Goal: Answer question/provide support: Share knowledge or assist other users

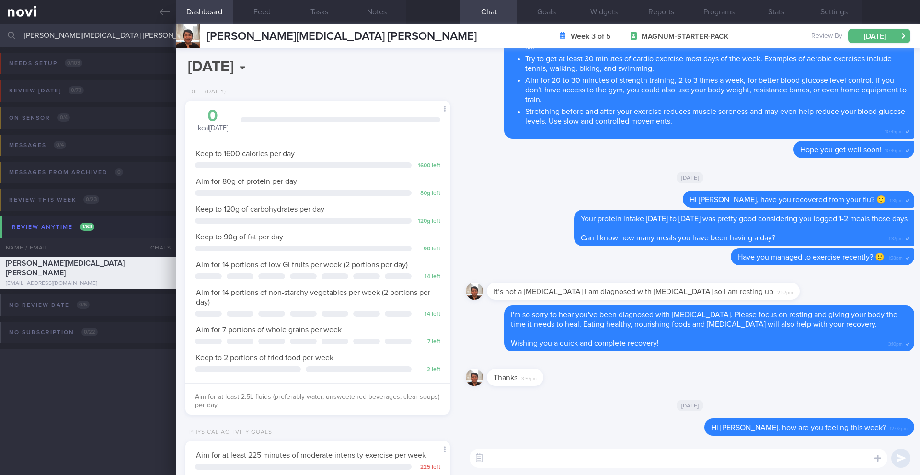
select select "9"
click at [87, 27] on input "[PERSON_NAME][MEDICAL_DATA] [PERSON_NAME]" at bounding box center [460, 35] width 920 height 23
click at [84, 33] on input "[PERSON_NAME][MEDICAL_DATA] [PERSON_NAME]" at bounding box center [460, 35] width 920 height 23
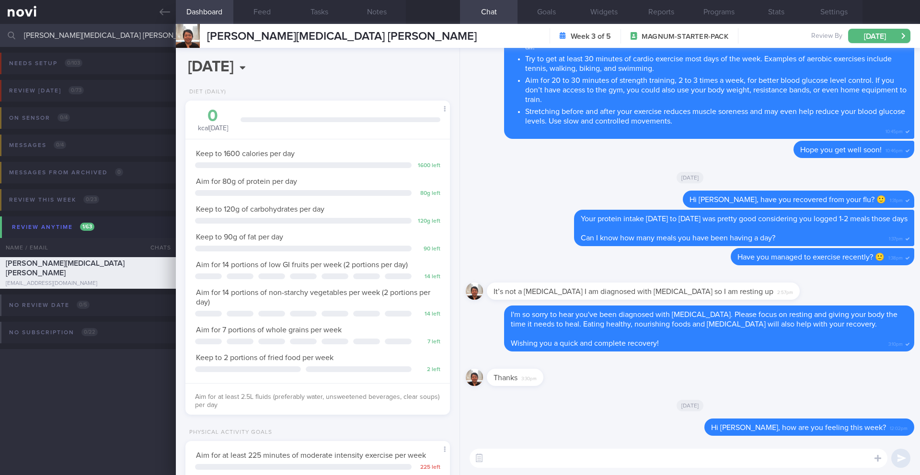
click at [84, 33] on input "[PERSON_NAME][MEDICAL_DATA] [PERSON_NAME]" at bounding box center [460, 35] width 920 height 23
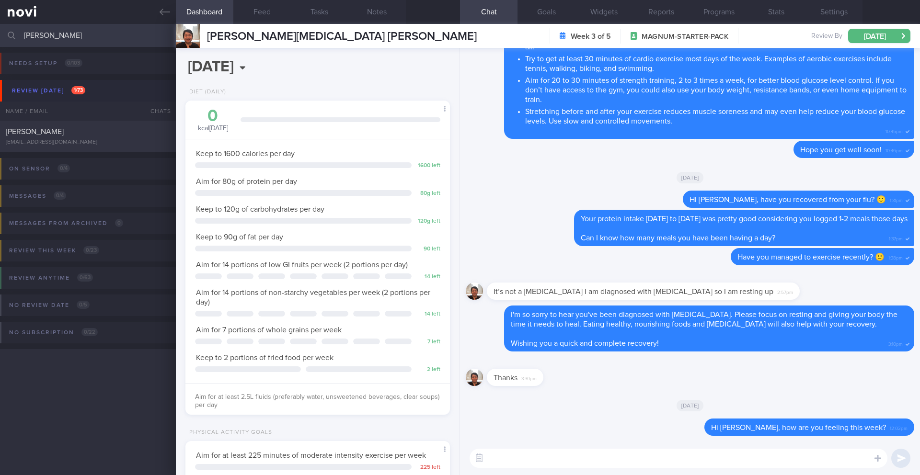
type input "[PERSON_NAME]"
click at [107, 154] on div "On sensor 0 / 4 Name / Email Chats Installed Glucose Range % TIR % Active Dismi…" at bounding box center [460, 175] width 920 height 46
click at [110, 141] on div "[EMAIL_ADDRESS][DOMAIN_NAME]" at bounding box center [88, 142] width 164 height 7
type input "26-29/9 NEW OP+"
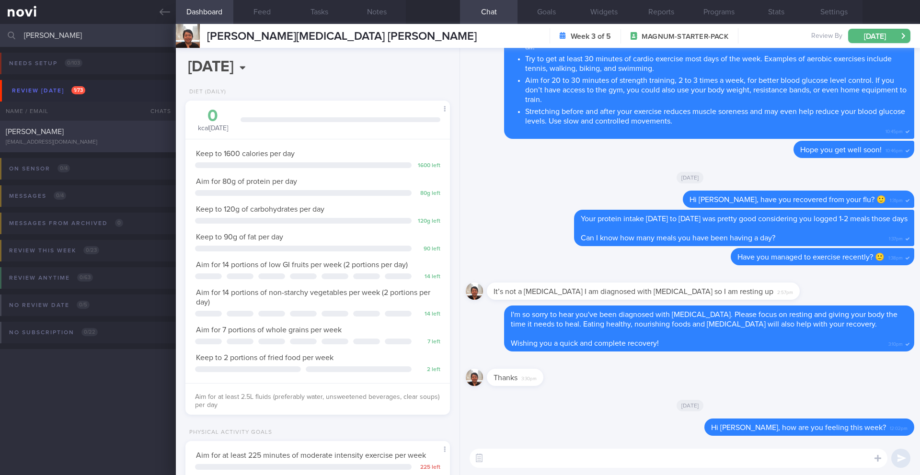
type textarea "Protein Powder (already has) Nuzest Clean Lean Protein (Smooth Vanilla) SUPPORT…"
select select "8"
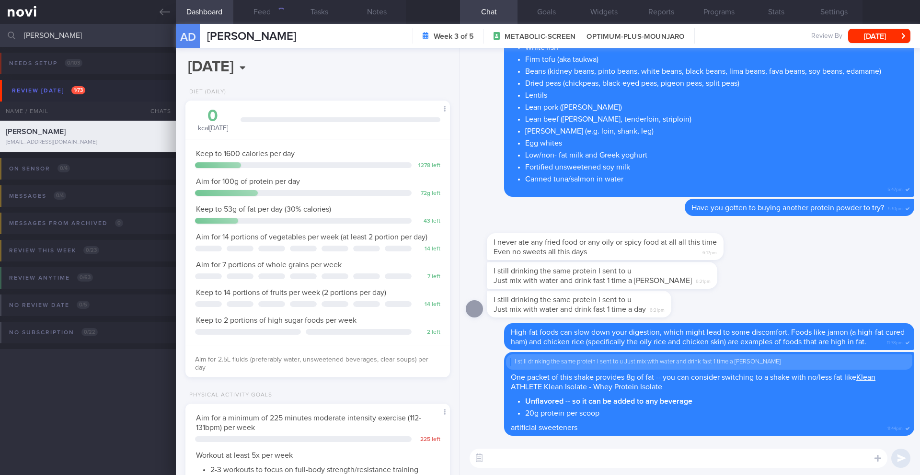
scroll to position [134, 241]
click at [560, 457] on textarea at bounding box center [679, 458] width 418 height 19
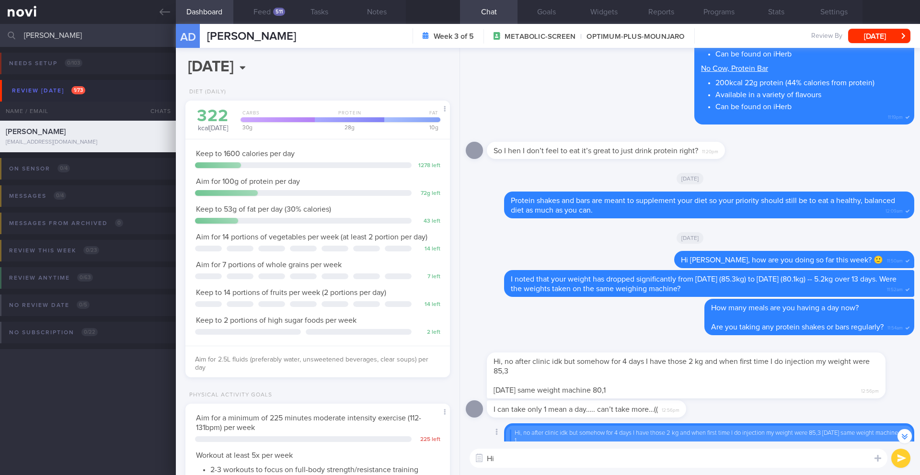
scroll to position [-651, 0]
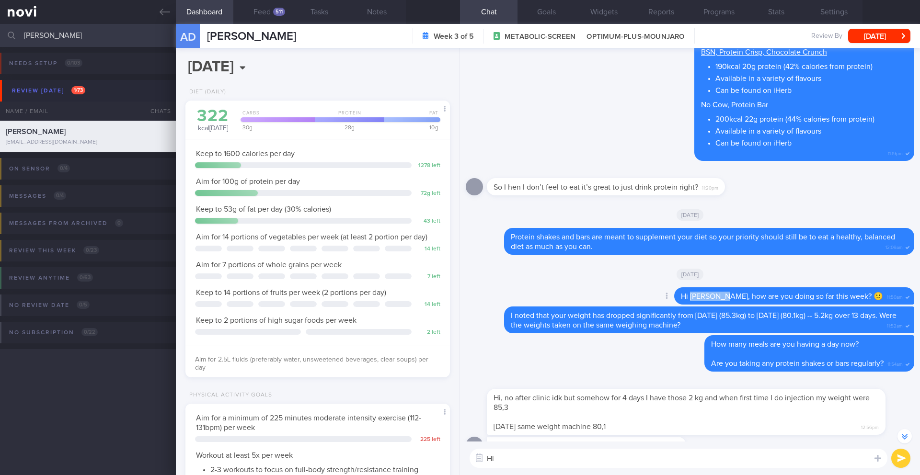
drag, startPoint x: 740, startPoint y: 298, endPoint x: 709, endPoint y: 299, distance: 31.2
click at [709, 299] on span "Hi [PERSON_NAME], how are you doing so far this week? 🙂" at bounding box center [782, 297] width 202 height 8
copy span "[PERSON_NAME]"
click at [526, 455] on textarea "Hi" at bounding box center [679, 458] width 418 height 19
paste textarea "[PERSON_NAME]"
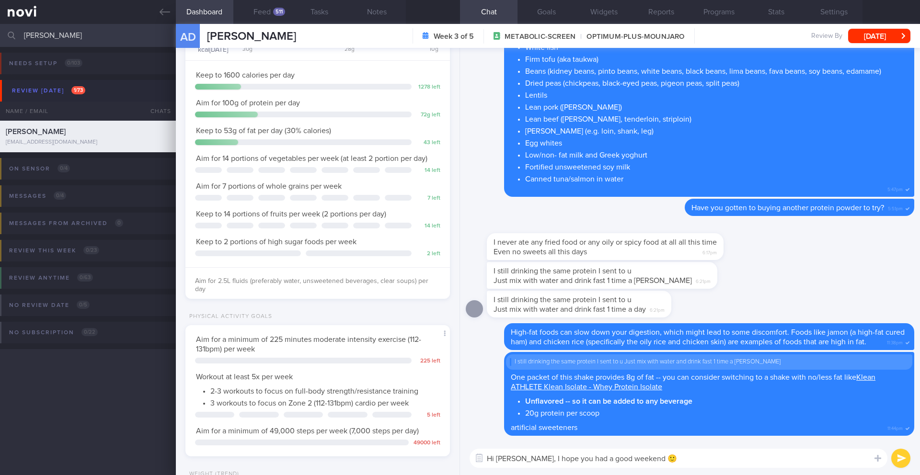
scroll to position [0, 0]
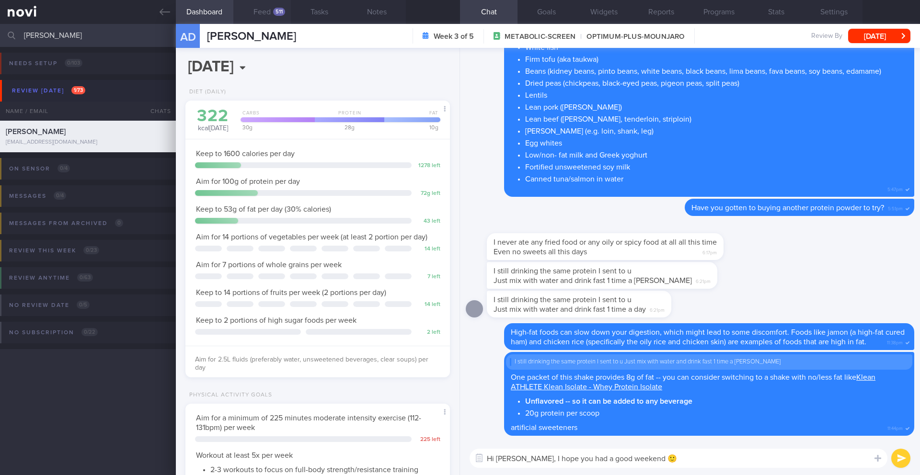
type textarea "Hi [PERSON_NAME], I hope you had a good weekend 🙂"
click at [260, 13] on button "Feed 511" at bounding box center [262, 12] width 58 height 24
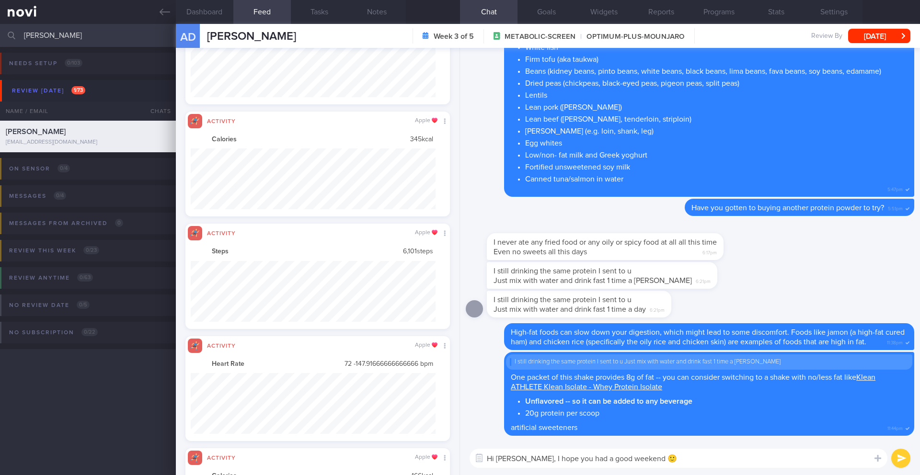
scroll to position [669, 0]
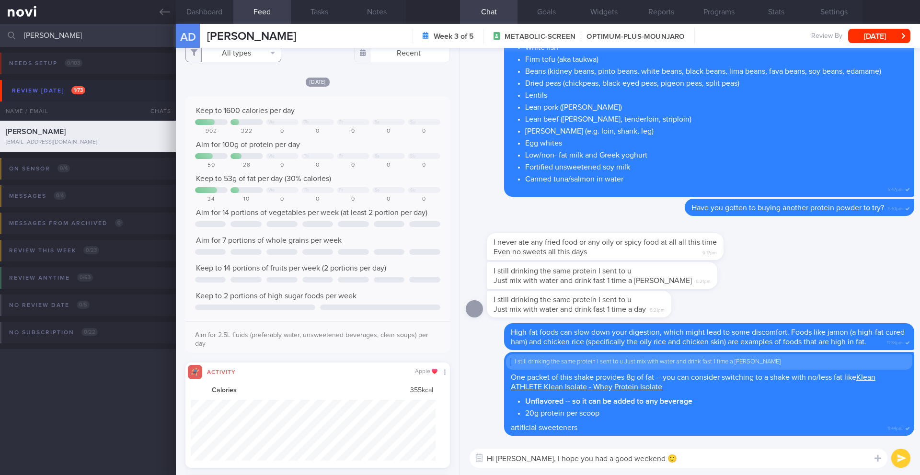
click at [235, 58] on button "All types" at bounding box center [233, 52] width 96 height 19
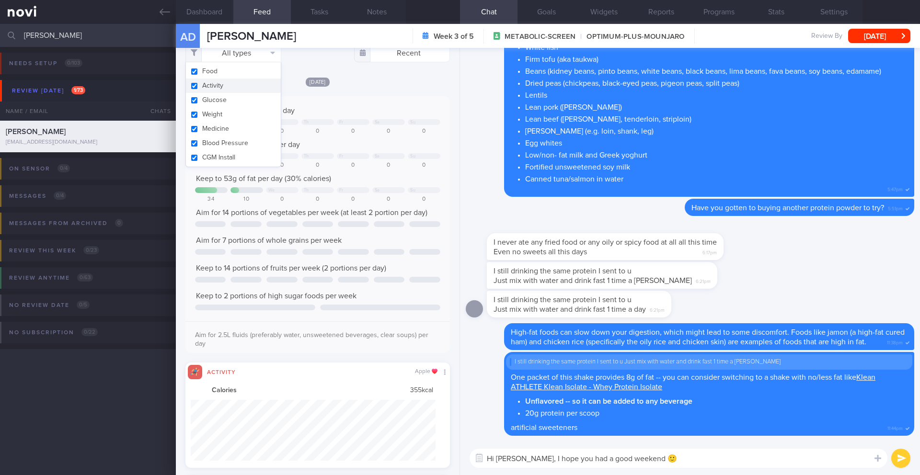
click at [223, 83] on button "Activity" at bounding box center [233, 86] width 95 height 14
checkbox input "false"
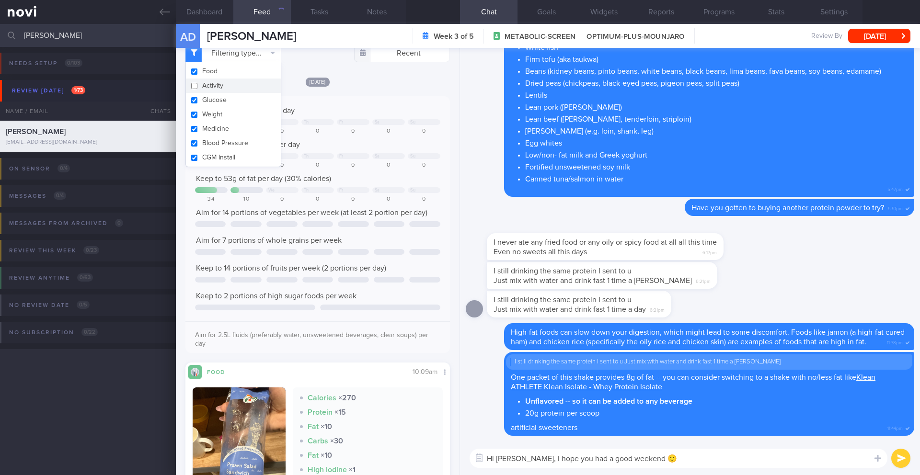
click at [326, 90] on div "[DATE] Keep to 1600 calories per day We Th Fr Sa Su 902 322 0 0 0 0 0 Aim for 1…" at bounding box center [317, 365] width 265 height 577
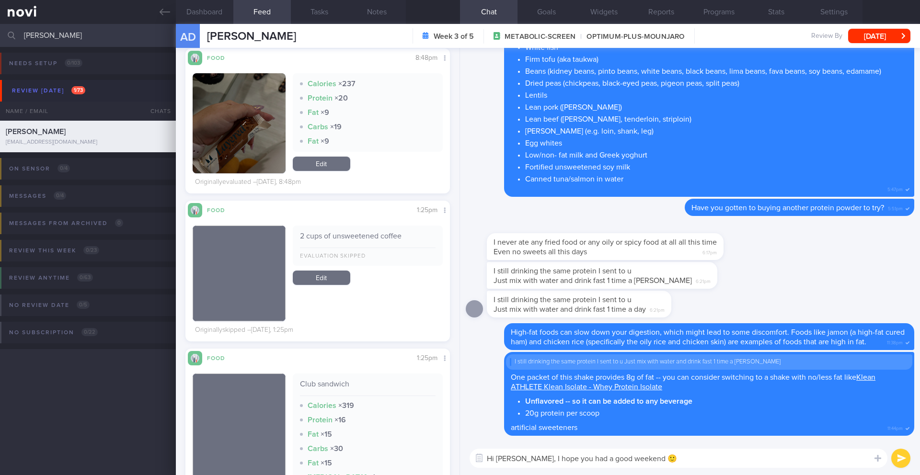
click at [256, 152] on button "button" at bounding box center [239, 123] width 93 height 100
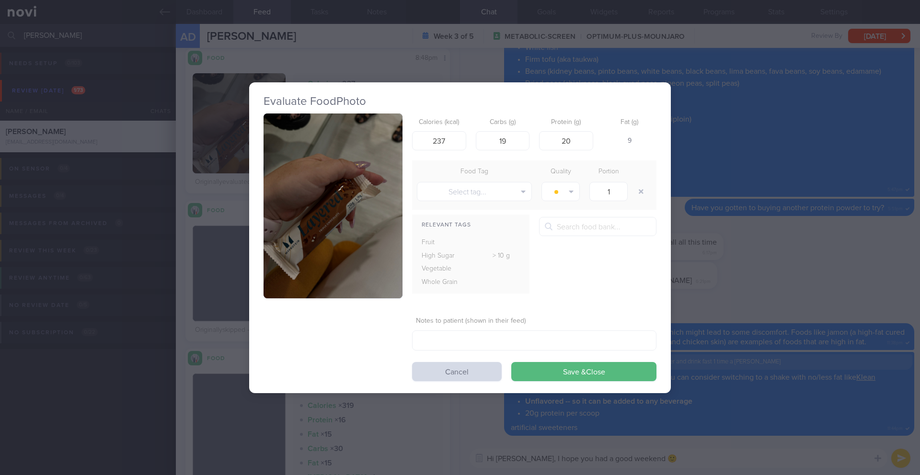
click at [331, 198] on button "button" at bounding box center [333, 206] width 139 height 185
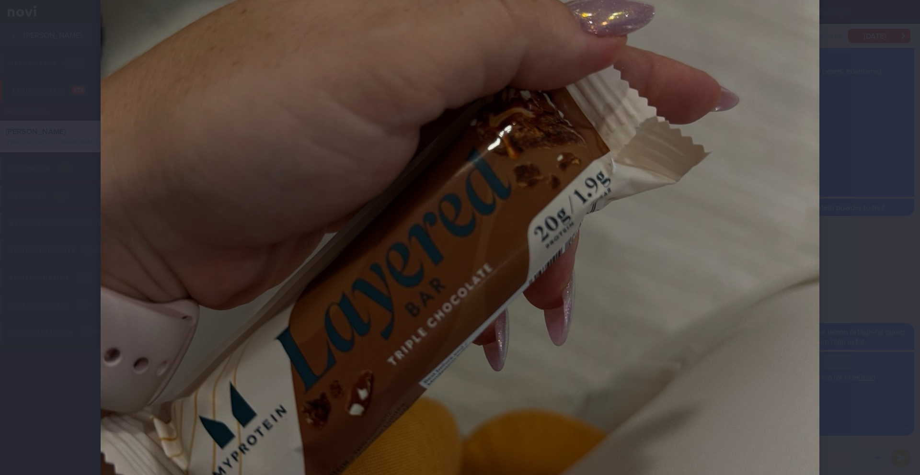
click at [857, 223] on div at bounding box center [460, 237] width 920 height 475
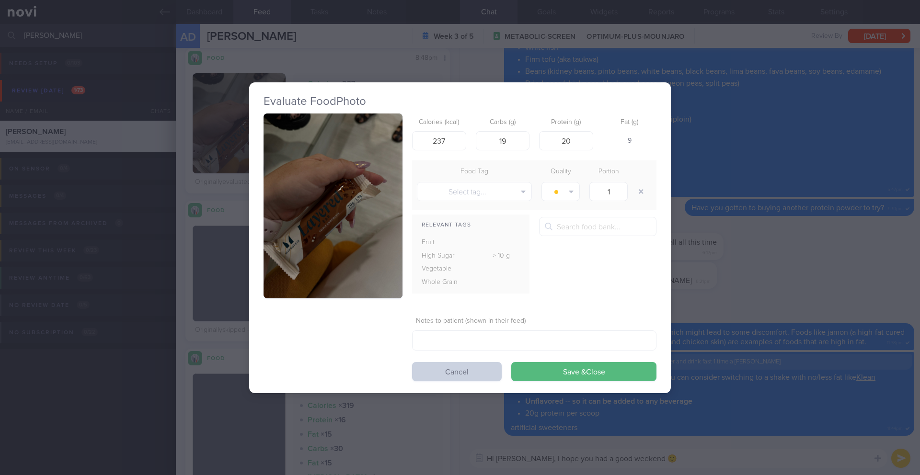
click at [445, 366] on button "Cancel" at bounding box center [457, 371] width 90 height 19
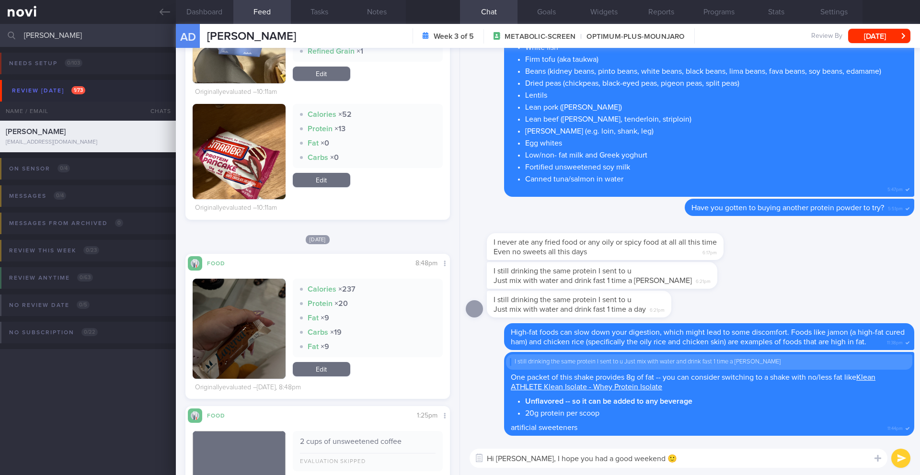
click at [257, 167] on button "button" at bounding box center [239, 152] width 93 height 96
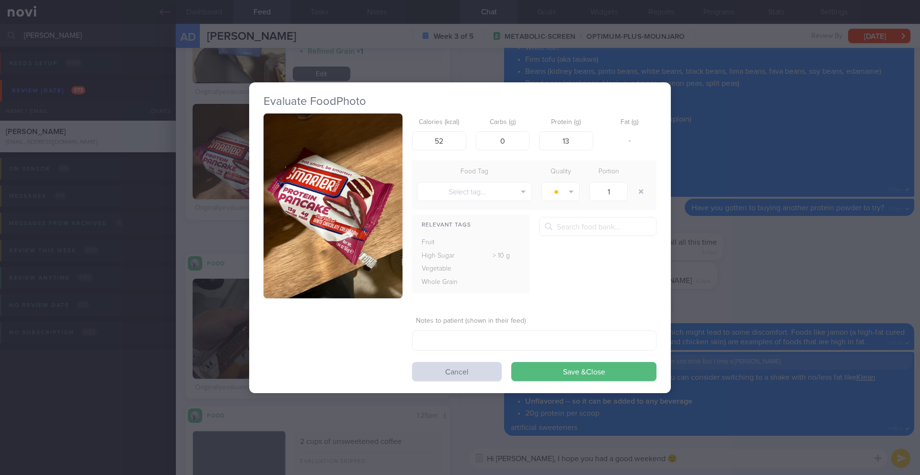
click at [737, 270] on div "Evaluate Food Photo Calories (kcal) 52 Carbs (g) 0 Protein (g) 13 Fat (g) - Foo…" at bounding box center [460, 237] width 920 height 475
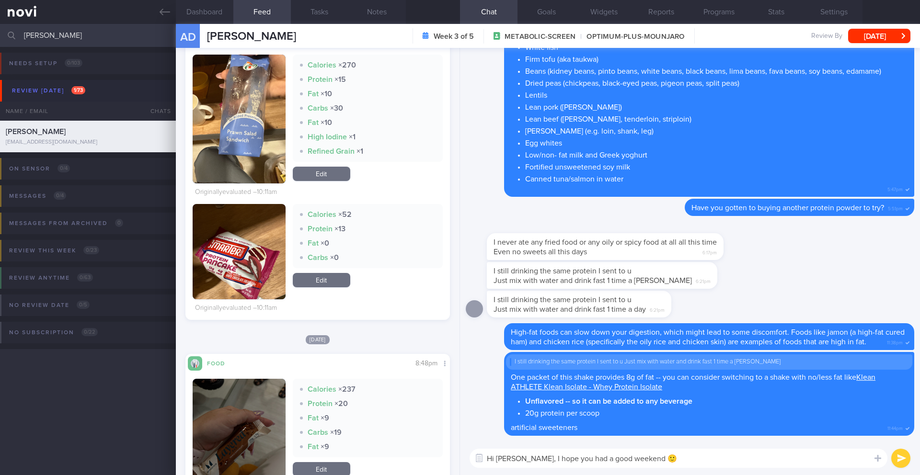
click at [240, 138] on button "button" at bounding box center [239, 119] width 93 height 129
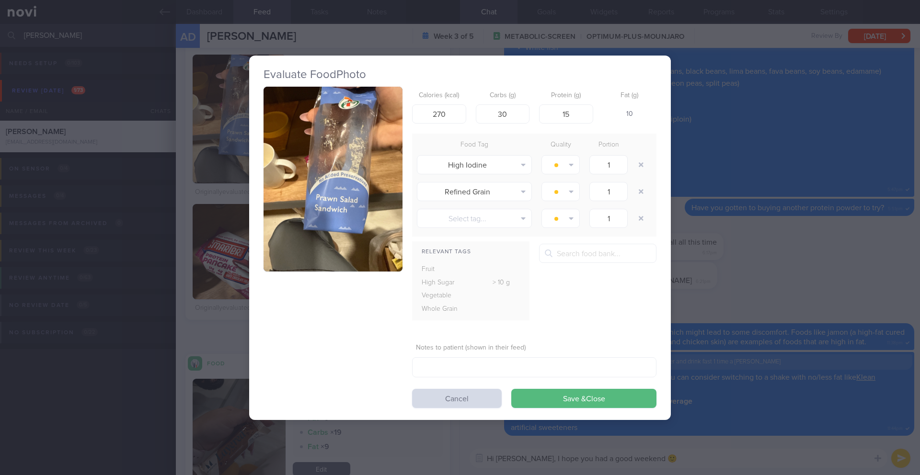
click at [309, 135] on button "button" at bounding box center [333, 179] width 139 height 185
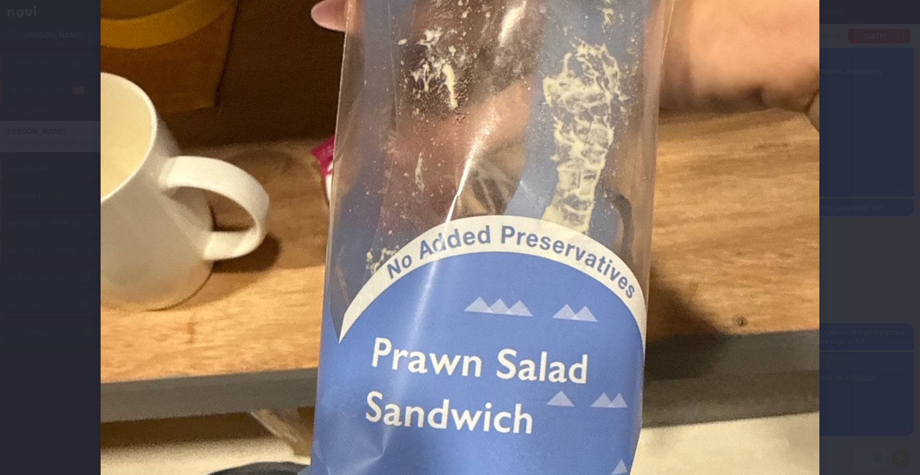
scroll to position [234, 0]
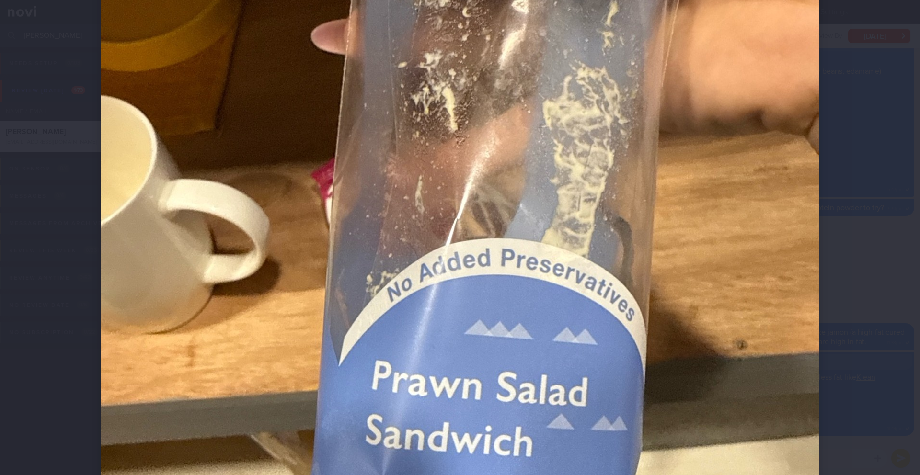
click at [859, 238] on div at bounding box center [460, 237] width 920 height 475
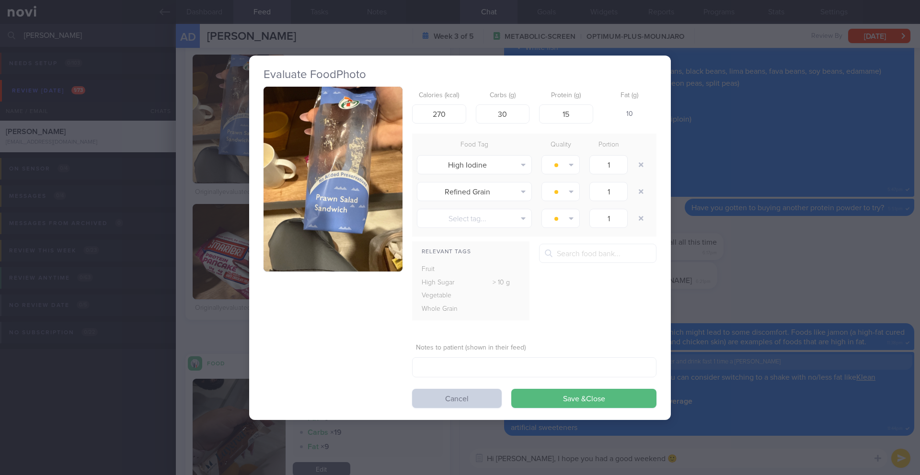
click at [464, 406] on button "Cancel" at bounding box center [457, 398] width 90 height 19
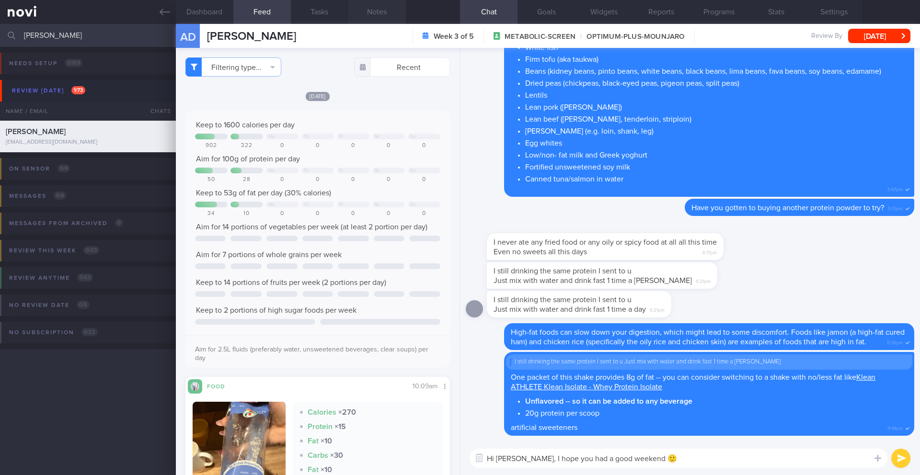
click at [372, 13] on button "Notes" at bounding box center [377, 12] width 58 height 24
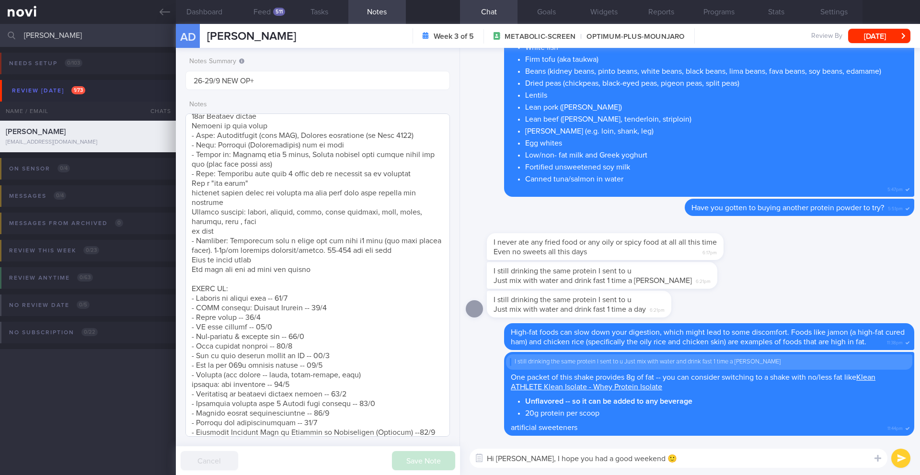
scroll to position [312, 0]
click at [280, 13] on div "511" at bounding box center [279, 12] width 12 height 8
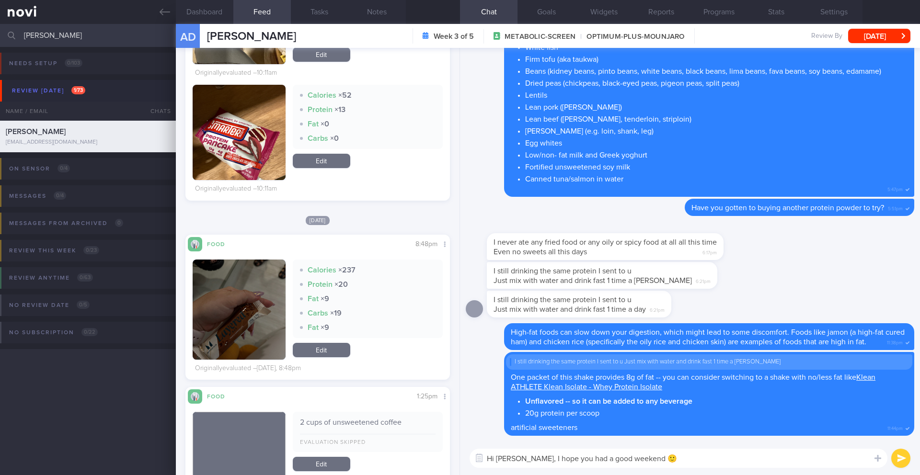
scroll to position [466, 0]
drag, startPoint x: 537, startPoint y: 457, endPoint x: 680, endPoint y: 459, distance: 142.4
click at [680, 459] on textarea "Hi [PERSON_NAME], I hope you had a good weekend 🙂" at bounding box center [679, 458] width 418 height 19
type textarea "Hi [PERSON_NAME], I saw that you tried the MyProtein Triple Layer bar. How did …"
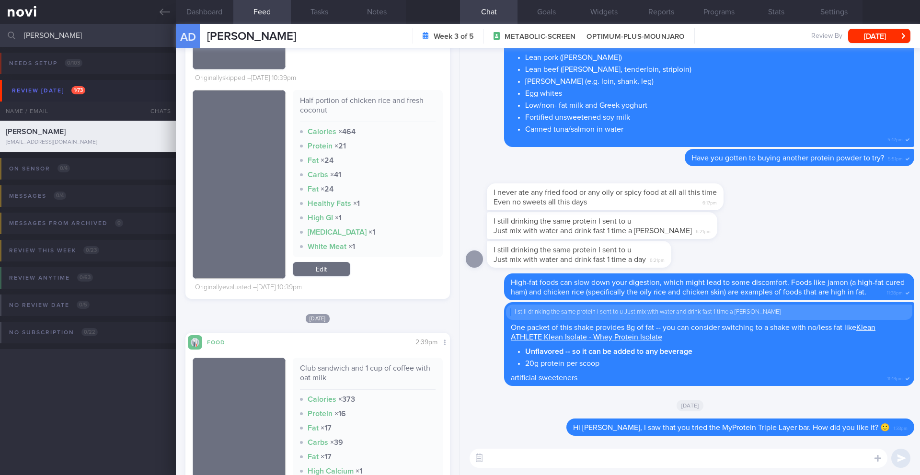
scroll to position [1239, 0]
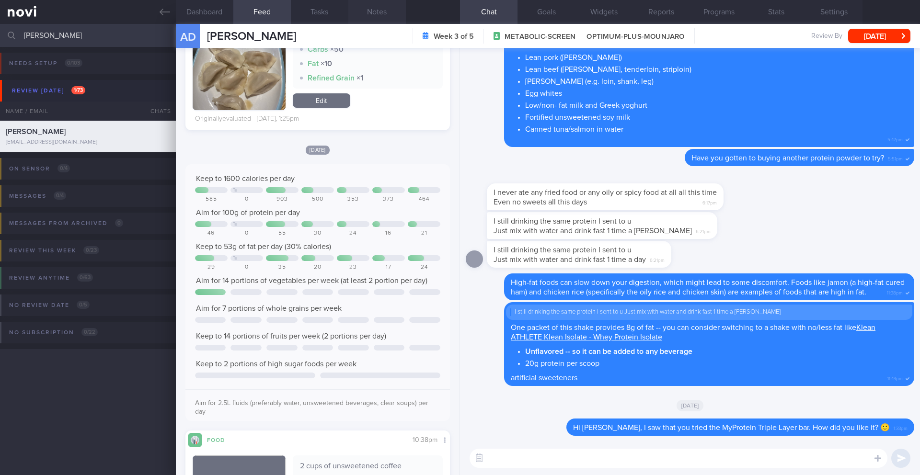
click at [380, 8] on button "Notes" at bounding box center [377, 12] width 58 height 24
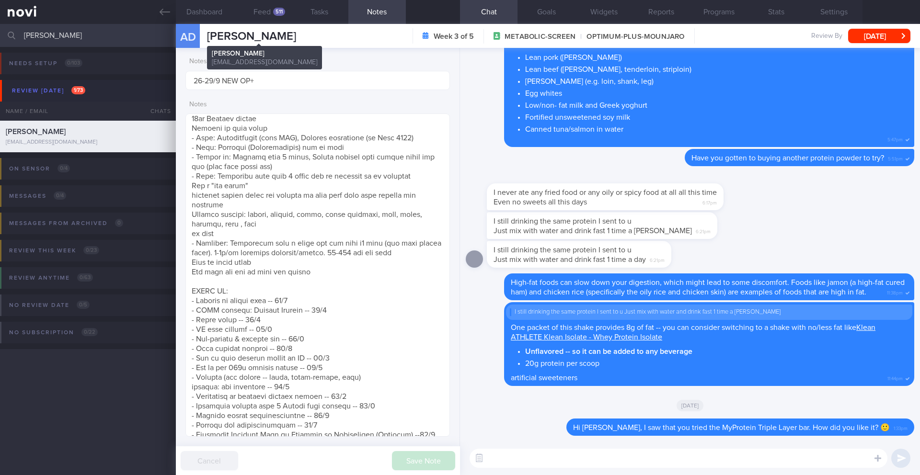
click at [258, 39] on span "[PERSON_NAME]" at bounding box center [251, 37] width 89 height 12
copy div "[PERSON_NAME] Dotcenko [PERSON_NAME] [EMAIL_ADDRESS][DOMAIN_NAME]"
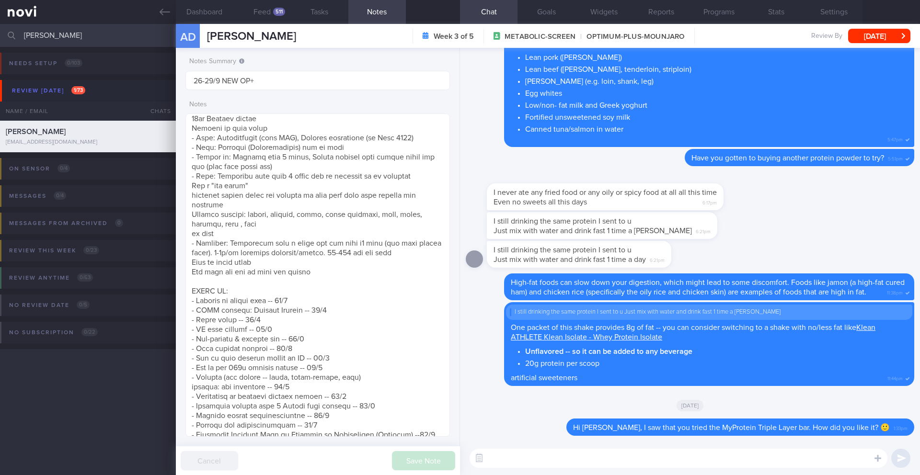
click at [641, 465] on textarea at bounding box center [679, 458] width 418 height 19
type textarea "I"
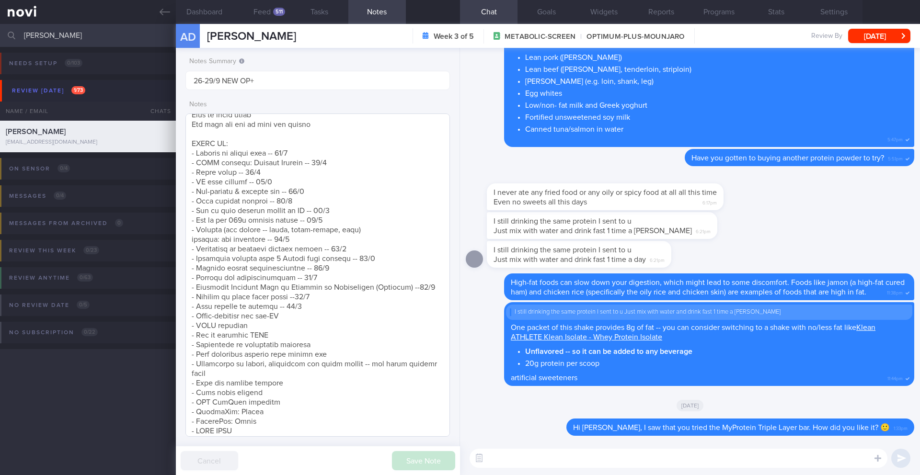
scroll to position [459, 0]
paste textarea "[Crispy Salmon Rice Bowl]([URL][DOMAIN_NAME][PERSON_NAME])"
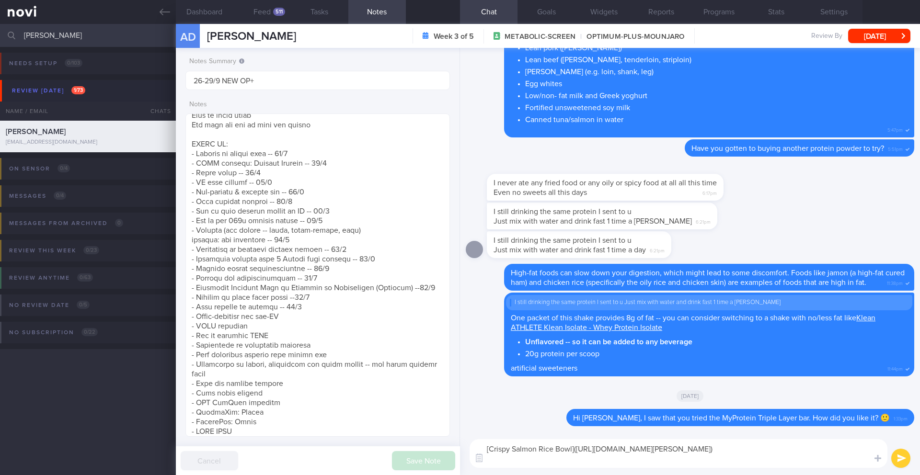
paste textarea "[Air Fryer Bang Bang Shrimp Recipe (With Oven Option)]([URL][DOMAIN_NAME])"
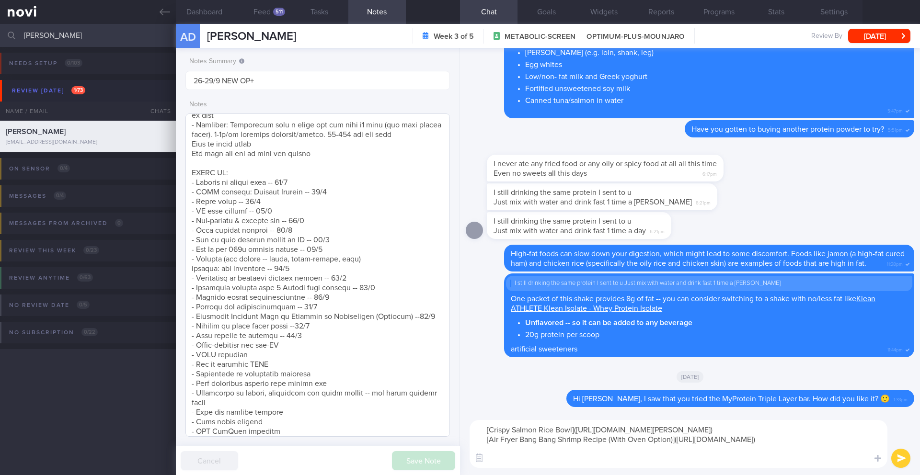
scroll to position [403, 0]
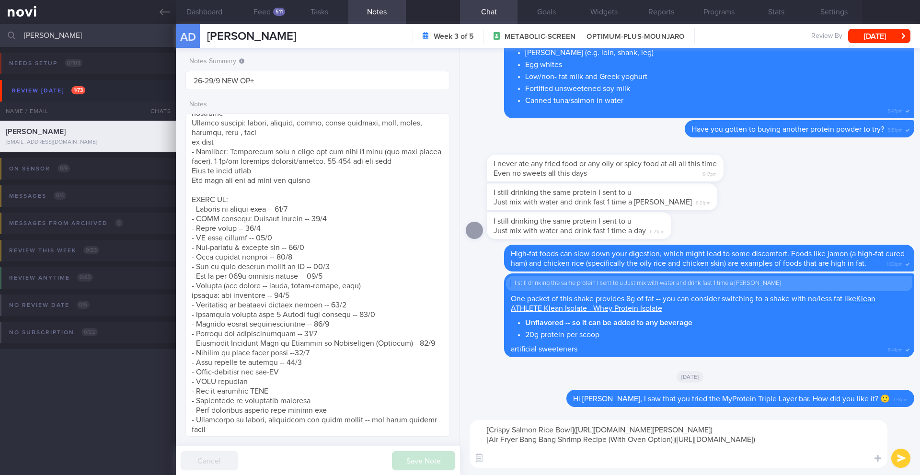
paste textarea "[One-Pot Garlicky Shrimp & Broccoli]([URL][DOMAIN_NAME]) [Crispy Oven-Fried Fis…"
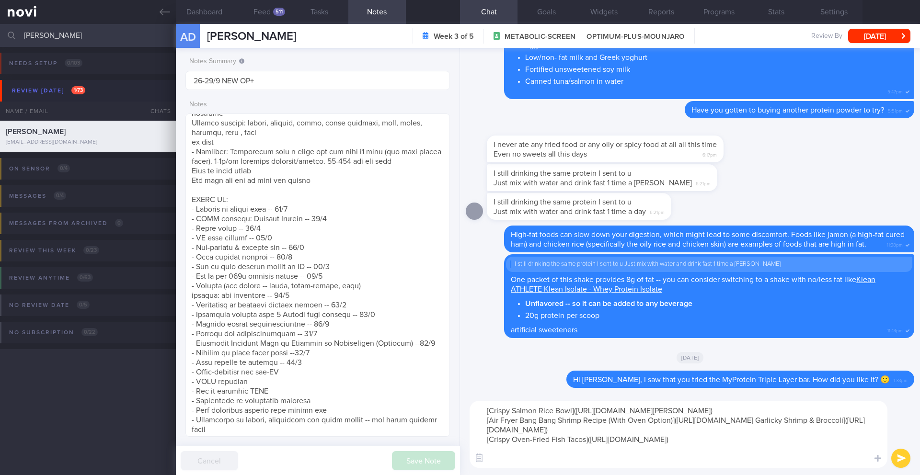
click at [586, 431] on textarea "[Crispy Salmon Rice Bowl]([URL][DOMAIN_NAME][PERSON_NAME]) [Air Fryer Bang Bang…" at bounding box center [679, 434] width 418 height 67
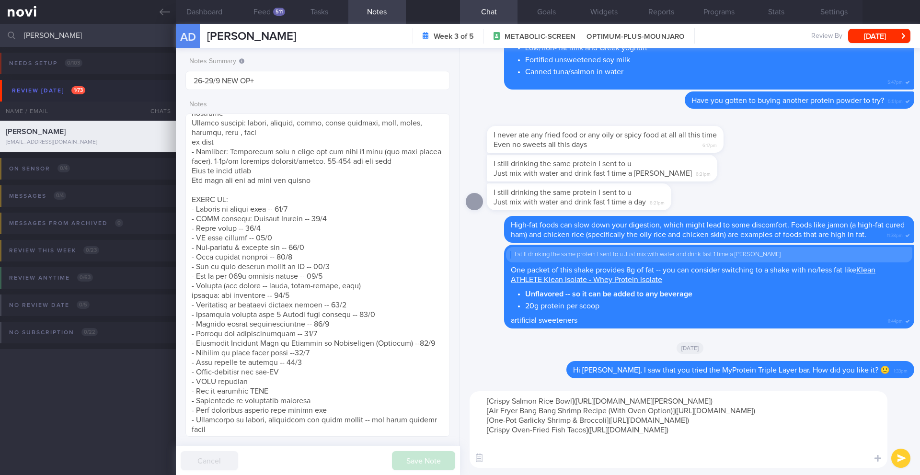
click at [525, 464] on textarea "[Crispy Salmon Rice Bowl]([URL][DOMAIN_NAME][PERSON_NAME]) [Air Fryer Bang Bang…" at bounding box center [679, 430] width 418 height 77
paste textarea "[Chicken Casserole with Pineapple, Peppers & Rice]([URL][DOMAIN_NAME]) [Chicken…"
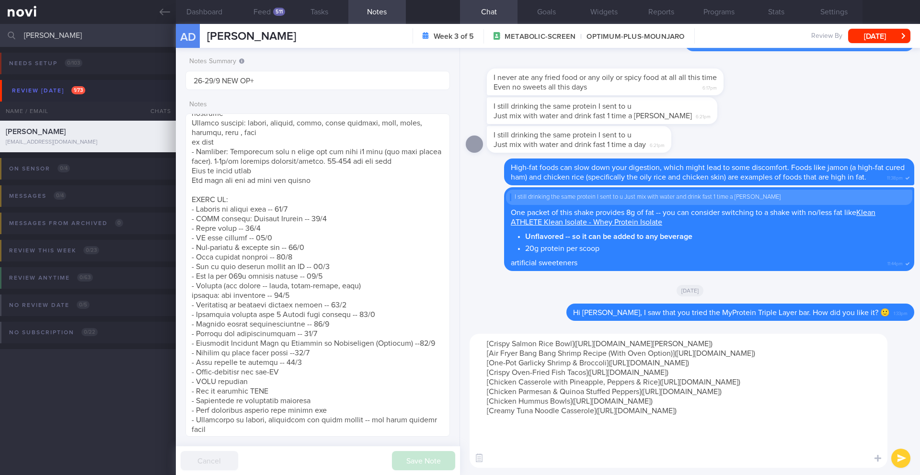
click at [483, 345] on textarea "[Crispy Salmon Rice Bowl]([URL][DOMAIN_NAME][PERSON_NAME]) [Air Fryer Bang Bang…" at bounding box center [679, 401] width 418 height 134
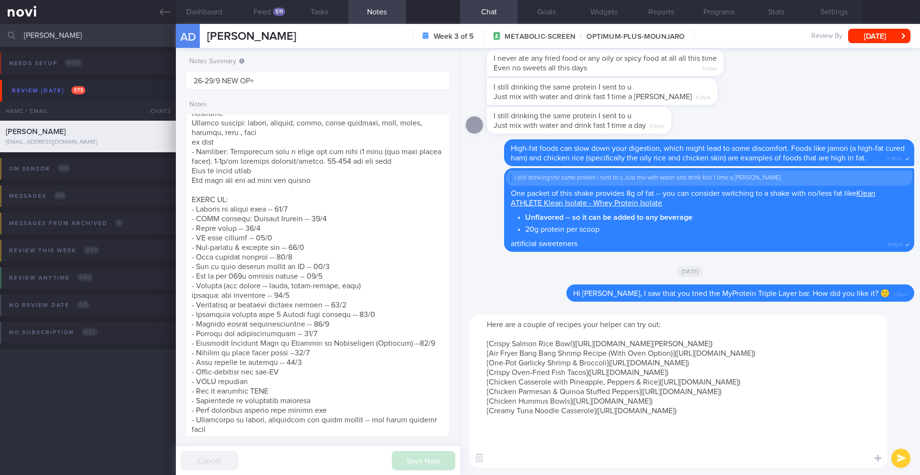
click at [828, 448] on textarea "Here are a couple of recipes your helper can try out: [Crispy Salmon Rice Bowl]…" at bounding box center [679, 391] width 418 height 153
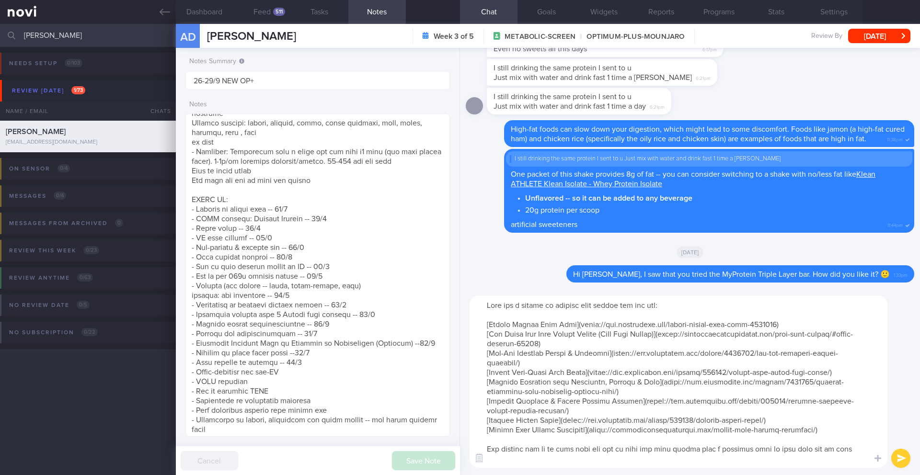
type textarea "Here are a couple of recipes your helper can try out: [Crispy Salmon Rice Bowl]…"
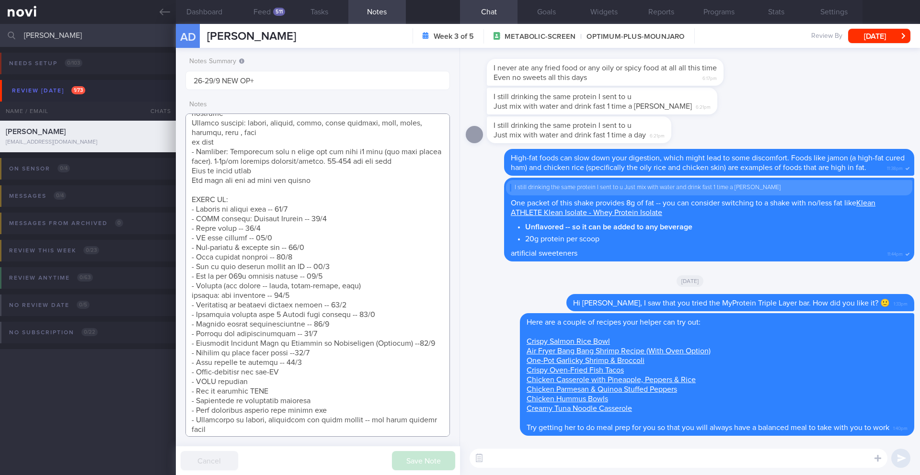
click at [370, 285] on textarea at bounding box center [317, 276] width 265 height 324
click at [317, 362] on textarea at bounding box center [317, 276] width 265 height 324
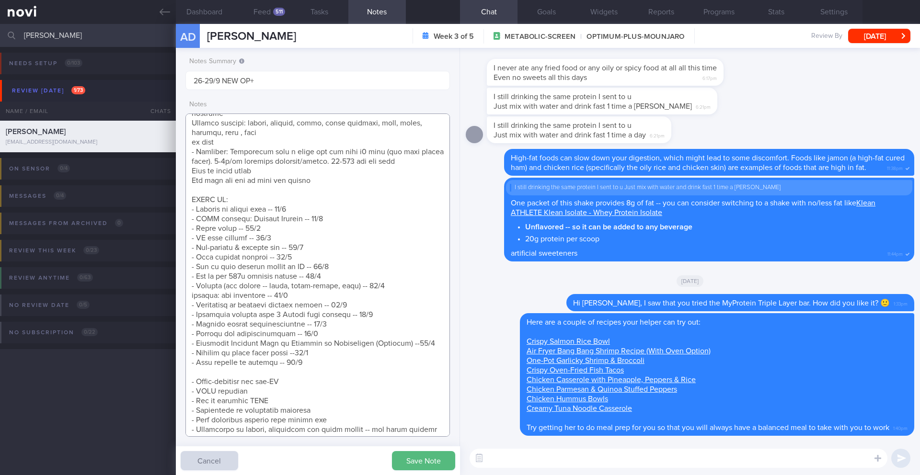
scroll to position [492, 0]
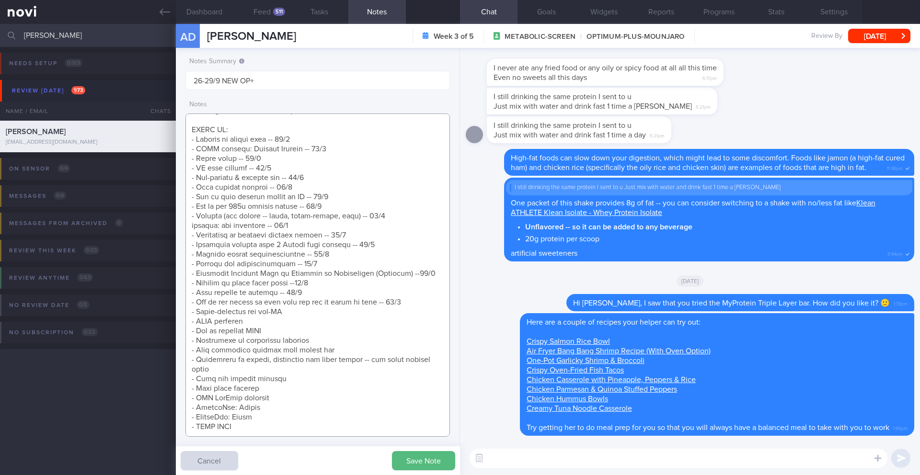
drag, startPoint x: 378, startPoint y: 197, endPoint x: 184, endPoint y: 197, distance: 194.1
click at [184, 197] on div "Notes Summary Summary will be shown in the main patients table 26-29/9 NEW OP+ …" at bounding box center [318, 262] width 284 height 428
click at [365, 204] on textarea at bounding box center [317, 276] width 265 height 324
drag, startPoint x: 381, startPoint y: 198, endPoint x: 358, endPoint y: 197, distance: 23.0
click at [358, 197] on textarea at bounding box center [317, 276] width 265 height 324
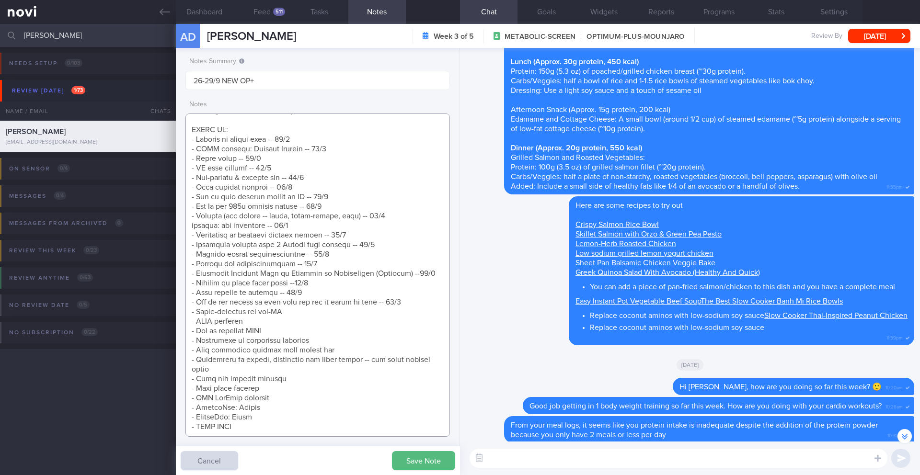
scroll to position [-2128, 0]
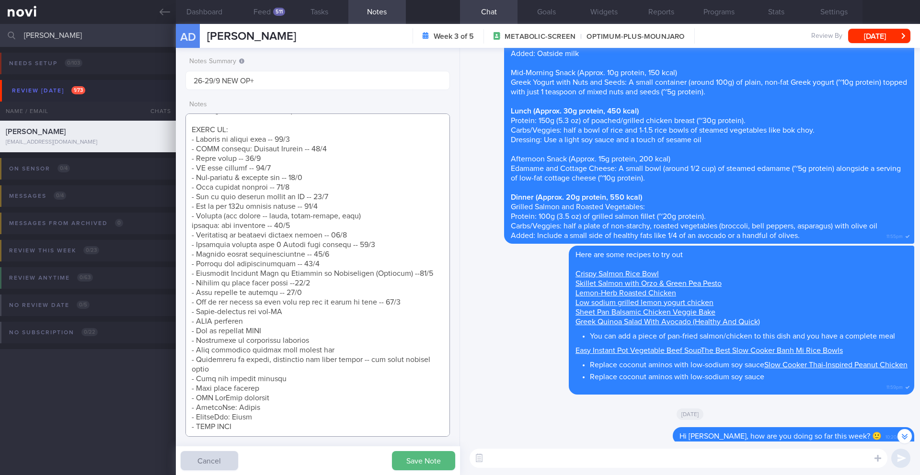
drag, startPoint x: 194, startPoint y: 204, endPoint x: 182, endPoint y: 204, distance: 12.0
click at [182, 204] on div "Notes Summary Summary will be shown in the main patients table 26-29/9 NEW OP+ …" at bounding box center [318, 262] width 284 height 428
click at [430, 208] on textarea at bounding box center [317, 276] width 265 height 324
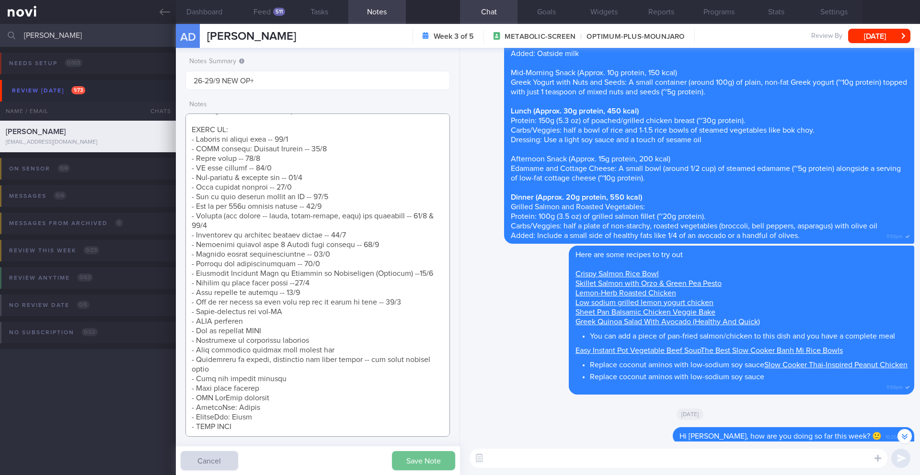
type textarea "Protein Powder (already has) Nuzest Clean Lean Protein (Smooth Vanilla) SUPPORT…"
click at [414, 465] on button "Save Note" at bounding box center [423, 460] width 63 height 19
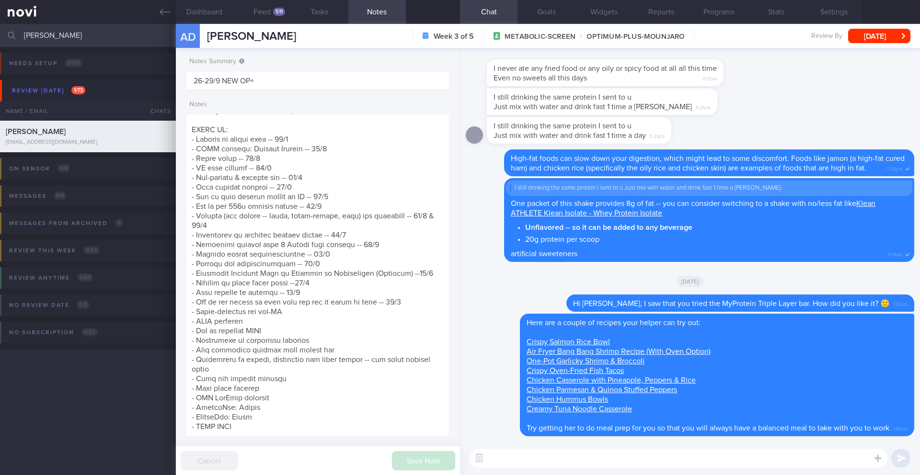
scroll to position [0, 0]
click at [545, 461] on textarea at bounding box center [679, 458] width 418 height 19
type textarea "I"
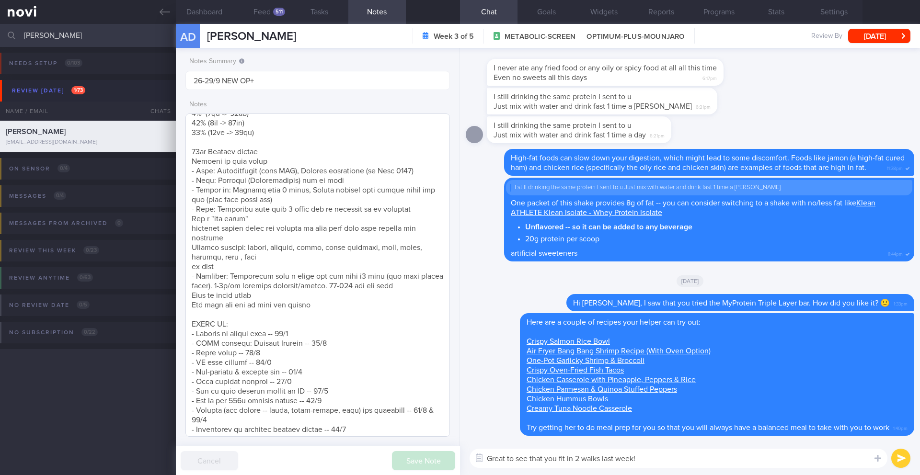
scroll to position [0, 0]
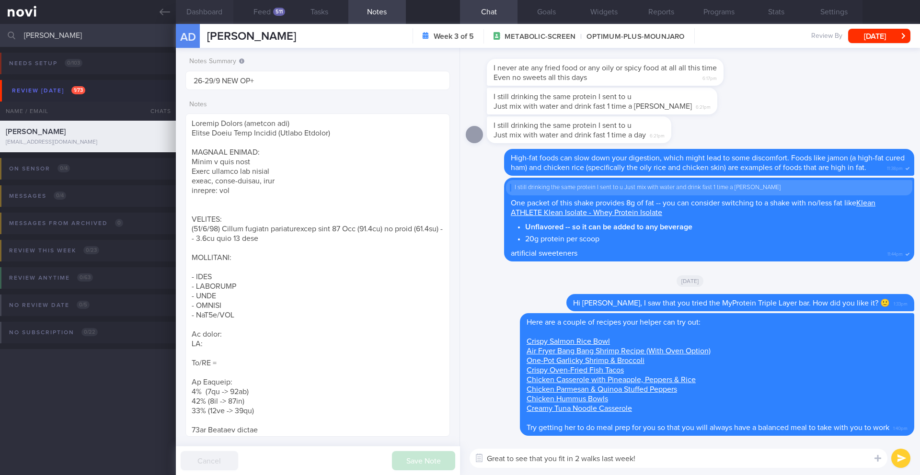
type textarea "Great to see that you fit in 2 walks last week!"
click at [204, 11] on button "Dashboard" at bounding box center [205, 12] width 58 height 24
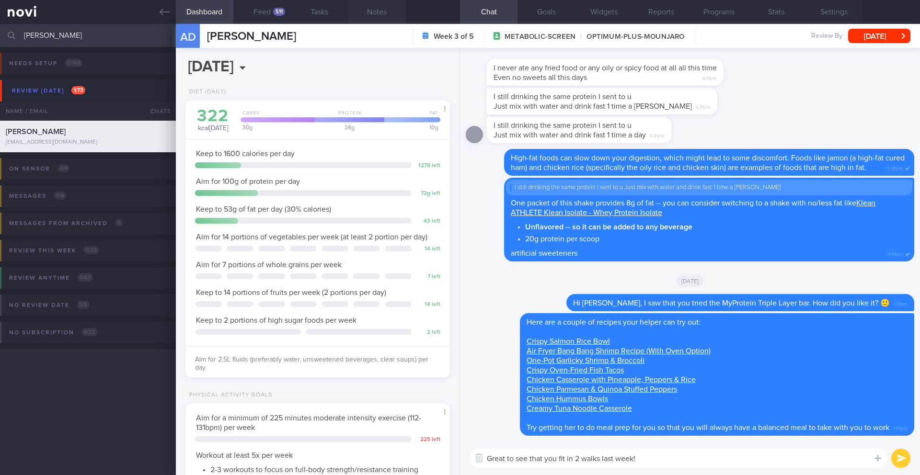
click at [378, 13] on button "Notes" at bounding box center [377, 12] width 58 height 24
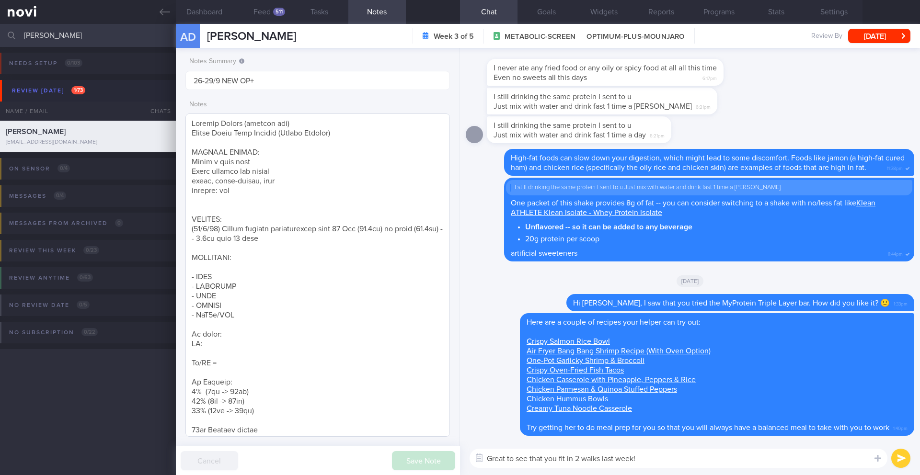
scroll to position [13, 0]
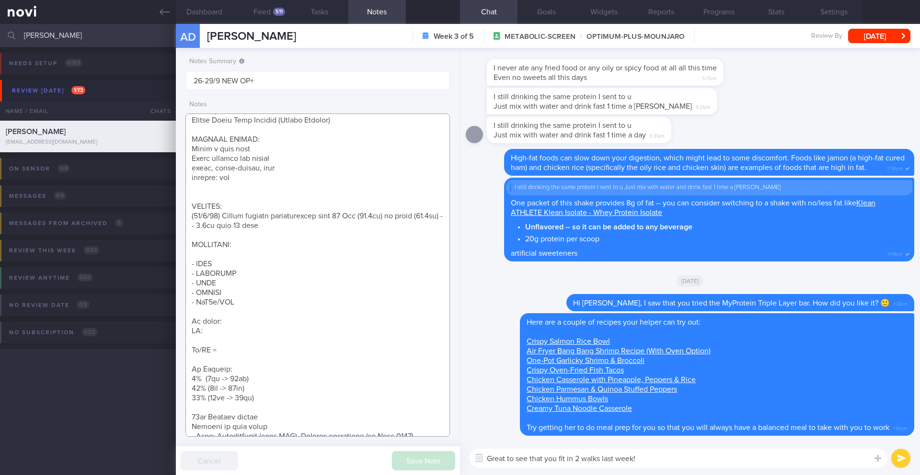
click at [236, 193] on textarea at bounding box center [317, 276] width 265 height 324
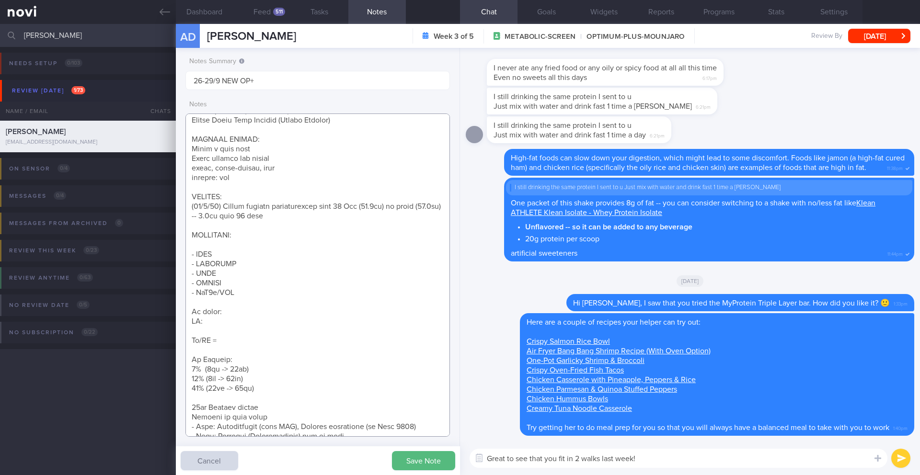
drag, startPoint x: 250, startPoint y: 182, endPoint x: 159, endPoint y: 164, distance: 93.2
click at [159, 164] on div "Patients New Users Coaches [PERSON_NAME] Assigned patients Assigned patients Al…" at bounding box center [460, 249] width 920 height 451
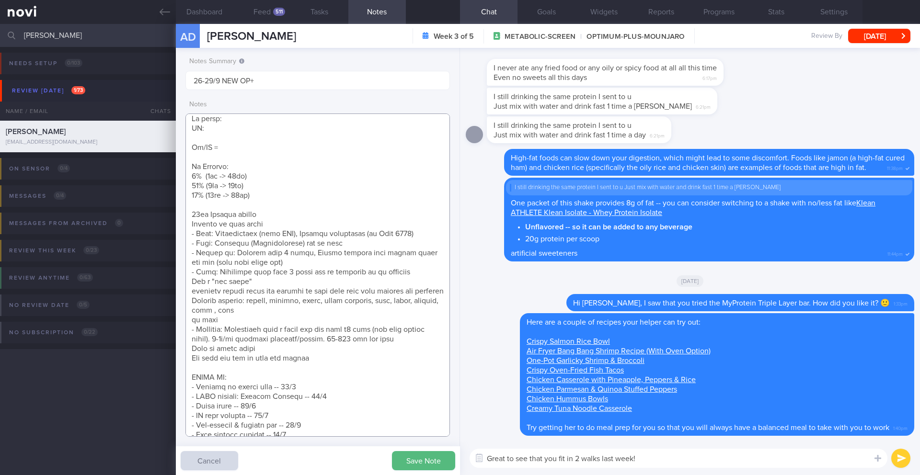
scroll to position [198, 0]
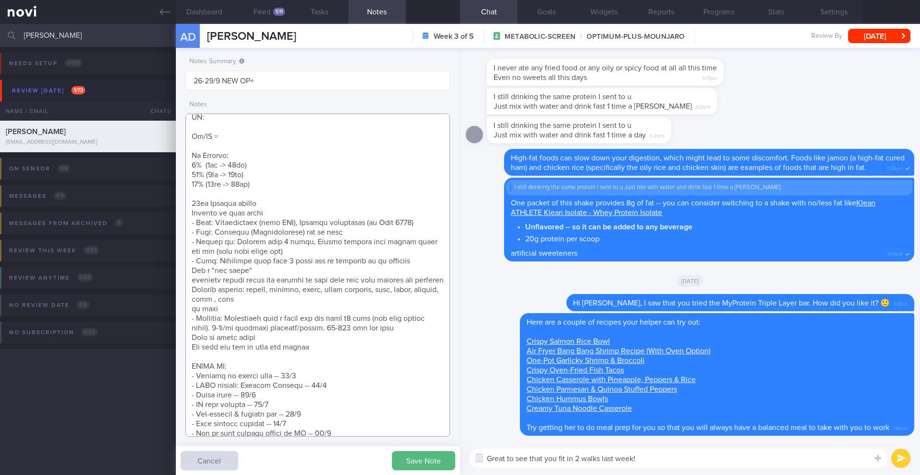
type textarea "Protein Powder (already has) Nuzest Clean Lean Protein (Smooth Vanilla) SUPPORT…"
click at [670, 465] on textarea "Great to see that you fit in 2 walks last week!" at bounding box center [679, 458] width 418 height 19
click at [197, 17] on button "Dashboard" at bounding box center [205, 12] width 58 height 24
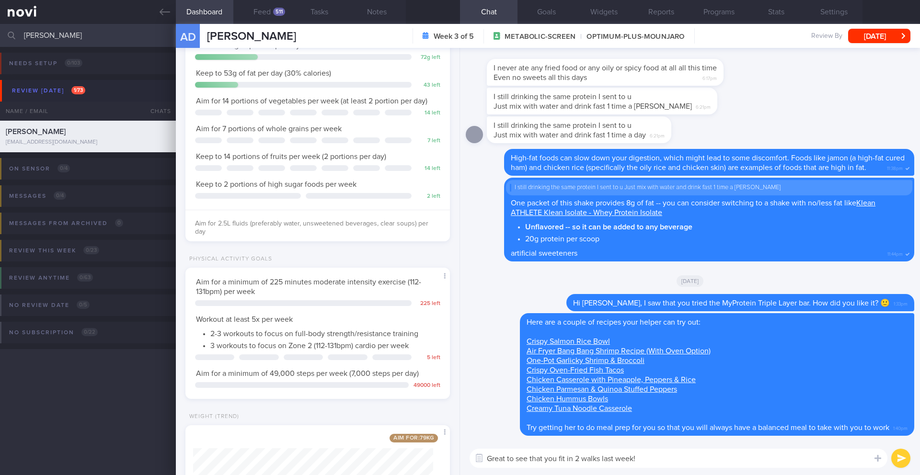
scroll to position [167, 0]
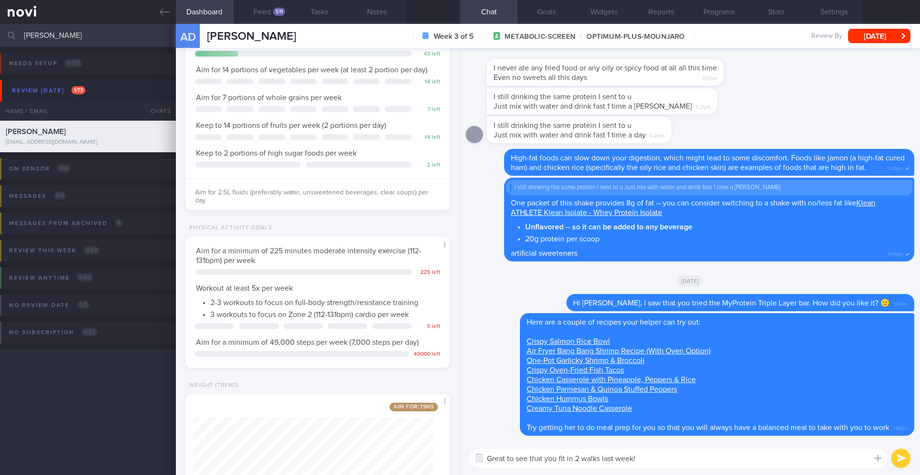
click at [638, 452] on textarea "Great to see that you fit in 2 walks last week!" at bounding box center [679, 458] width 418 height 19
click at [648, 457] on textarea "Great to see that you fit in 2 walks last week!" at bounding box center [679, 458] width 418 height 19
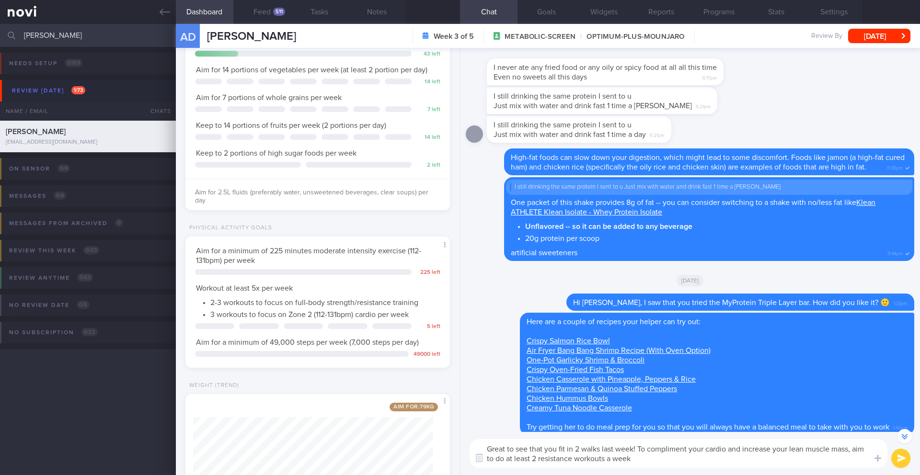
type textarea "Great to see that you fit in 2 walks last week! To compliment your cardio and i…"
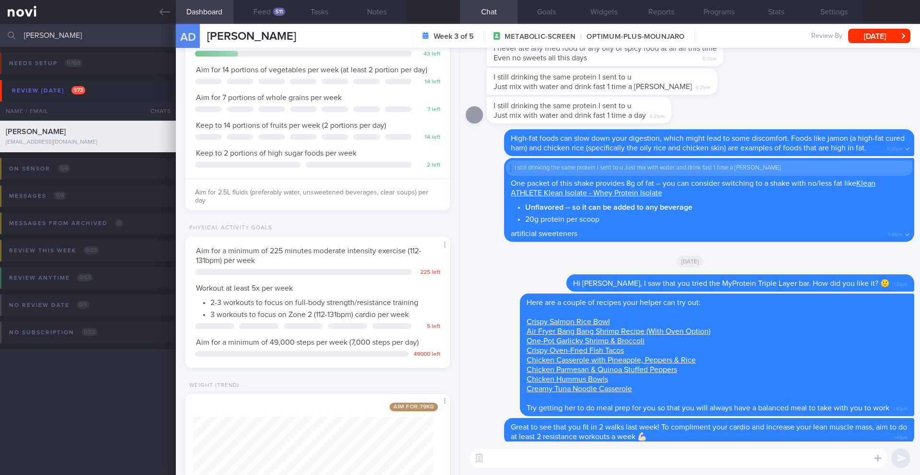
scroll to position [0, 0]
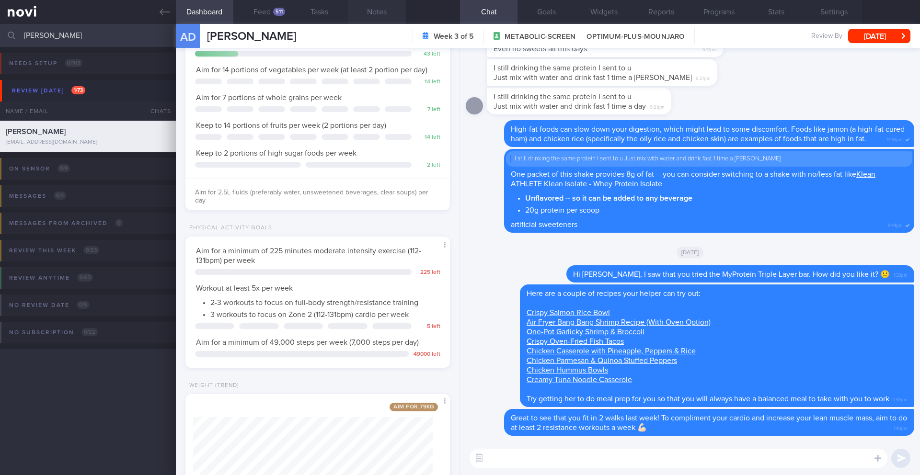
click at [375, 20] on button "Notes" at bounding box center [377, 12] width 58 height 24
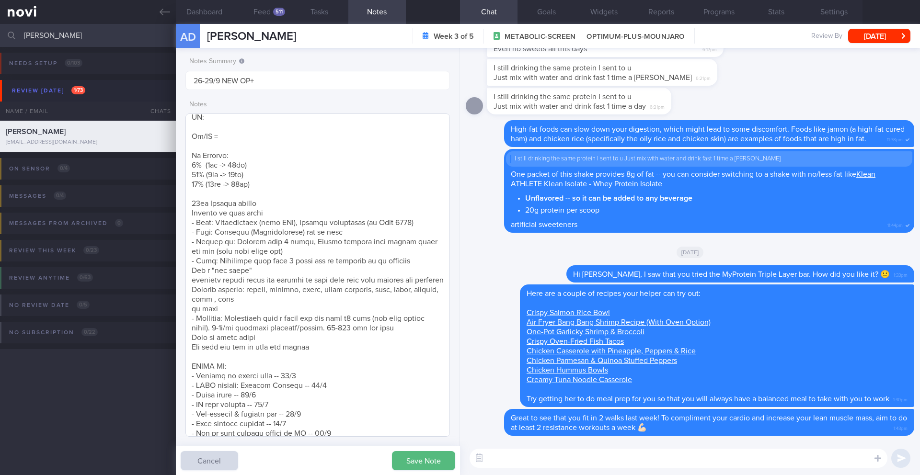
scroll to position [463, 0]
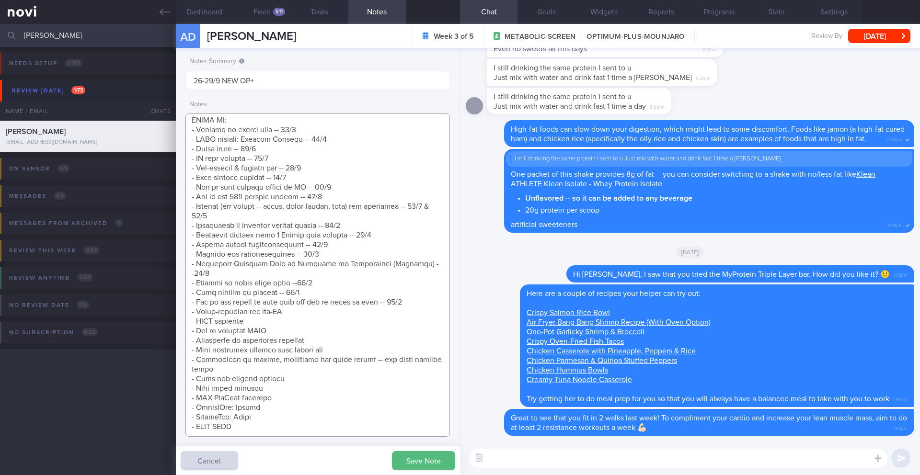
click at [417, 282] on textarea at bounding box center [317, 276] width 265 height 324
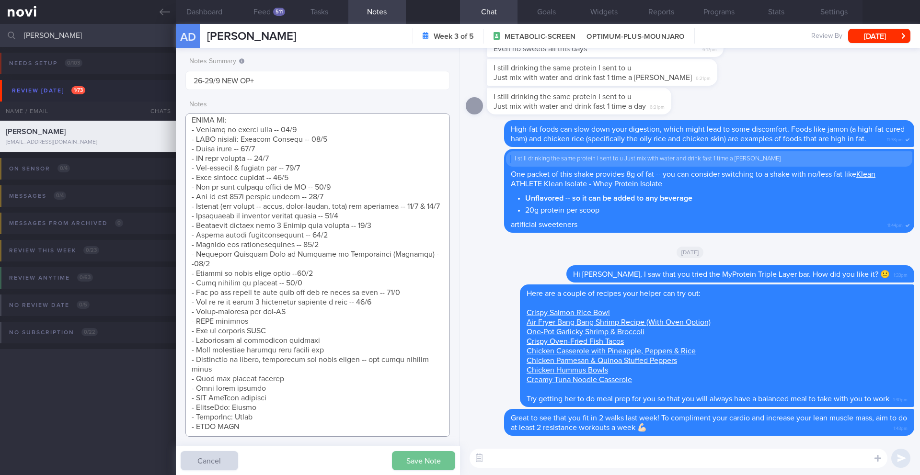
type textarea "Protein Powder (already has) Nuzest Clean Lean Protein (Smooth Vanilla) SUPPORT…"
click at [429, 457] on button "Save Note" at bounding box center [423, 460] width 63 height 19
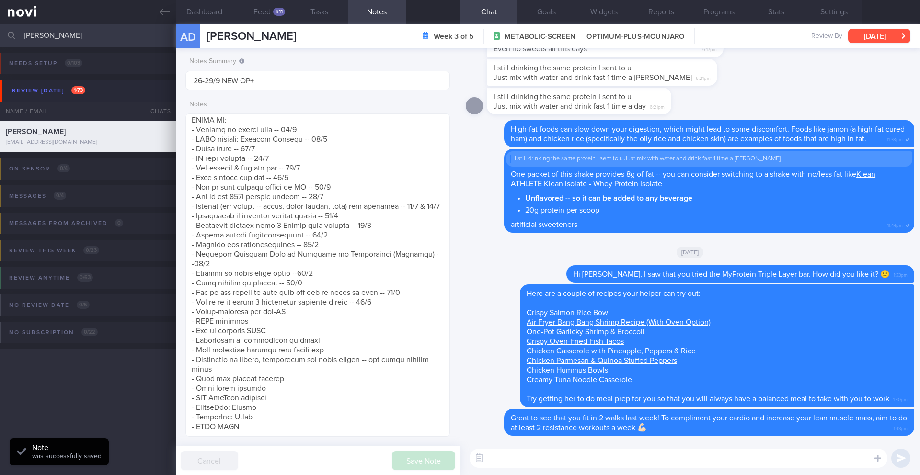
click at [889, 35] on button "[DATE]" at bounding box center [879, 36] width 62 height 14
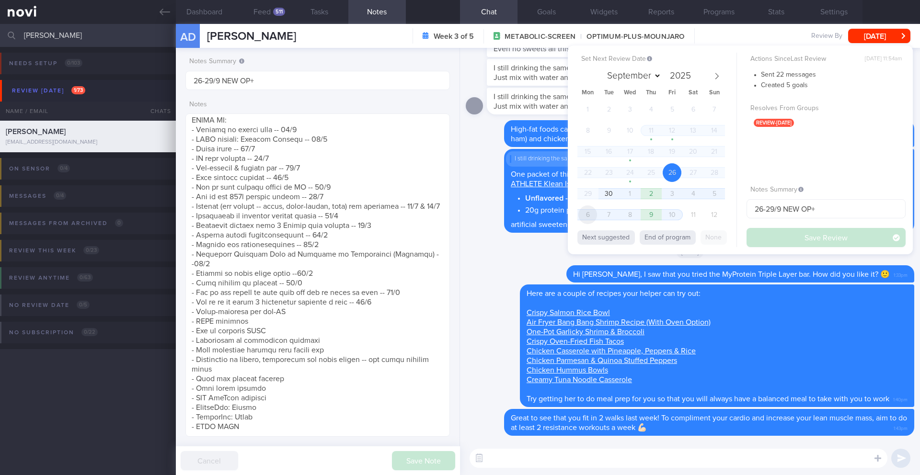
click at [596, 217] on span "6" at bounding box center [588, 215] width 19 height 19
select select "9"
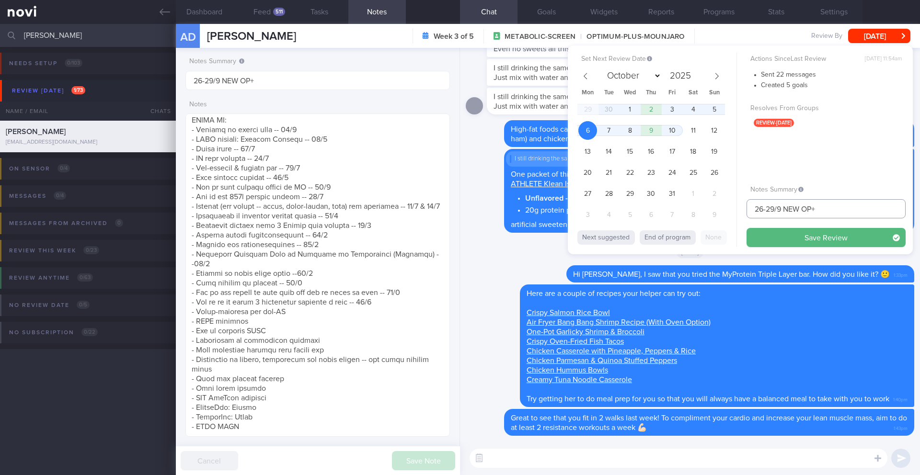
drag, startPoint x: 775, startPoint y: 210, endPoint x: 734, endPoint y: 212, distance: 41.3
click at [734, 212] on div "Set Next Review Date [DATE] September October November [DATE] Mon Tue Wed Thu F…" at bounding box center [740, 150] width 345 height 209
click at [767, 211] on input "6/9 NEW OP+" at bounding box center [826, 208] width 159 height 19
type input "6/10 NEW OP+"
click at [795, 240] on button "Save Review" at bounding box center [826, 237] width 159 height 19
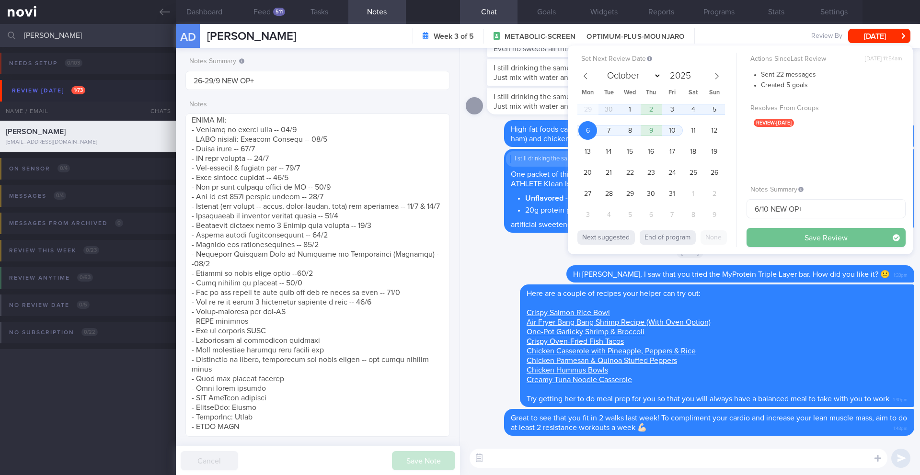
type input "6/10 NEW OP+"
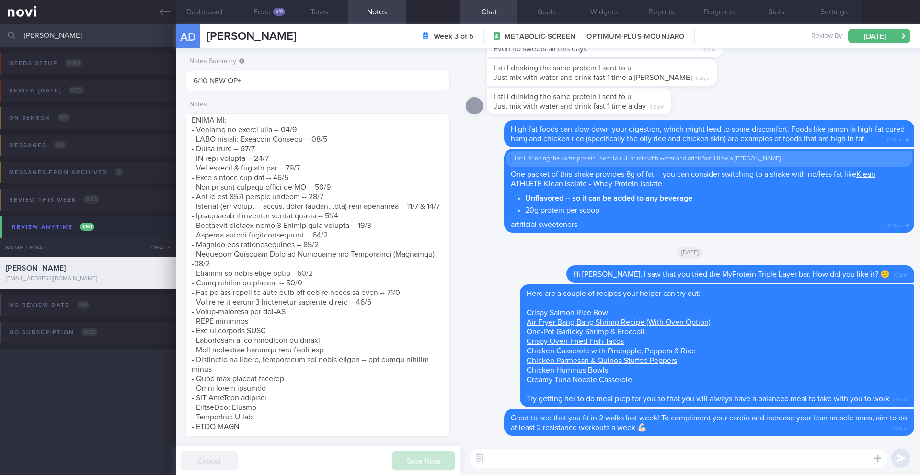
click at [73, 37] on input "[PERSON_NAME]" at bounding box center [460, 35] width 920 height 23
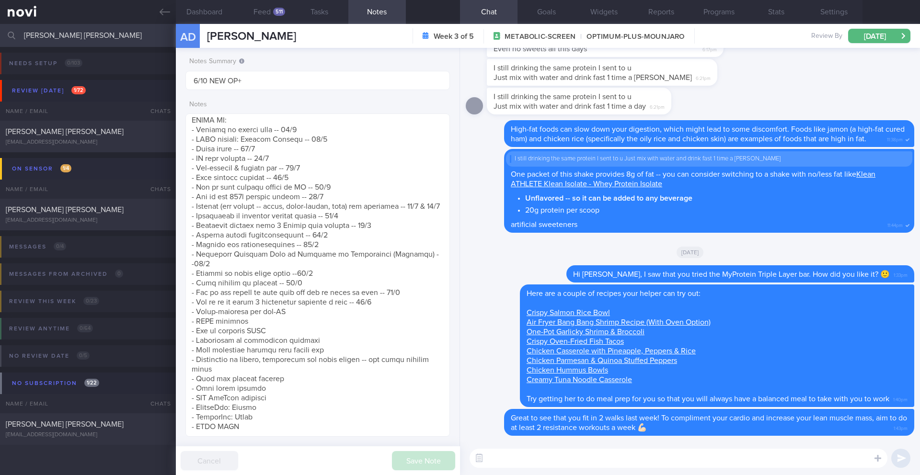
type input "[PERSON_NAME] [PERSON_NAME]"
click at [91, 140] on div "[EMAIL_ADDRESS][DOMAIN_NAME]" at bounding box center [88, 142] width 164 height 7
type input "25-26/9 SAF LIP"
type textarea "Taking ShortCutx Flat Tummy Shakes: Cookie Butter Crunch (meal replacement/prot…"
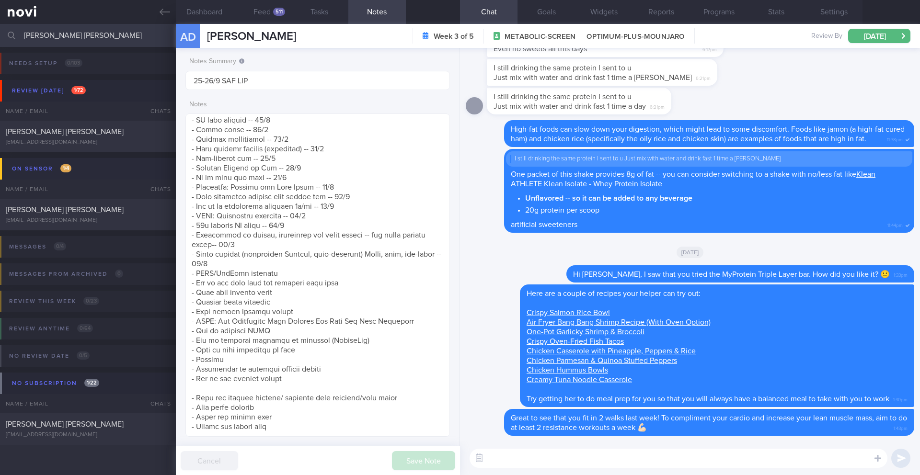
select select "8"
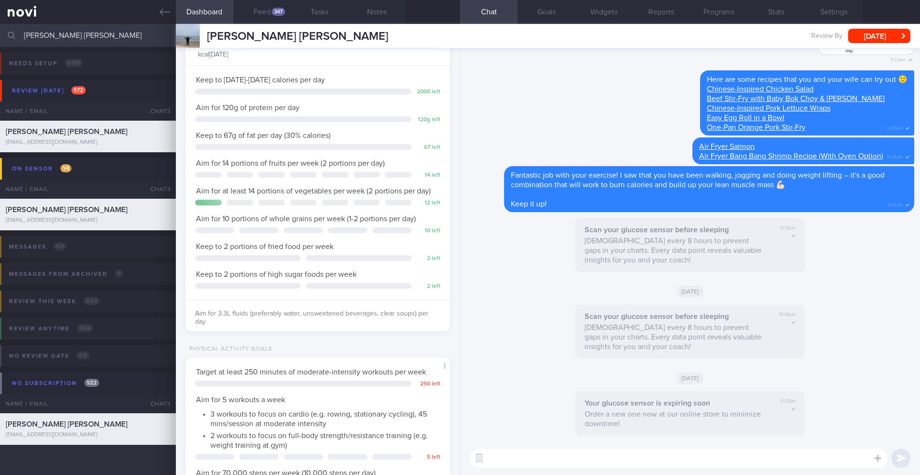
scroll to position [147, 244]
click at [724, 12] on button "Programs" at bounding box center [719, 12] width 58 height 24
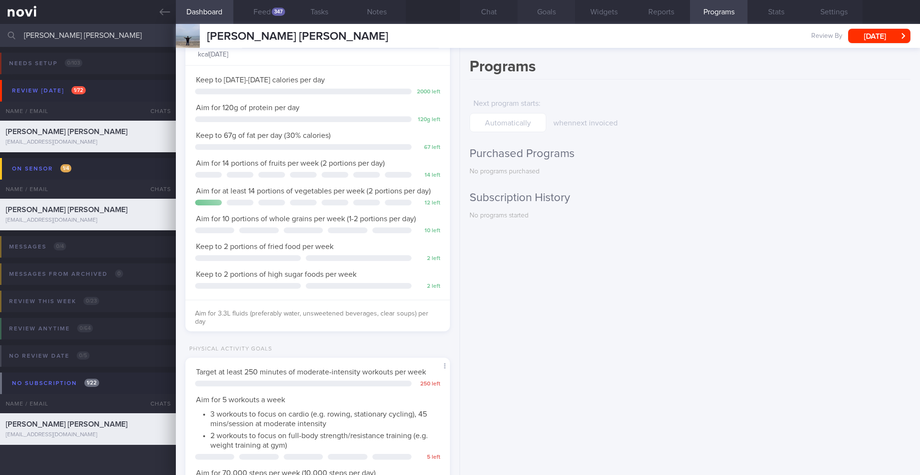
click at [548, 16] on button "Goals" at bounding box center [547, 12] width 58 height 24
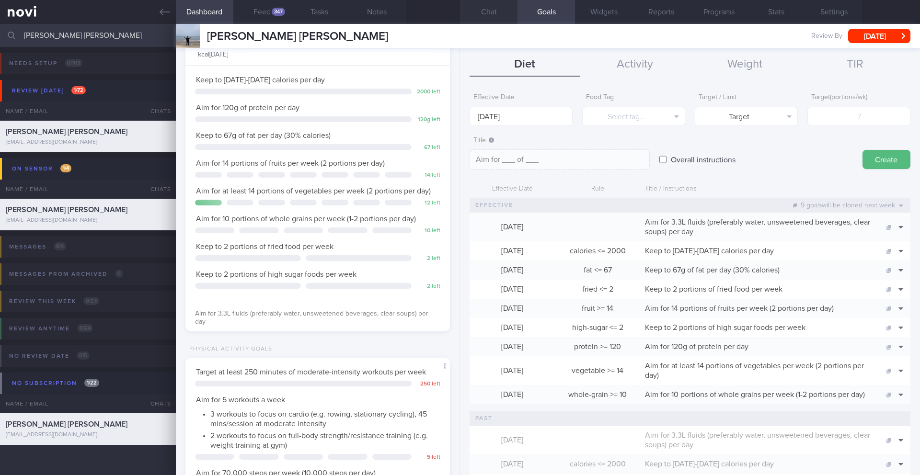
click at [479, 14] on button "Chat" at bounding box center [489, 12] width 58 height 24
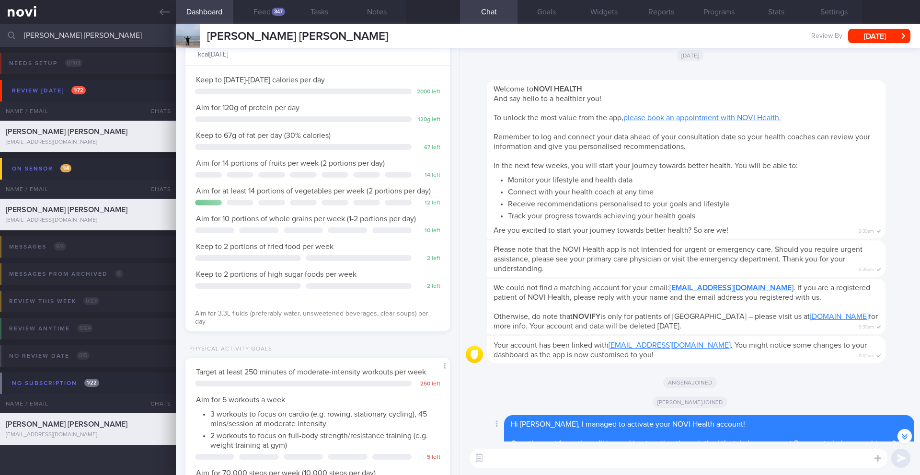
scroll to position [-3377, 0]
click at [267, 16] on button "Feed 347" at bounding box center [262, 12] width 58 height 24
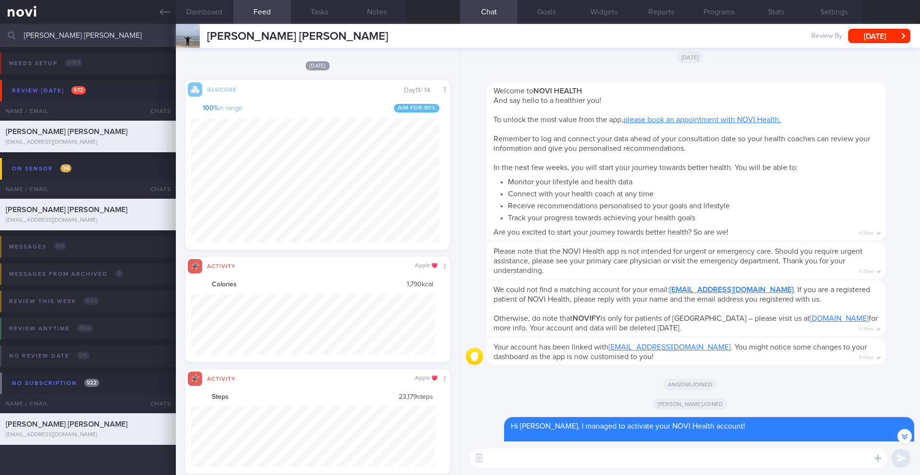
scroll to position [479231, 479047]
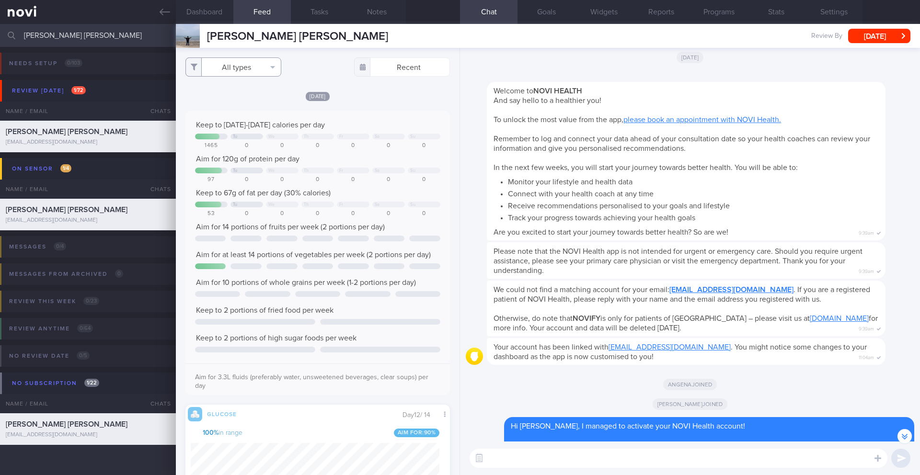
click at [252, 69] on button "All types" at bounding box center [233, 67] width 96 height 19
drag, startPoint x: 232, startPoint y: 95, endPoint x: 379, endPoint y: 106, distance: 147.1
click at [379, 106] on div "All types Food Activity Glucose Weight Medicine Blood Pressure [MEDICAL_DATA] I…" at bounding box center [318, 262] width 284 height 428
click at [379, 106] on div "[DATE] Keep to [DATE]-[DATE] calories per day Tu We Th Fr Sa Su 1465 0 0 0 0 0 …" at bounding box center [317, 333] width 265 height 484
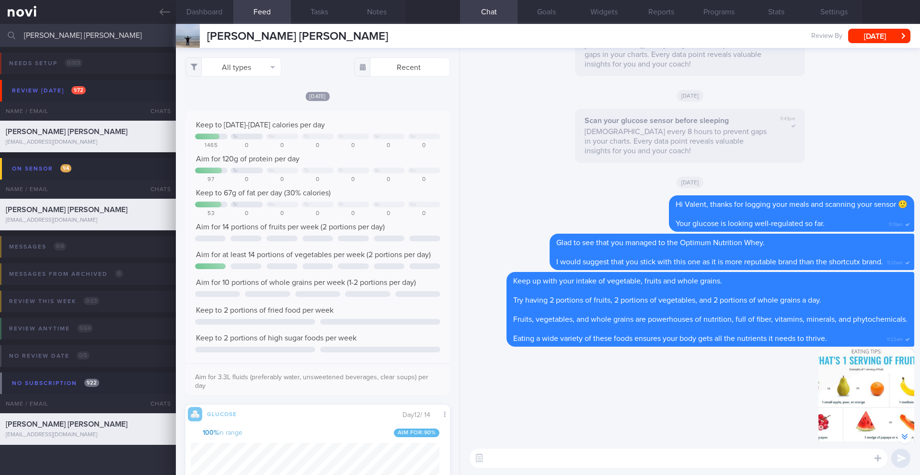
click at [558, 458] on textarea at bounding box center [679, 458] width 418 height 19
type textarea "Hi Valent,"
click at [256, 73] on button "All types" at bounding box center [233, 67] width 96 height 19
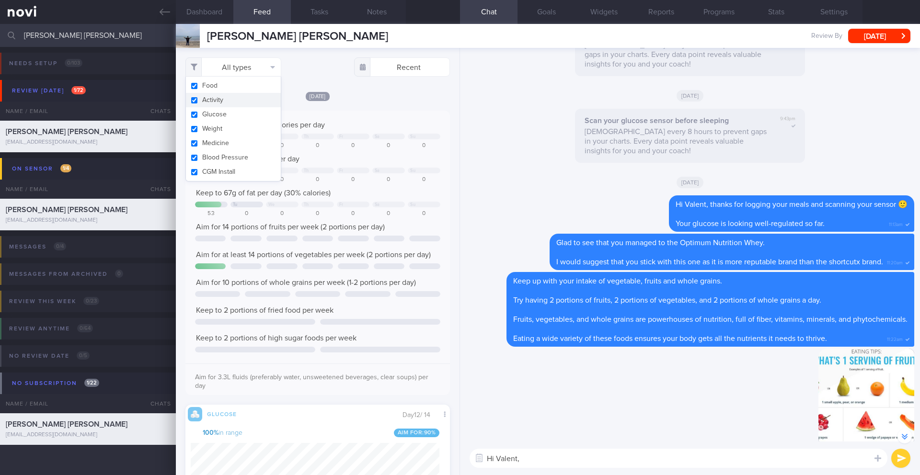
click at [243, 97] on button "Activity" at bounding box center [233, 100] width 95 height 14
checkbox input "false"
click at [361, 109] on div "[DATE] Keep to [DATE]-[DATE] calories per day Tu We Th Fr Sa Su 1465 0 0 0 0 0 …" at bounding box center [317, 333] width 265 height 484
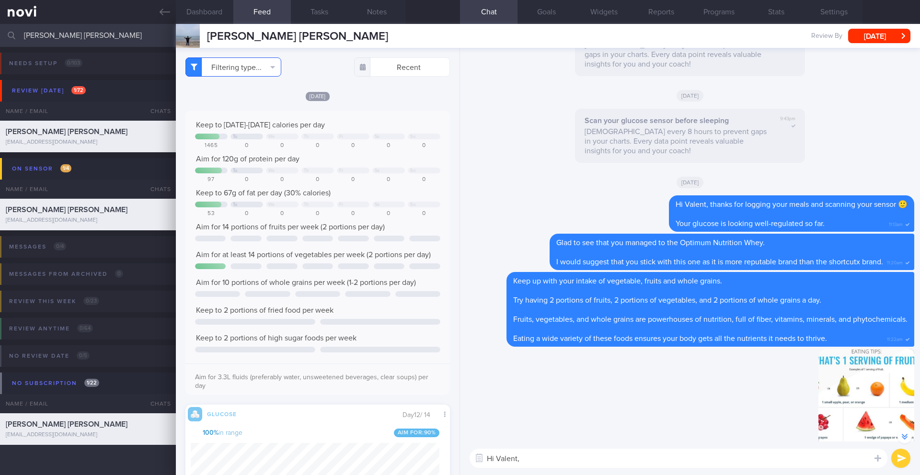
click at [262, 67] on button "Filtering type..." at bounding box center [233, 67] width 96 height 19
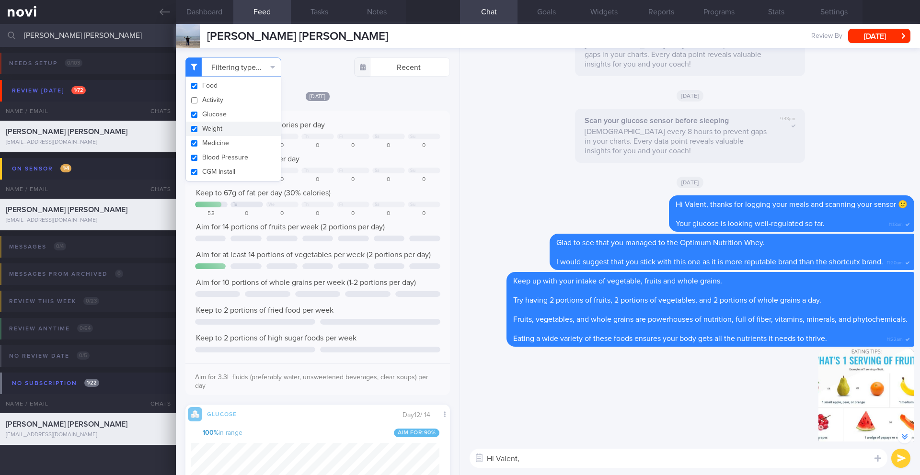
click at [237, 129] on button "Weight" at bounding box center [233, 129] width 95 height 14
checkbox input "false"
click at [361, 102] on div "[DATE] Keep to [DATE]-[DATE] calories per day Tu We Th Fr Sa Su 1465 0 0 0 0 0 …" at bounding box center [317, 333] width 265 height 484
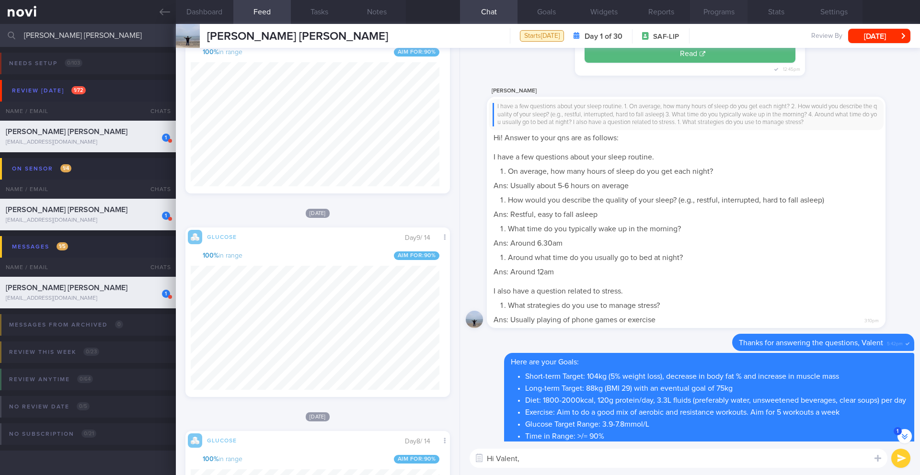
click at [714, 21] on button "Programs" at bounding box center [719, 12] width 58 height 24
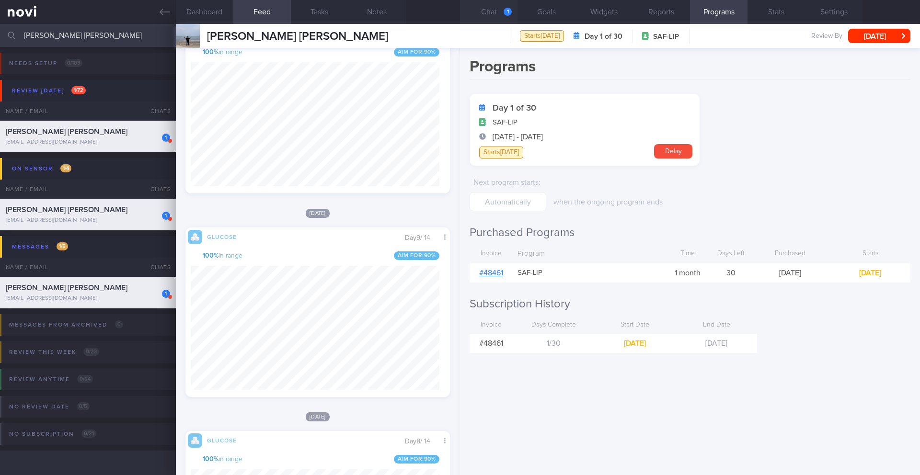
click at [495, 13] on button "Chat 1" at bounding box center [489, 12] width 58 height 24
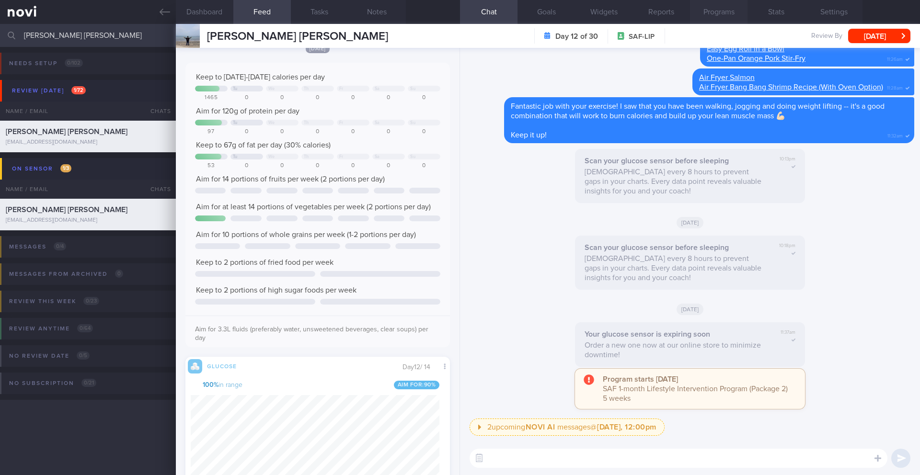
click at [705, 15] on button "Programs" at bounding box center [719, 12] width 58 height 24
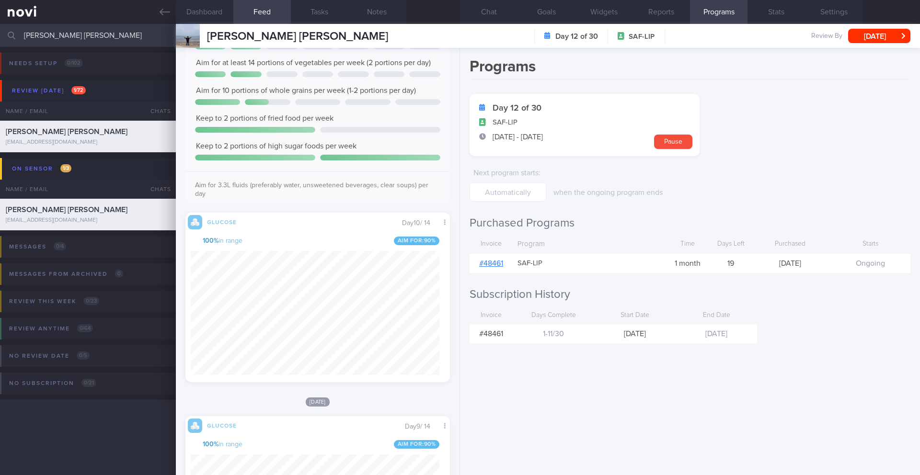
scroll to position [157, 249]
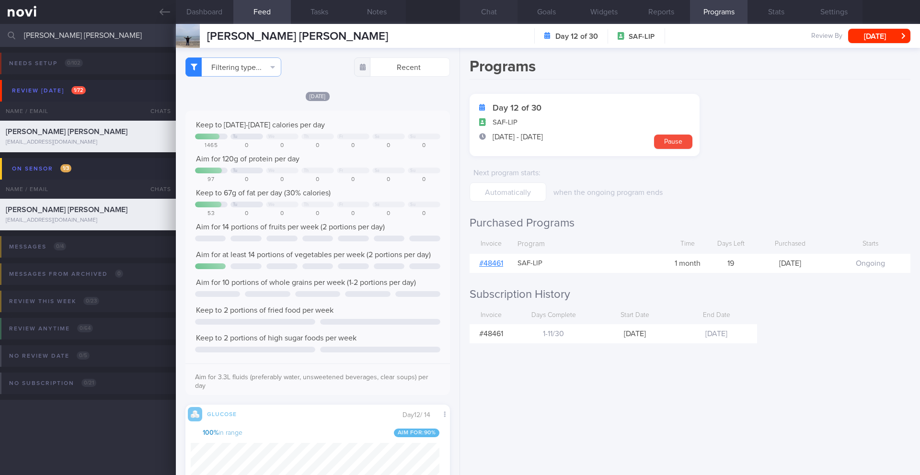
click at [492, 18] on button "Chat" at bounding box center [489, 12] width 58 height 24
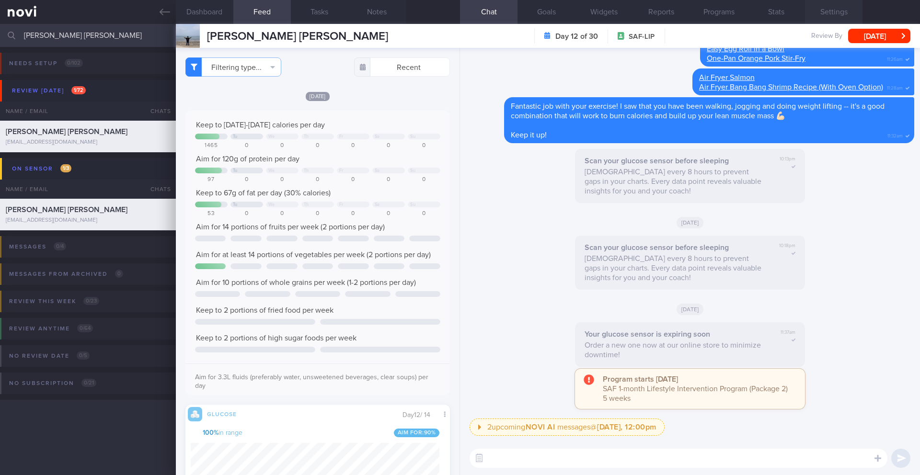
click at [819, 18] on button "Settings" at bounding box center [834, 12] width 58 height 24
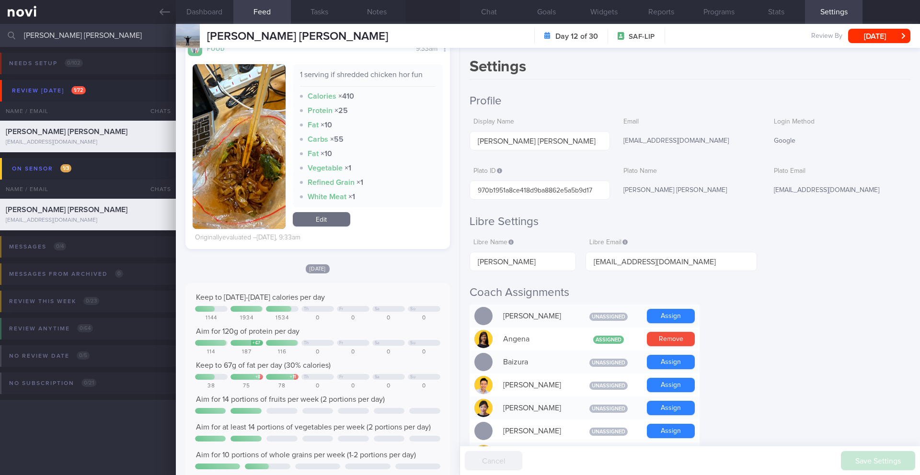
scroll to position [1572, 0]
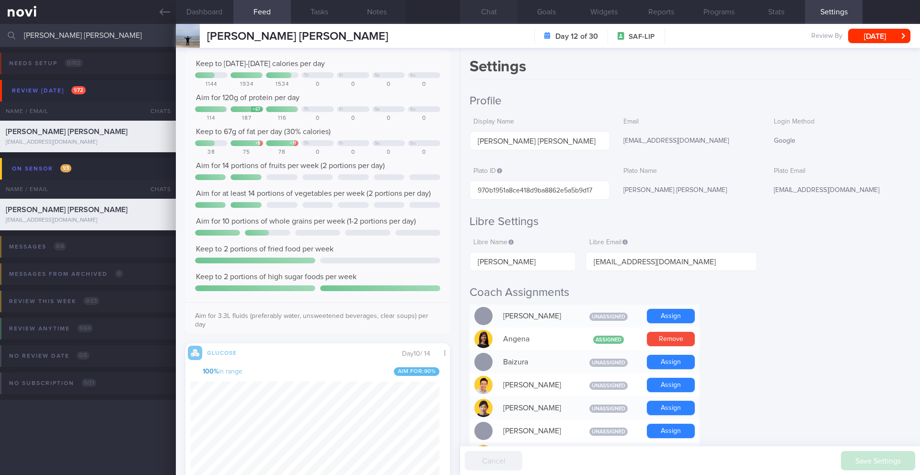
click at [490, 12] on button "Chat" at bounding box center [489, 12] width 58 height 24
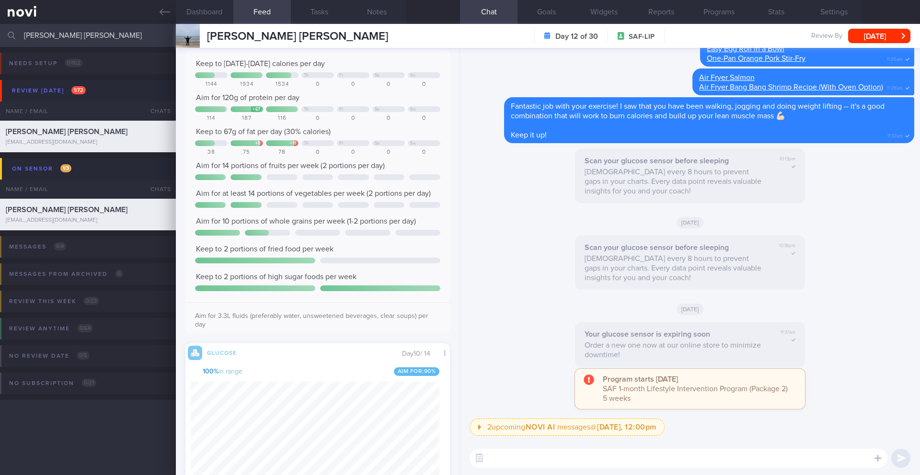
click at [286, 36] on span "[PERSON_NAME] [PERSON_NAME]" at bounding box center [297, 37] width 181 height 12
click at [286, 37] on span "[PERSON_NAME] [PERSON_NAME]" at bounding box center [297, 37] width 181 height 12
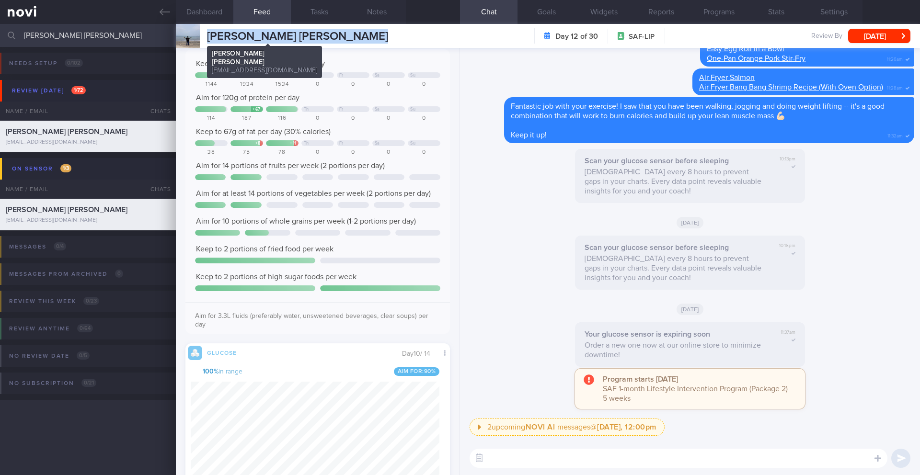
click at [286, 37] on span "[PERSON_NAME] [PERSON_NAME]" at bounding box center [297, 37] width 181 height 12
copy div "VALENT CHIA SHU WEI VALENT CHIA SHU WEI valentchia96@gmail.com"
click at [834, 15] on button "Settings" at bounding box center [834, 12] width 58 height 24
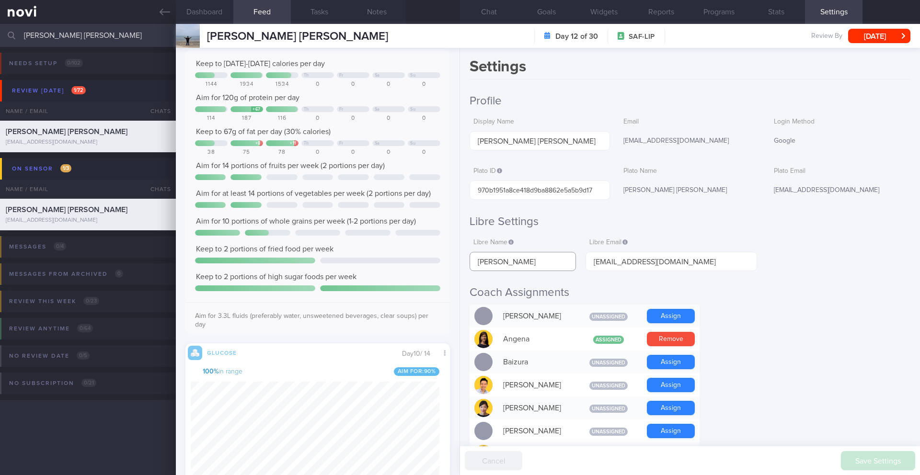
drag, startPoint x: 519, startPoint y: 263, endPoint x: 473, endPoint y: 261, distance: 45.6
click at [468, 262] on div "Settings Profile Display Name VALENT CHIA SHU WEI Email valentchia96@gmail.com …" at bounding box center [690, 262] width 460 height 428
click at [500, 15] on button "Chat" at bounding box center [489, 12] width 58 height 24
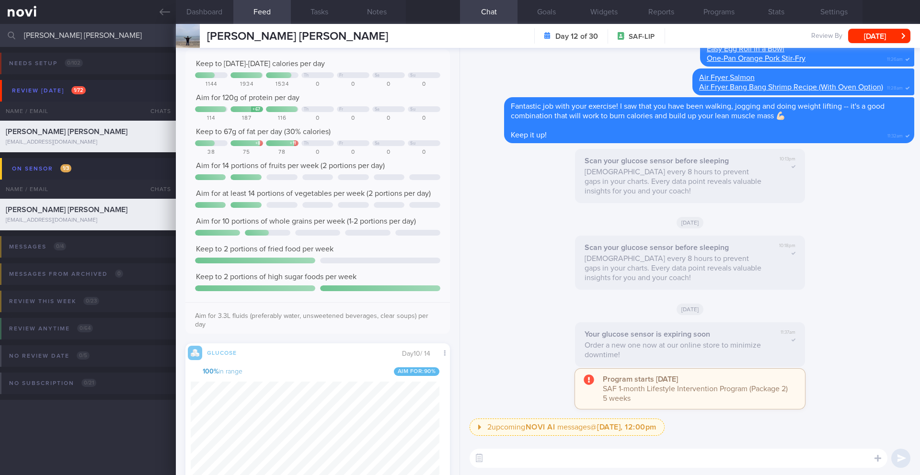
scroll to position [0, 0]
click at [526, 466] on textarea at bounding box center [679, 458] width 418 height 19
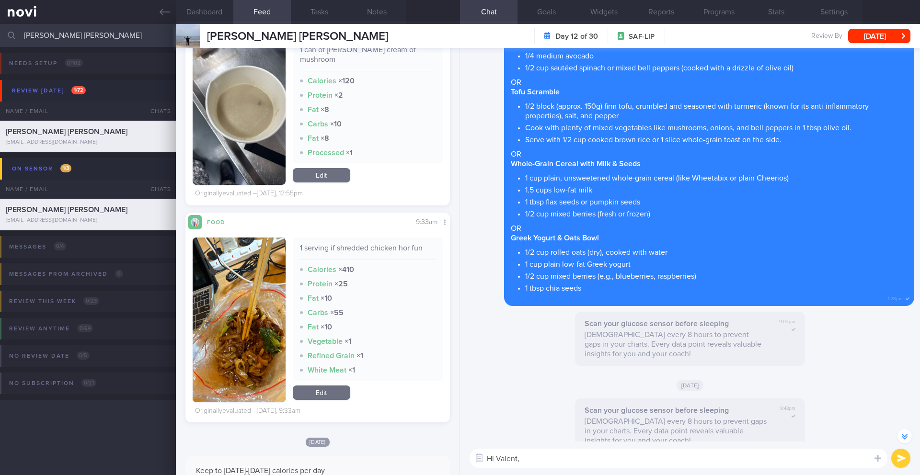
scroll to position [479135, 479043]
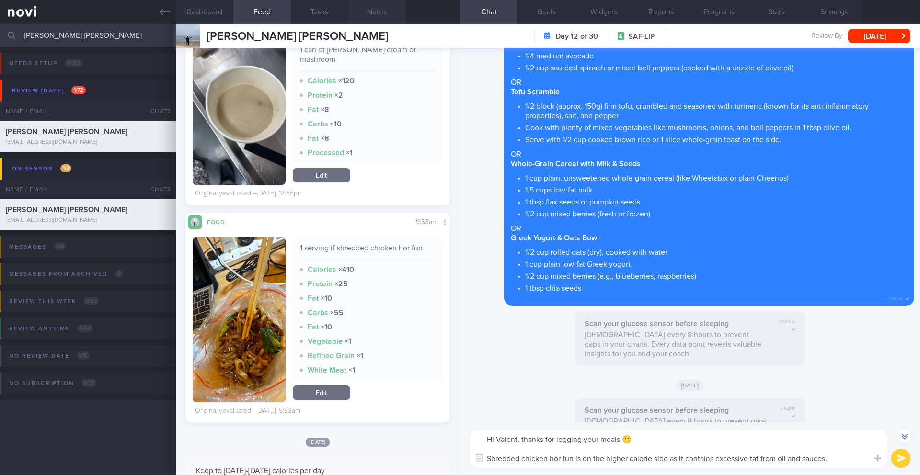
click at [373, 16] on button "Notes" at bounding box center [377, 12] width 58 height 24
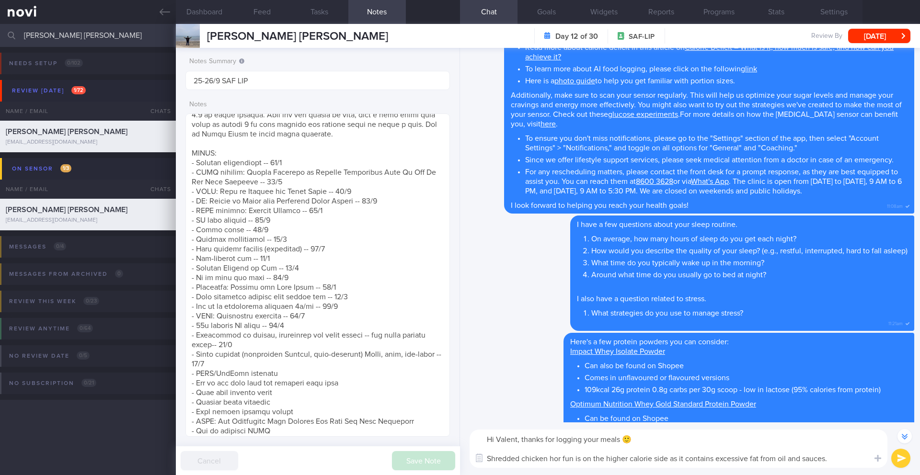
scroll to position [-3055, 0]
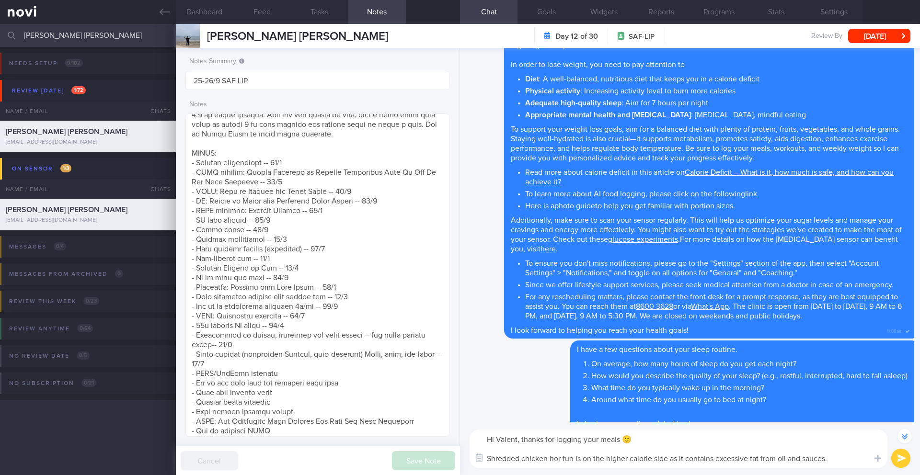
click at [847, 460] on textarea "Hi Valent, thanks for logging your meals 🙂 Shredded chicken hor fun is on the h…" at bounding box center [679, 449] width 418 height 38
paste textarea "If you’re looking for a more balanced noodle dish when eating out, give these a…"
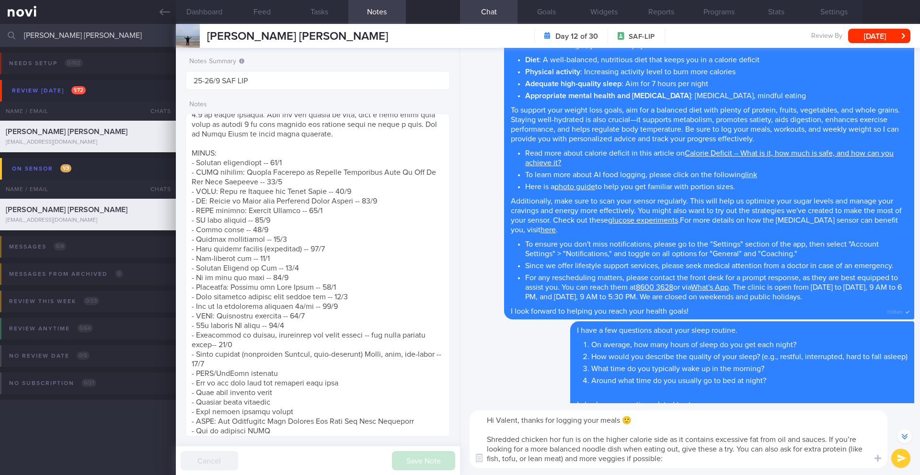
scroll to position [-3074, 0]
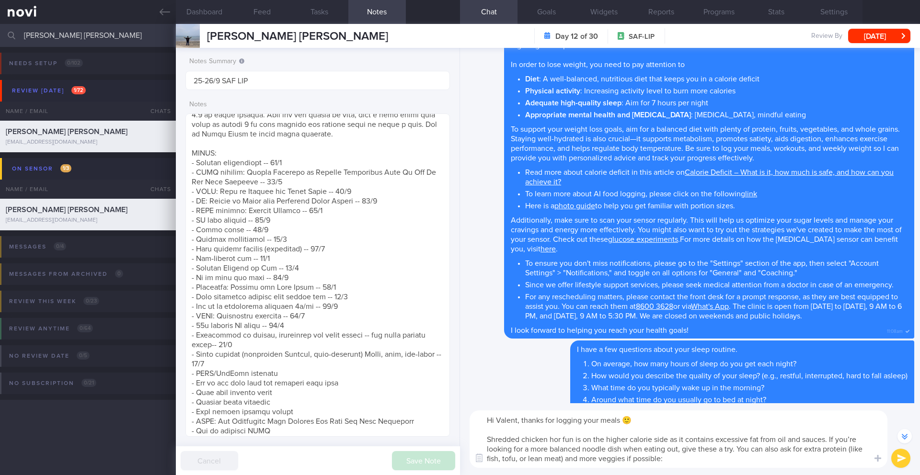
click at [684, 462] on textarea "Hi Valent, thanks for logging your meals 🙂 Shredded chicken hor fun is on the h…" at bounding box center [679, 440] width 418 height 58
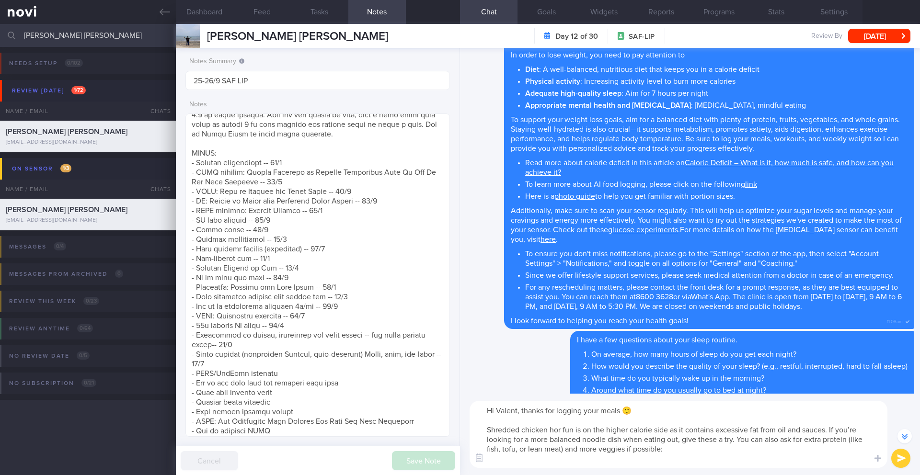
scroll to position [-3084, 0]
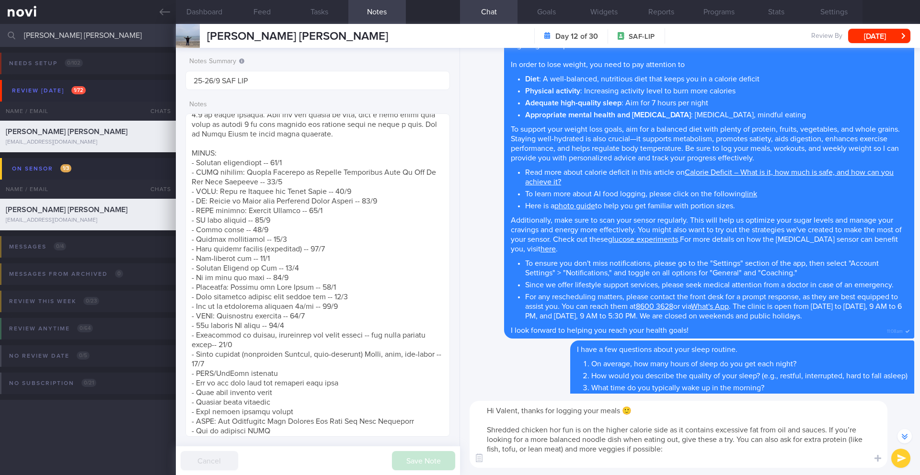
paste textarea "- Sliced fish soup with bee hoon (clear soup, no evaporated milk) - Yong tau fo…"
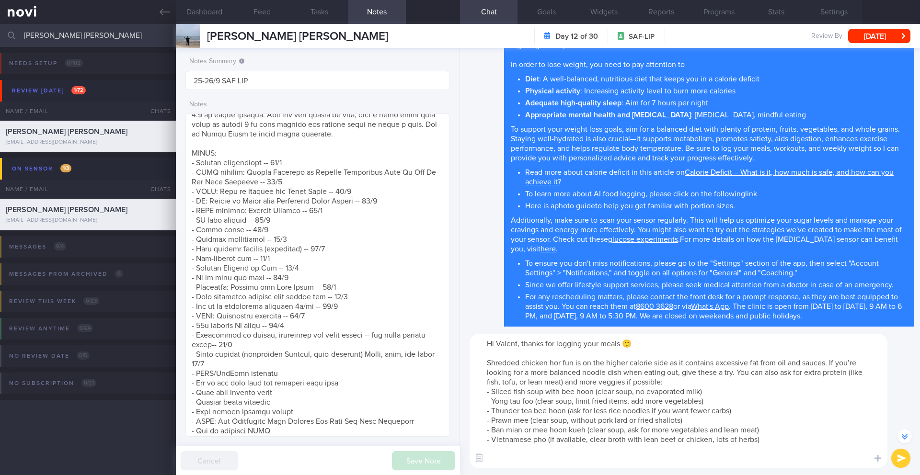
type textarea "Hi Valent, thanks for logging your meals 🙂 Shredded chicken hor fun is on the h…"
click at [909, 461] on button "submit" at bounding box center [900, 458] width 19 height 19
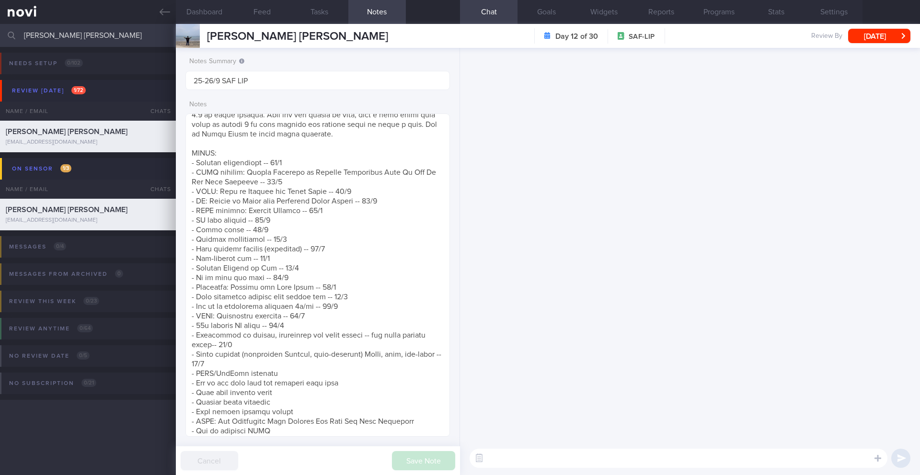
scroll to position [0, 0]
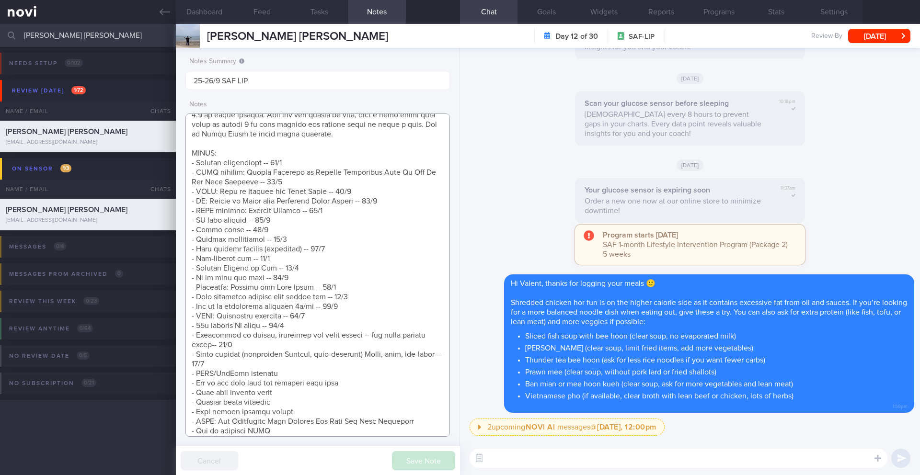
click at [274, 361] on textarea at bounding box center [317, 276] width 265 height 324
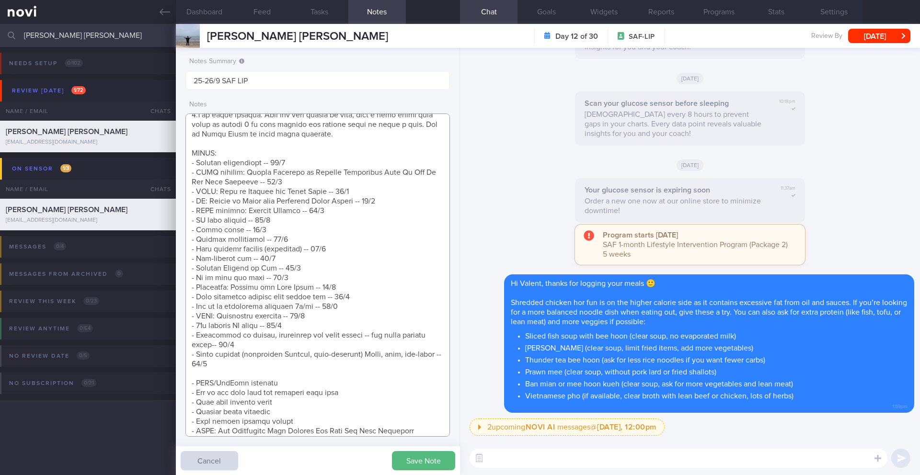
scroll to position [406, 0]
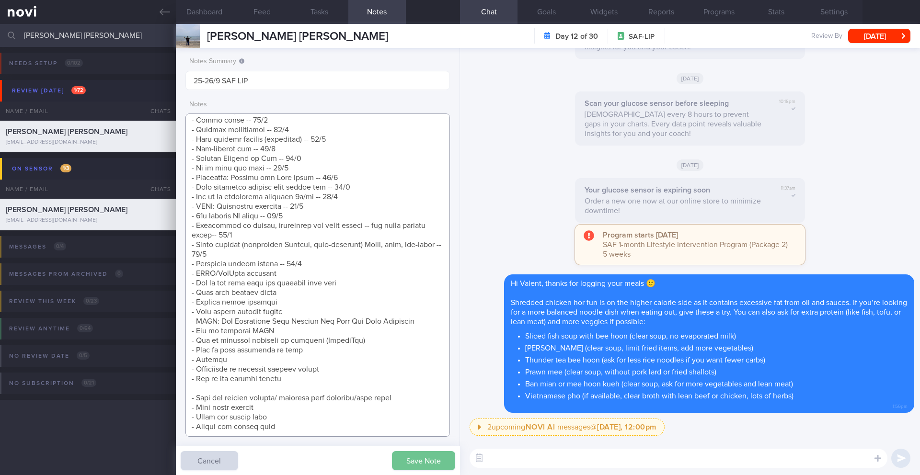
type textarea "Taking ShortCutx Flat Tummy Shakes: Cookie Butter Crunch (meal replacement/prot…"
click at [450, 462] on button "Save Note" at bounding box center [423, 460] width 63 height 19
click at [303, 257] on textarea at bounding box center [317, 276] width 265 height 324
click at [261, 16] on button "Feed" at bounding box center [262, 12] width 58 height 24
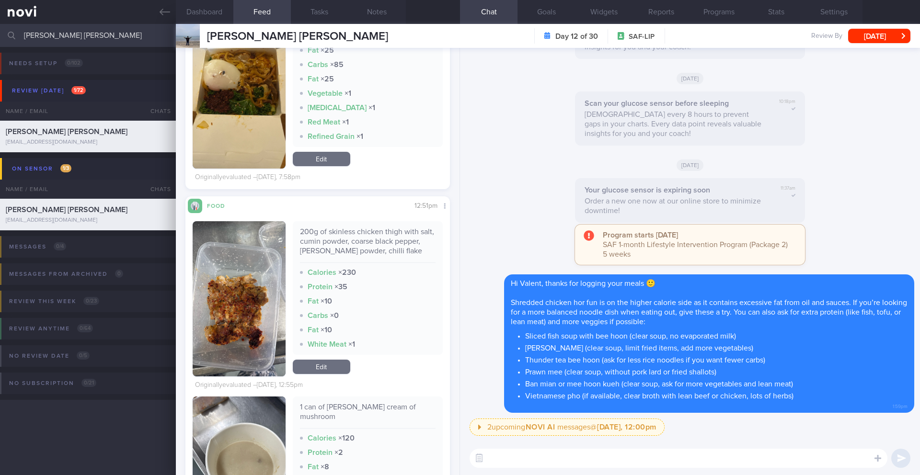
scroll to position [471, 0]
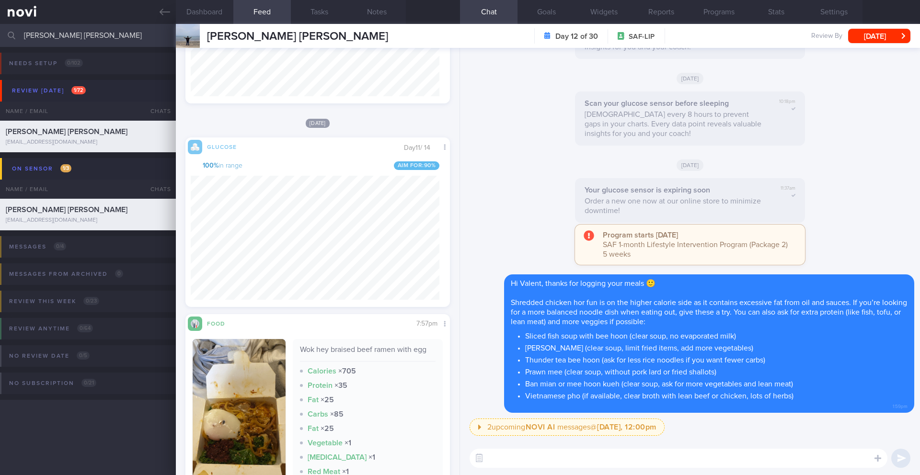
click at [534, 459] on textarea at bounding box center [679, 458] width 418 height 19
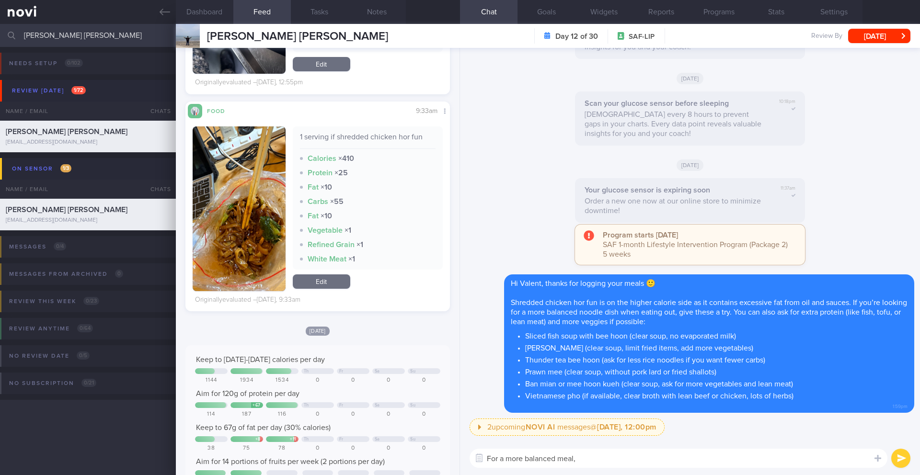
scroll to position [157, 249]
type textarea "F"
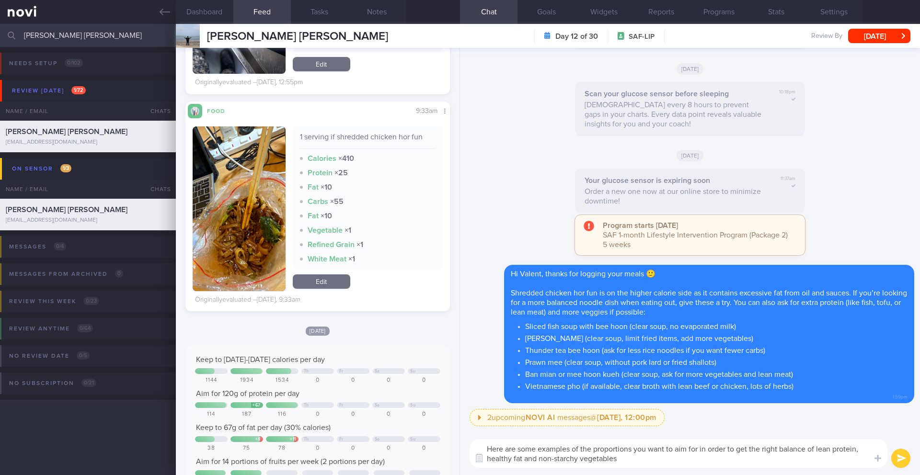
drag, startPoint x: 648, startPoint y: 462, endPoint x: 496, endPoint y: 451, distance: 151.8
click at [478, 452] on div "Chat Templates Admin CGM Weight Nutrition Physical Activity Infographics Articl…" at bounding box center [690, 453] width 460 height 43
paste textarea "should aim for to get the right balance of lean protein, healthy fat, and non-s…"
type textarea "Here are some examples of the proportions you should aim for to get the right b…"
click at [383, 16] on button "Notes" at bounding box center [377, 12] width 58 height 24
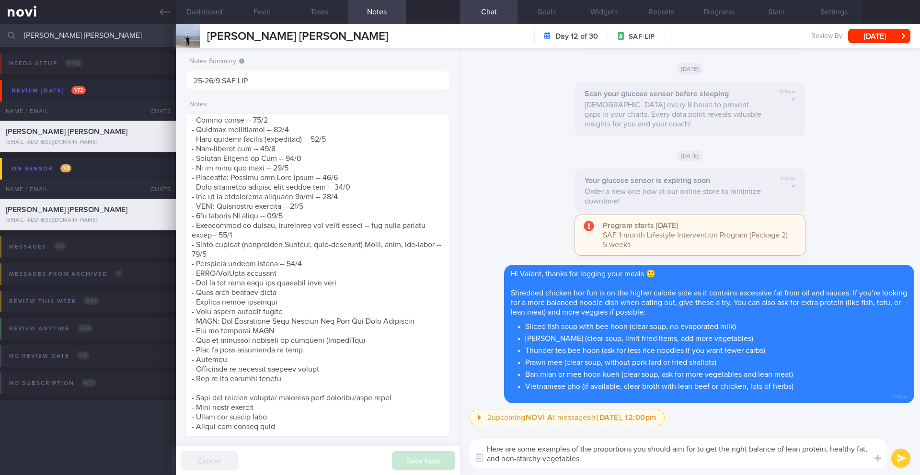
click at [900, 459] on button "submit" at bounding box center [900, 458] width 19 height 19
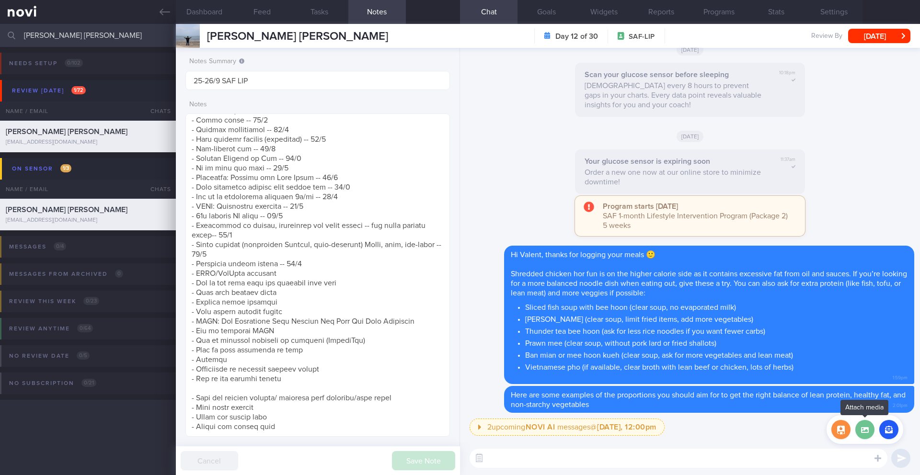
click at [861, 431] on label at bounding box center [865, 429] width 19 height 19
click at [0, 0] on input "file" at bounding box center [0, 0] width 0 height 0
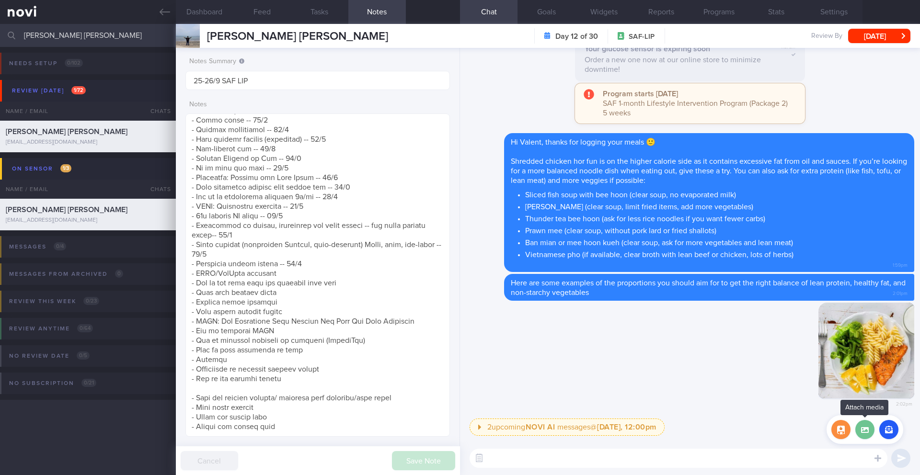
click at [871, 422] on label at bounding box center [865, 429] width 19 height 19
click at [0, 0] on input "file" at bounding box center [0, 0] width 0 height 0
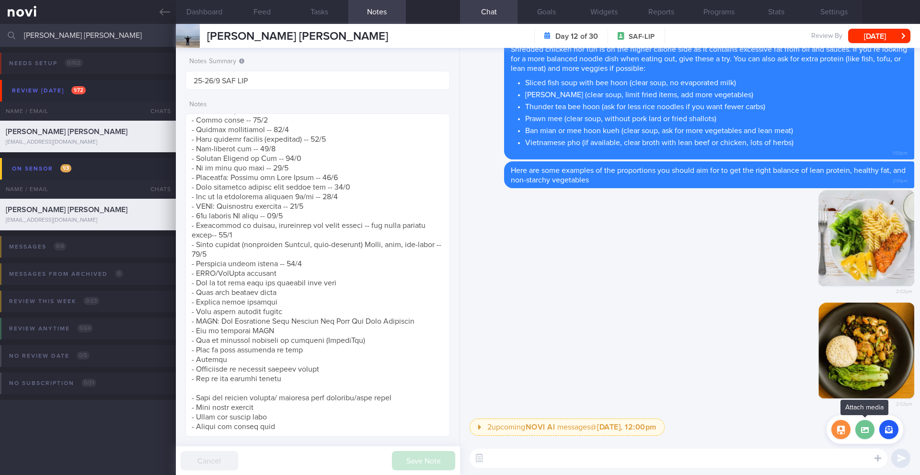
click at [869, 433] on label at bounding box center [865, 429] width 19 height 19
click at [0, 0] on input "file" at bounding box center [0, 0] width 0 height 0
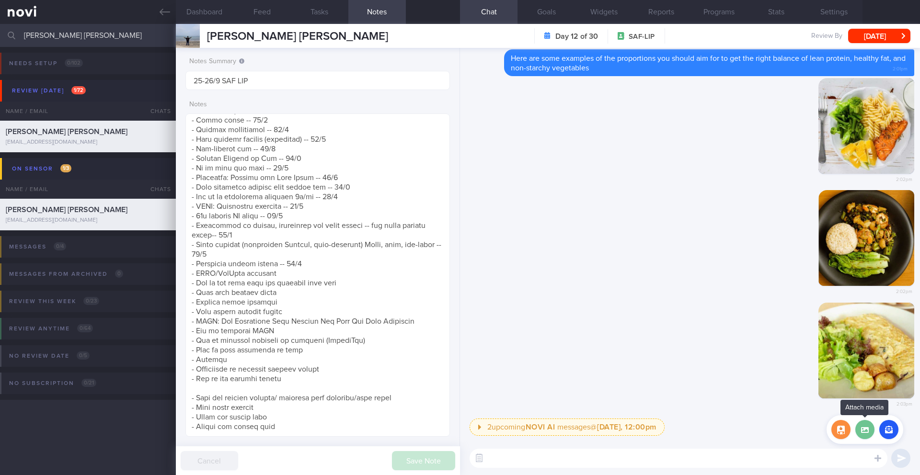
click at [868, 435] on label at bounding box center [865, 429] width 19 height 19
click at [0, 0] on input "file" at bounding box center [0, 0] width 0 height 0
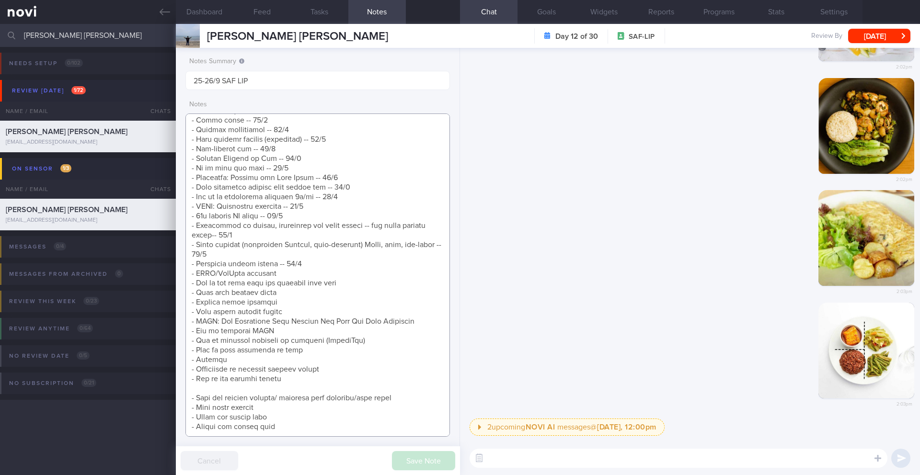
click at [309, 253] on textarea at bounding box center [317, 276] width 265 height 324
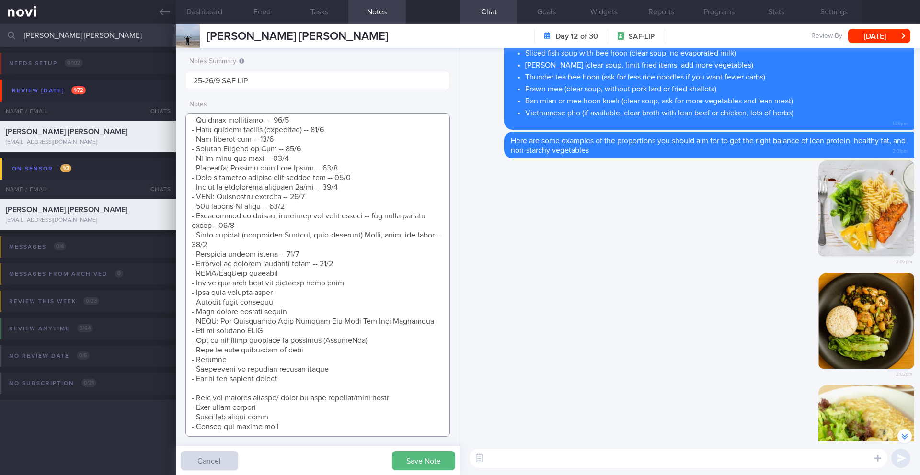
scroll to position [-215, 0]
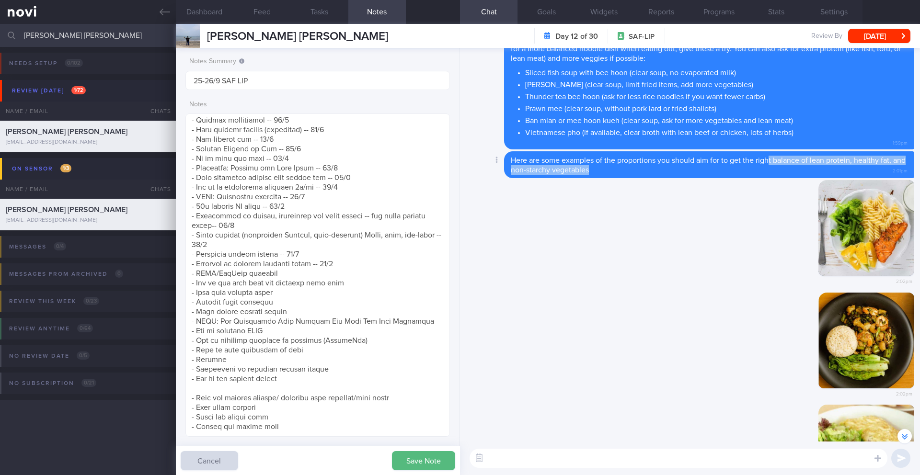
drag, startPoint x: 769, startPoint y: 162, endPoint x: 786, endPoint y: 173, distance: 19.7
click at [786, 173] on div "Here are some examples of the proportions you should aim for to get the right b…" at bounding box center [709, 164] width 410 height 27
copy span "t balance of lean protein, healthy fat, and non-starchy vegetables"
click at [350, 257] on textarea at bounding box center [317, 276] width 265 height 324
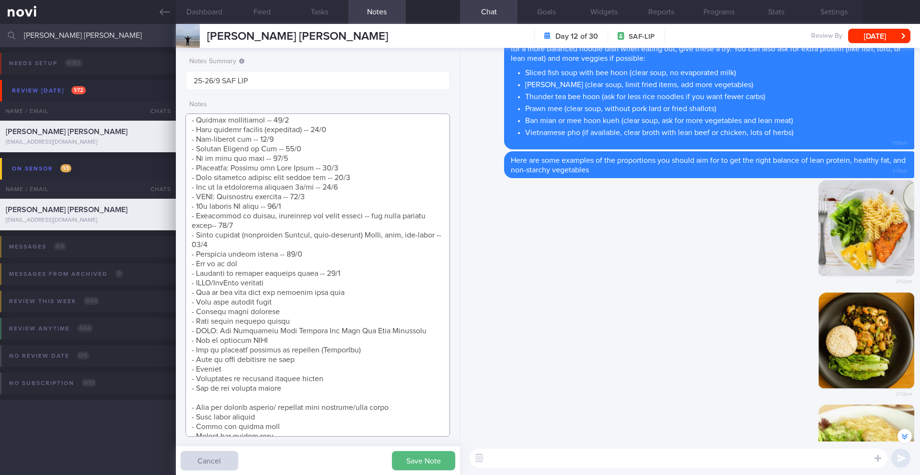
paste textarea "t balance of lean protein, healthy fat, and non-starchy vegetables"
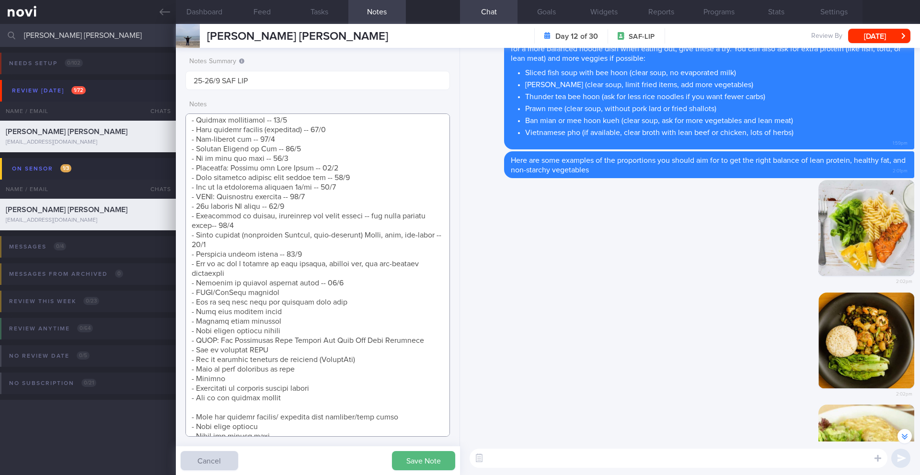
click at [246, 265] on textarea at bounding box center [317, 276] width 265 height 324
click at [238, 278] on textarea at bounding box center [317, 276] width 265 height 324
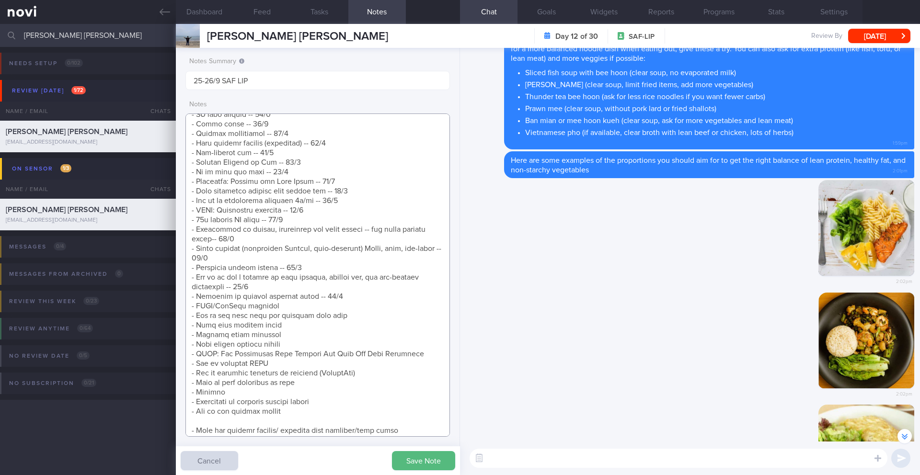
scroll to position [388, 0]
type textarea "Taking ShortCutx Flat Tummy Shakes: Cookie Butter Crunch (meal replacement/prot…"
click at [405, 461] on button "Save Note" at bounding box center [423, 460] width 63 height 19
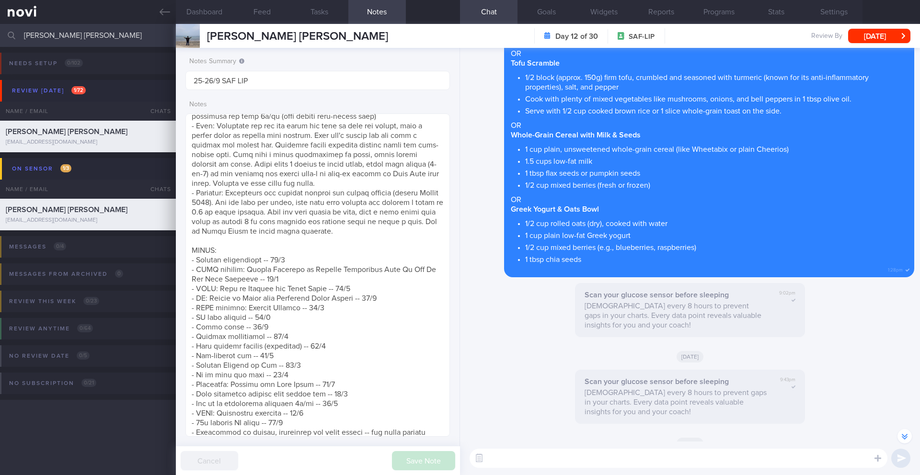
scroll to position [-1390, 0]
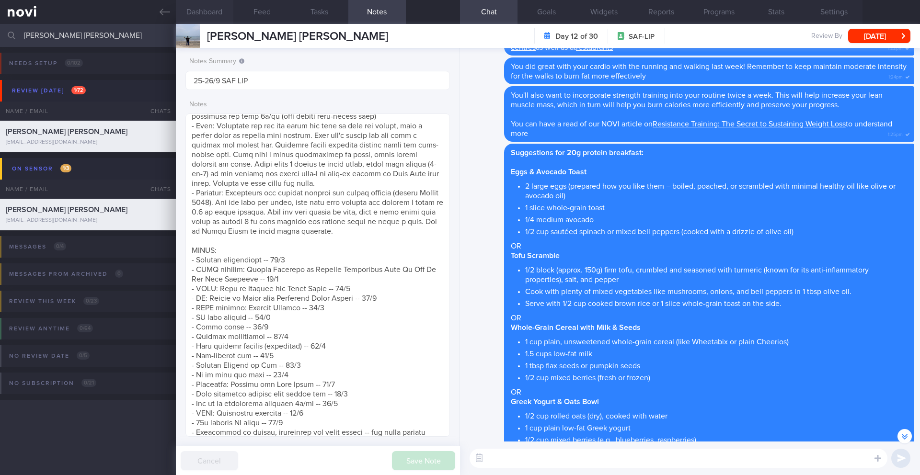
click at [205, 12] on button "Dashboard" at bounding box center [205, 12] width 58 height 24
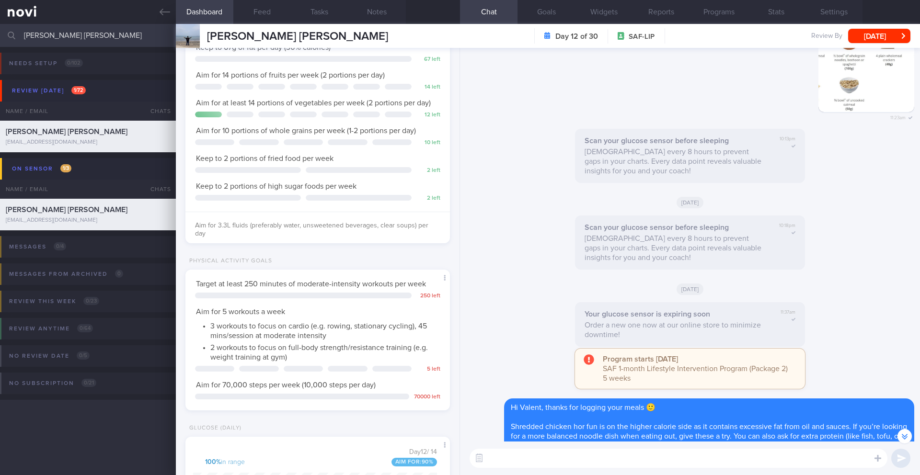
scroll to position [-283, 0]
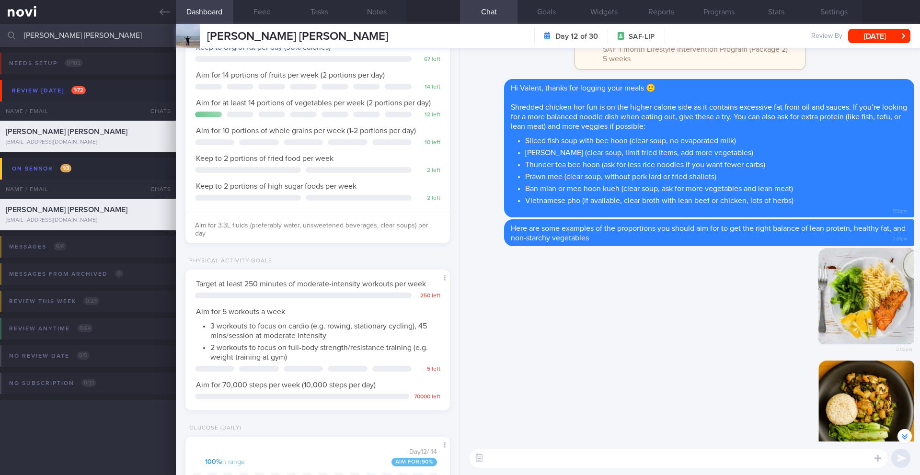
click at [642, 471] on div "​ ​" at bounding box center [690, 459] width 460 height 34
click at [643, 462] on textarea at bounding box center [679, 458] width 418 height 19
type textarea "Having any trouble fitting in your workouts?"
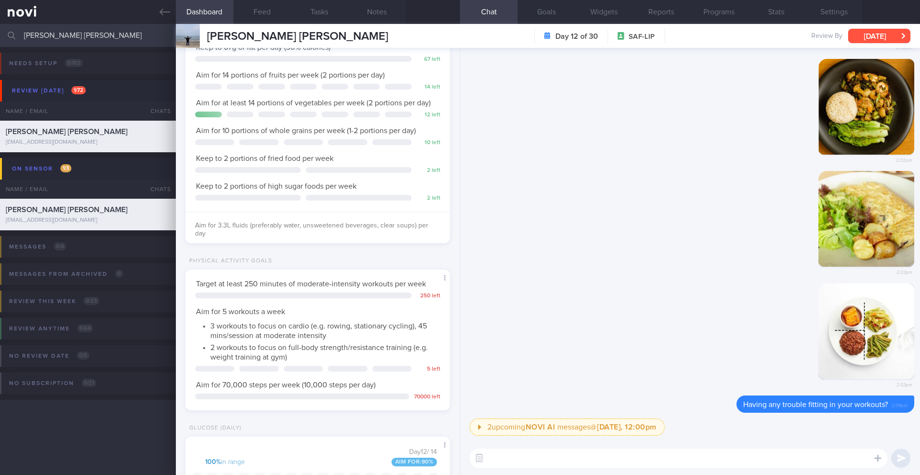
click at [873, 40] on button "[DATE]" at bounding box center [879, 36] width 62 height 14
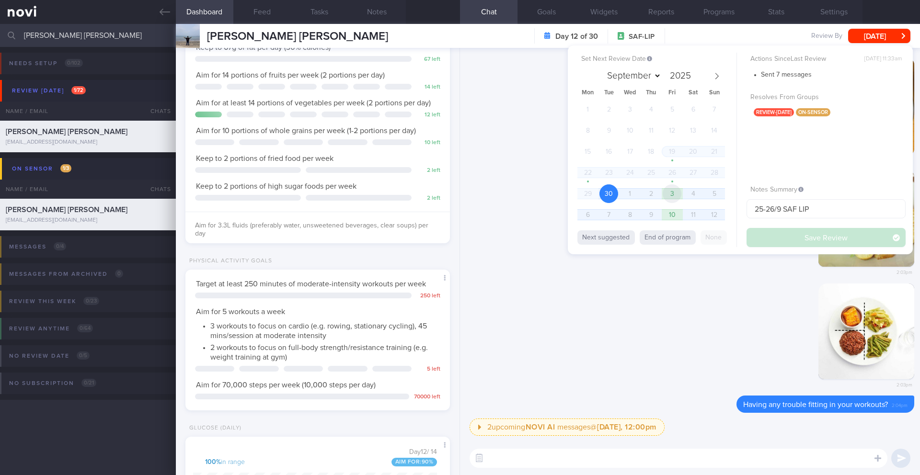
click at [670, 197] on span "3" at bounding box center [672, 194] width 19 height 19
select select "9"
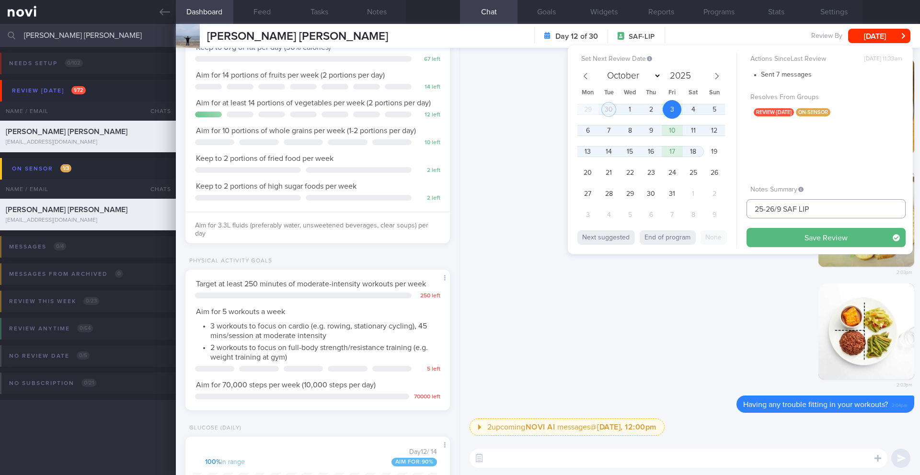
drag, startPoint x: 781, startPoint y: 208, endPoint x: 721, endPoint y: 208, distance: 60.4
click at [721, 208] on div "Set Next Review Date 3 Oct 2025 September October November December 2025 Mon Tu…" at bounding box center [740, 150] width 345 height 209
type input "3/10 SAF LIP"
click at [752, 234] on button "Save Review" at bounding box center [826, 237] width 159 height 19
type input "3/10 SAF LIP"
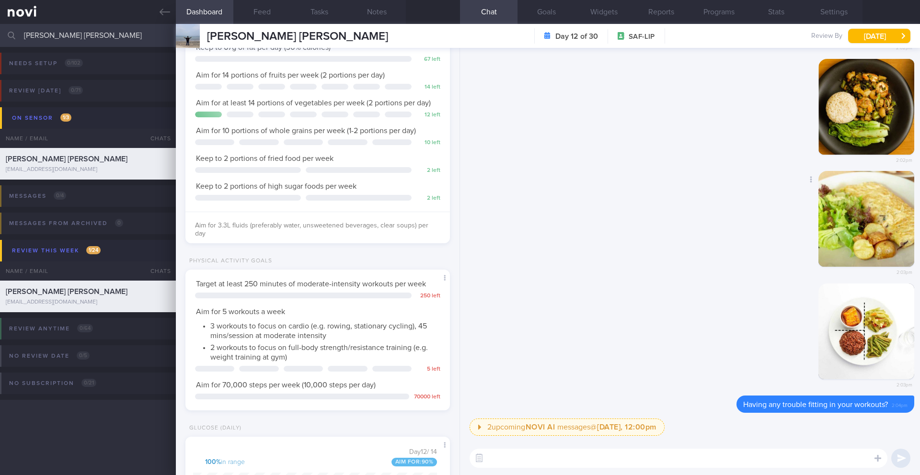
scroll to position [0, 0]
click at [101, 37] on input "[PERSON_NAME] [PERSON_NAME]" at bounding box center [460, 35] width 920 height 23
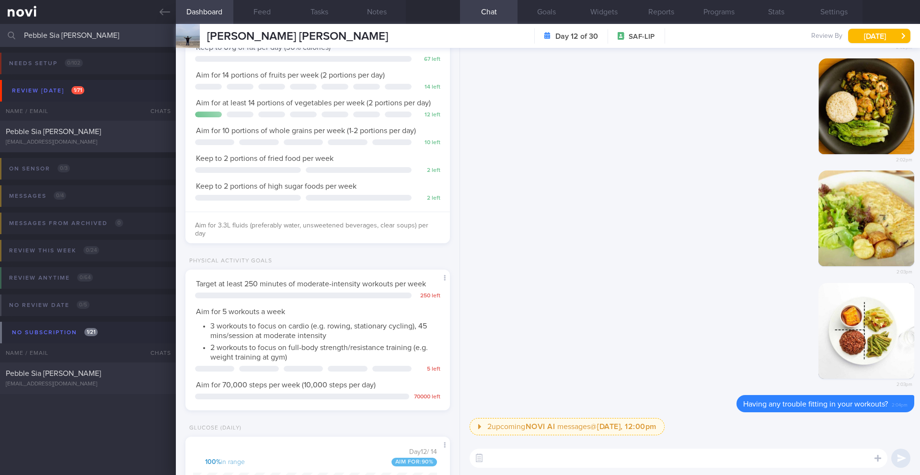
type input "Pebble Sia Huei­-Chieh"
click at [97, 135] on div "Pebble Sia Huei­-Chieh" at bounding box center [87, 132] width 162 height 10
type input "17/9 Prep for GOP R/V"
type textarea "50 year old Chinese Female Lawyer Comorbidities Breast cysts on regular monitor…"
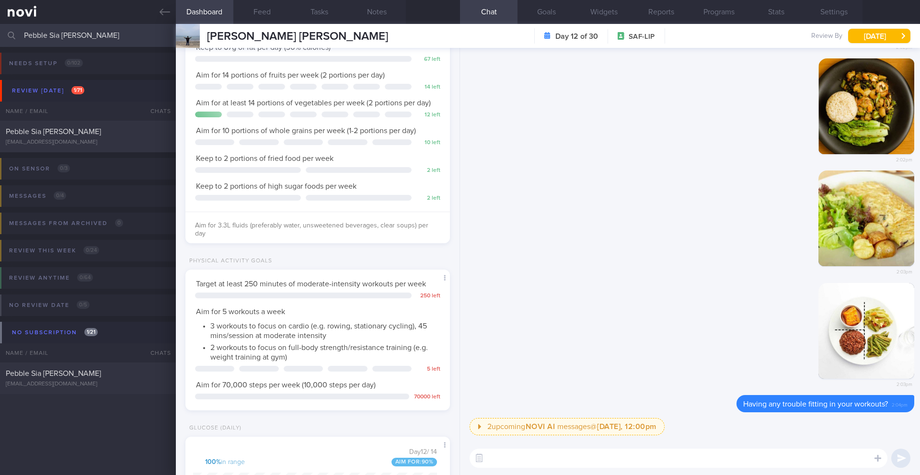
select select "8"
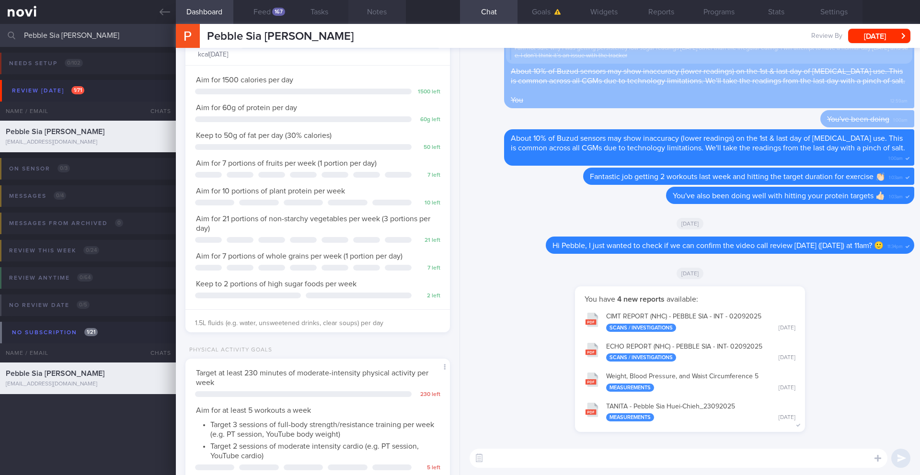
click at [375, 16] on button "Notes" at bounding box center [377, 12] width 58 height 24
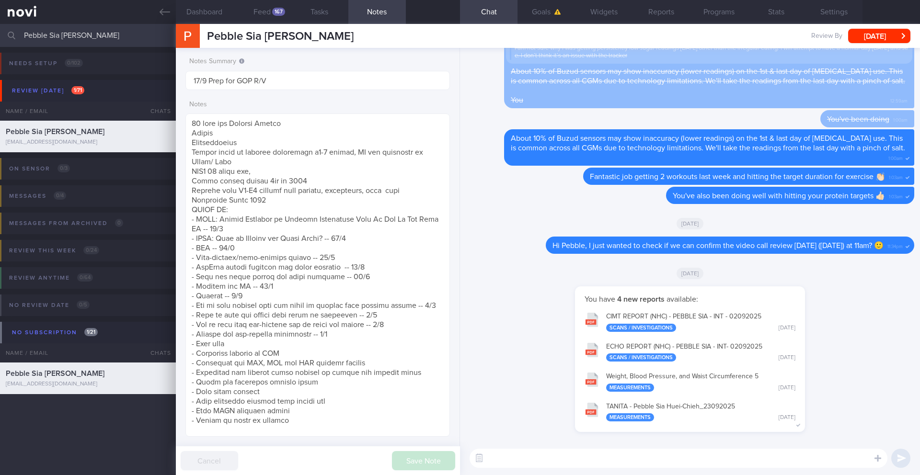
click at [541, 464] on textarea at bounding box center [679, 458] width 418 height 19
type textarea "h"
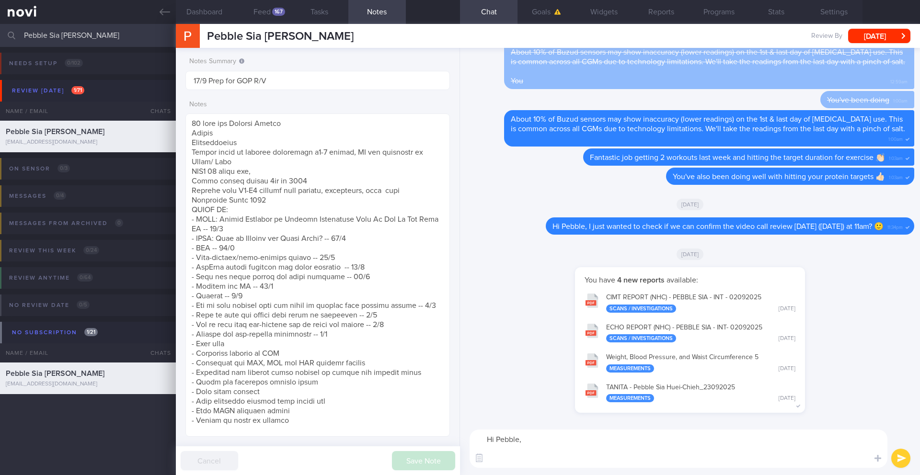
paste textarea "Just a quick note to let you know that your NOVIFY account will be archived soo…"
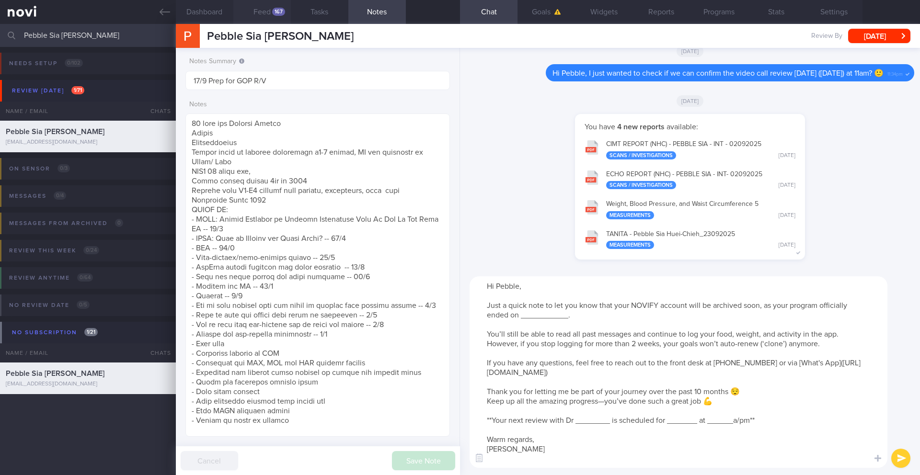
click at [280, 20] on button "Feed 167" at bounding box center [262, 12] width 58 height 24
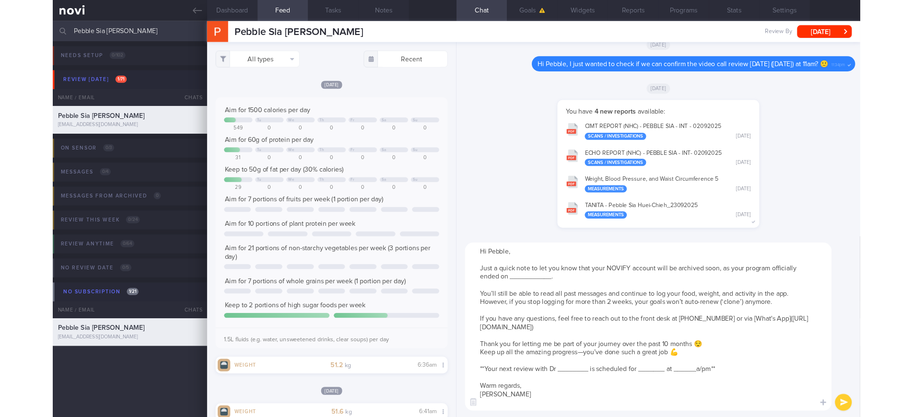
scroll to position [61, 245]
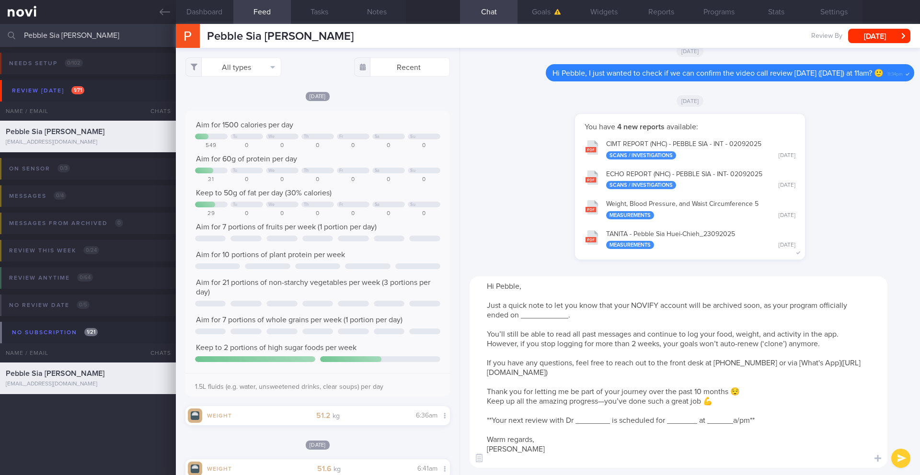
drag, startPoint x: 631, startPoint y: 304, endPoint x: 641, endPoint y: 311, distance: 12.0
click at [641, 311] on textarea "Hi Pebble, Just a quick note to let you know that your NOVIFY account will be a…" at bounding box center [679, 373] width 418 height 192
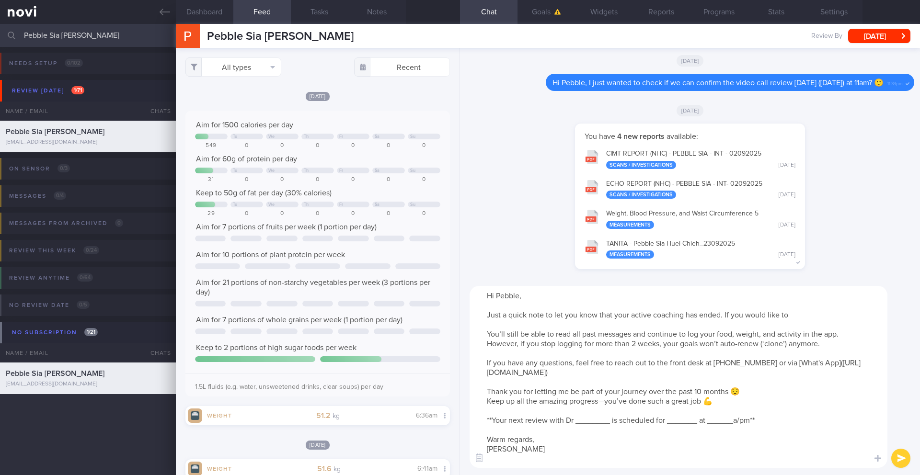
drag, startPoint x: 724, startPoint y: 315, endPoint x: 793, endPoint y: 314, distance: 68.5
click at [793, 314] on textarea "Hi Pebble, Just a quick note to let you know that your active coaching has ende…" at bounding box center [679, 377] width 418 height 182
drag, startPoint x: 532, startPoint y: 458, endPoint x: 487, endPoint y: 290, distance: 173.9
click at [487, 290] on textarea "Hi Pebble, Just a quick note to let you know that your active coaching has ende…" at bounding box center [679, 377] width 418 height 182
paste textarea "_____, Hope you're doing well! I noticed that your Magnum programme has ended, …"
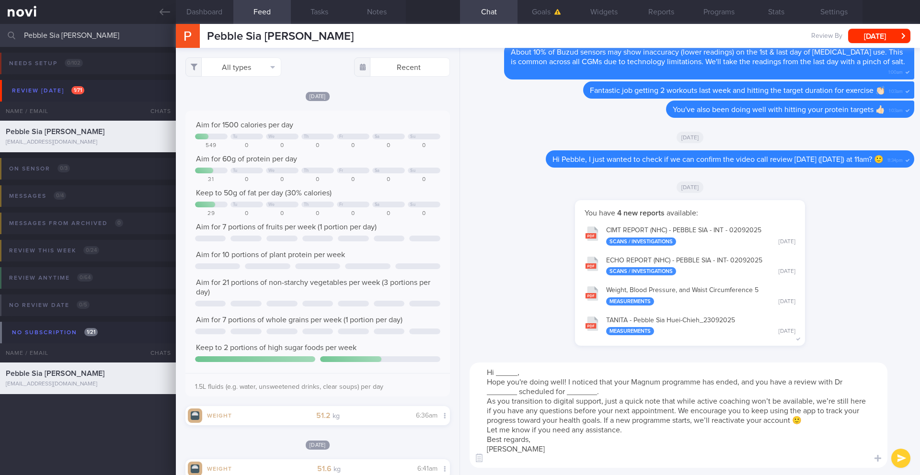
click at [516, 375] on textarea "Hi _____, Hope you're doing well! I noticed that your Magnum programme has ende…" at bounding box center [679, 415] width 418 height 105
click at [551, 367] on textarea "Hi Pebble, Hope you're doing well! I noticed that your Magnum programme has end…" at bounding box center [679, 415] width 418 height 105
click at [553, 371] on textarea "Hi Pebble, Hope you're doing well! I noticed that your Magnum programme has end…" at bounding box center [679, 415] width 418 height 105
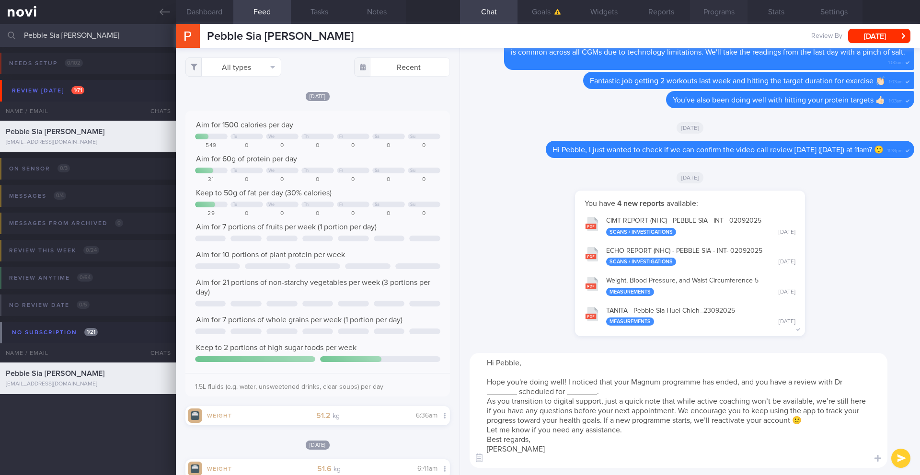
click at [721, 11] on button "Programs" at bounding box center [719, 12] width 58 height 24
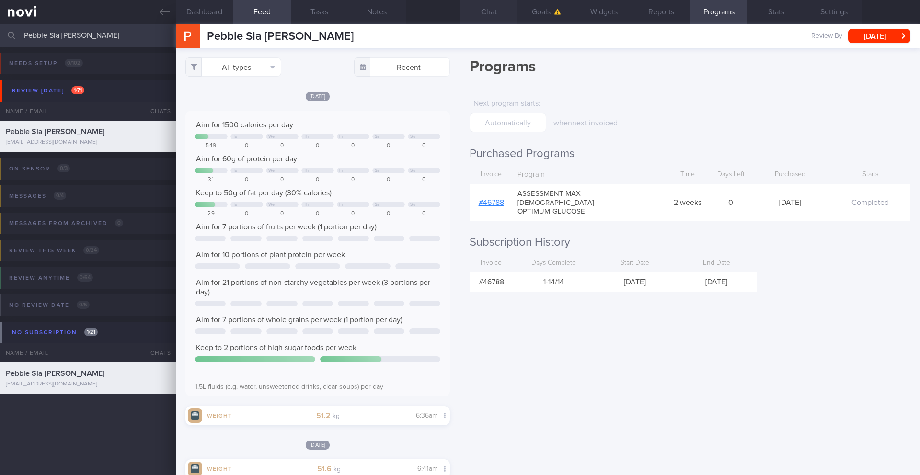
click at [493, 13] on button "Chat" at bounding box center [489, 12] width 58 height 24
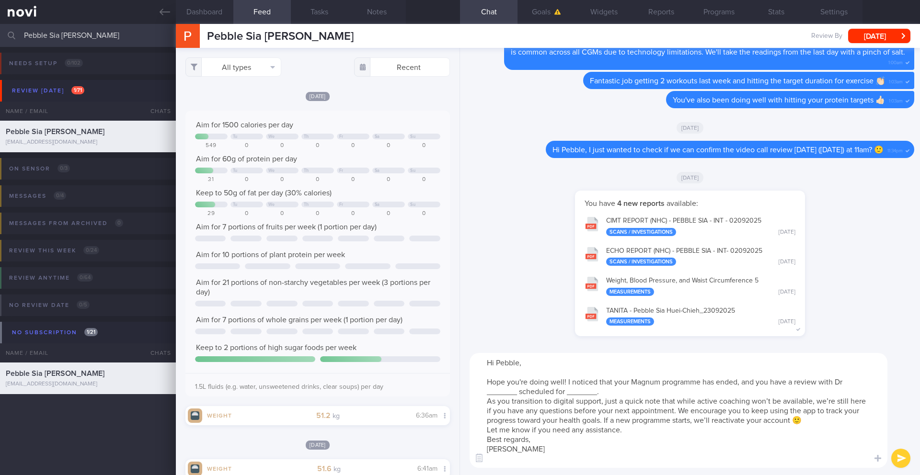
drag, startPoint x: 633, startPoint y: 384, endPoint x: 660, endPoint y: 382, distance: 27.0
click at [660, 382] on textarea "Hi Pebble, Hope you're doing well! I noticed that your Magnum programme has end…" at bounding box center [679, 410] width 418 height 115
click at [731, 12] on button "Programs" at bounding box center [719, 12] width 58 height 24
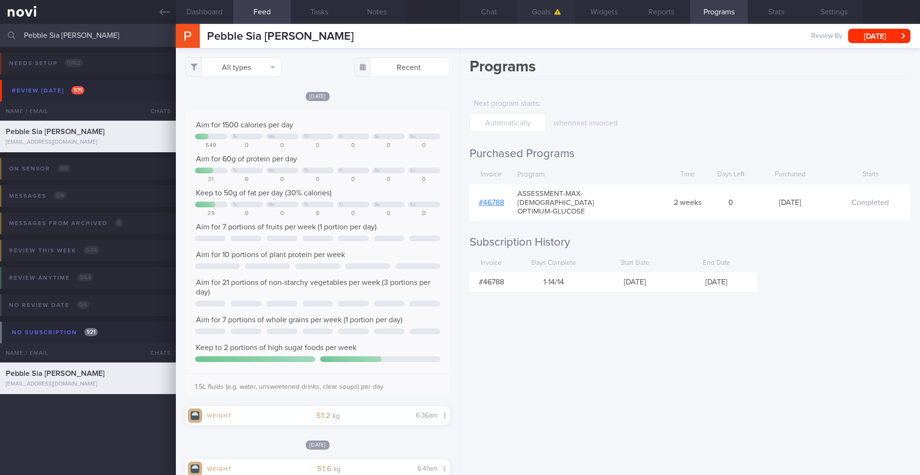
click at [525, 17] on button "Goals" at bounding box center [547, 12] width 58 height 24
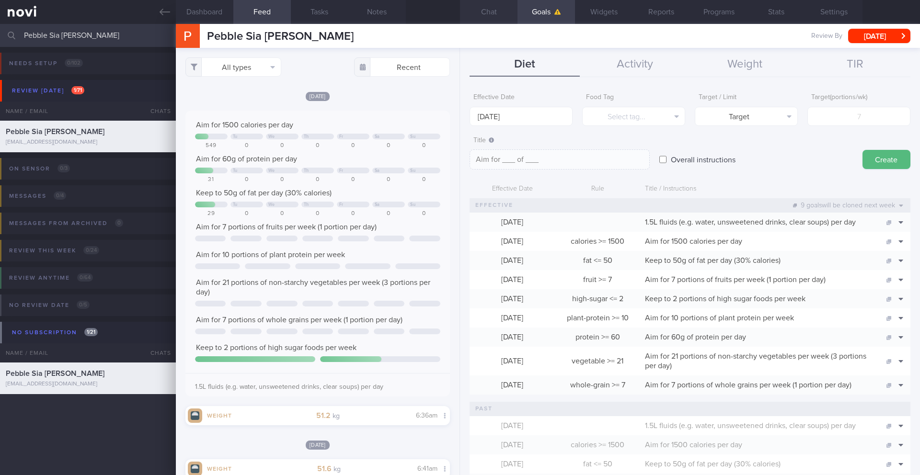
click at [488, 16] on button "Chat" at bounding box center [489, 12] width 58 height 24
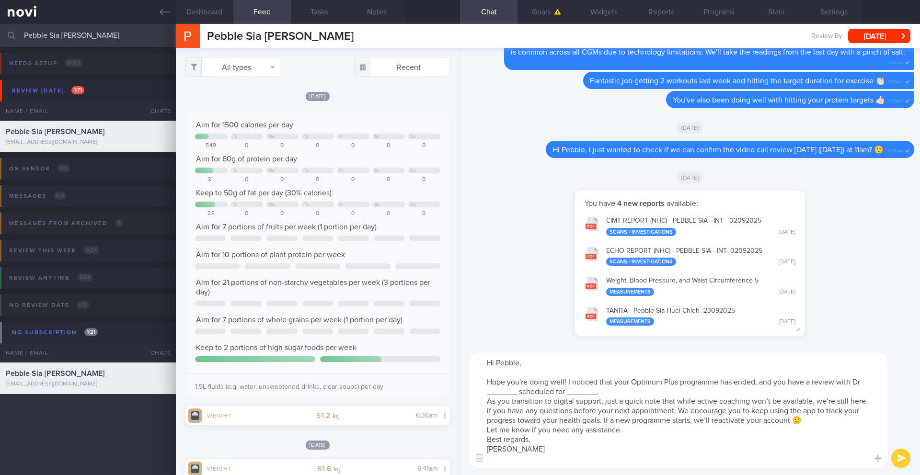
drag, startPoint x: 756, startPoint y: 383, endPoint x: 722, endPoint y: 385, distance: 34.1
click at [722, 385] on textarea "Hi Pebble, Hope you're doing well! I noticed that your Optimum Plus programme h…" at bounding box center [679, 410] width 418 height 115
drag, startPoint x: 569, startPoint y: 394, endPoint x: 539, endPoint y: 393, distance: 30.7
click at [539, 393] on textarea "Hi Pebble, Hope you're doing well! I noticed that your Optimum Plus programme e…" at bounding box center [679, 410] width 418 height 115
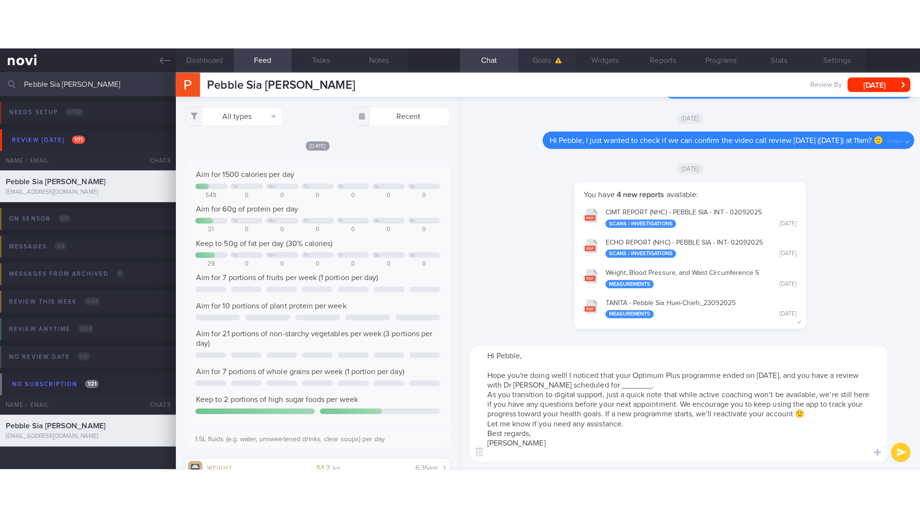
scroll to position [479159, 479054]
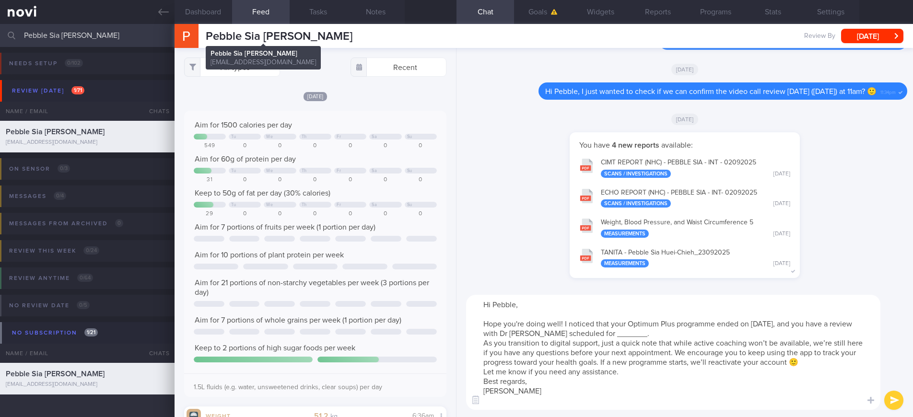
click at [285, 33] on span "Pebble Sia Huei­-Chieh" at bounding box center [279, 37] width 147 height 12
copy div "Pebble Sia Huei­-Chieh Pebble Sia Huei­-Chieh pebblesia@gmail.com"
drag, startPoint x: 646, startPoint y: 334, endPoint x: 616, endPoint y: 334, distance: 29.2
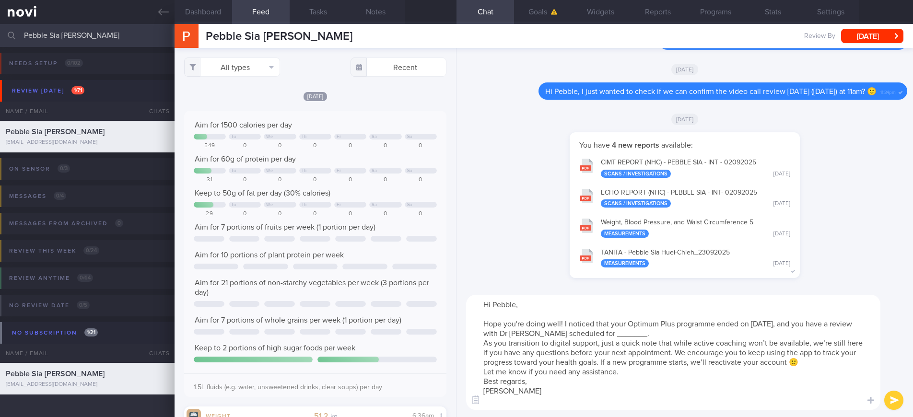
click at [616, 334] on textarea "Hi Pebble, Hope you're doing well! I noticed that your Optimum Plus programme e…" at bounding box center [673, 352] width 414 height 115
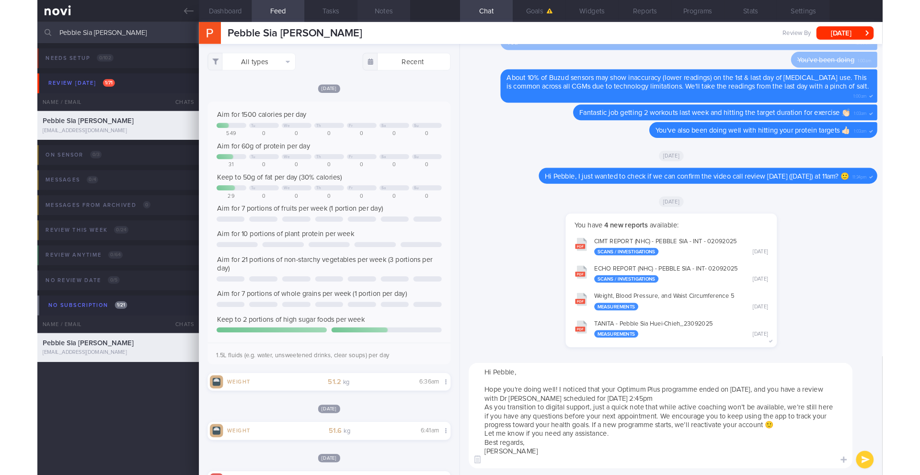
scroll to position [134, 241]
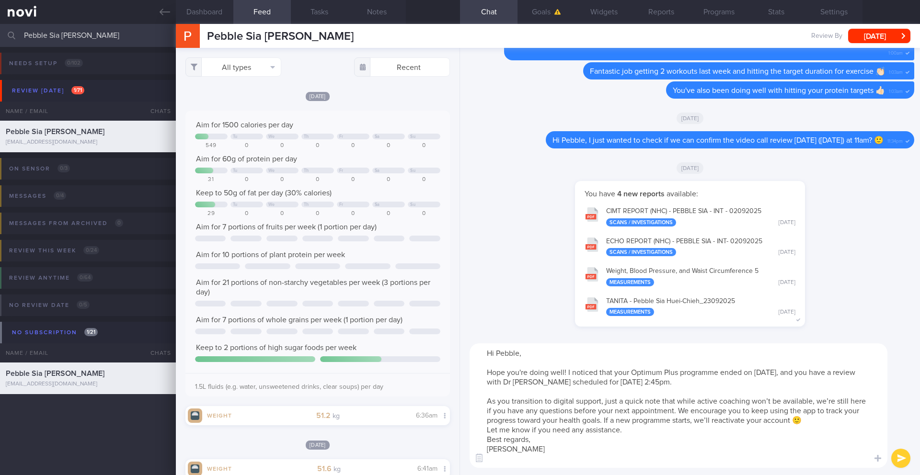
drag, startPoint x: 630, startPoint y: 373, endPoint x: 567, endPoint y: 373, distance: 62.3
click at [567, 373] on textarea "Hi Pebble, Hope you're doing well! I noticed that your Optimum Plus programme e…" at bounding box center [679, 406] width 418 height 125
click at [633, 429] on textarea "Hi Pebble, Hope you're doing well! Your Optimum Plus programme ended on 8 Sep 2…" at bounding box center [679, 406] width 418 height 125
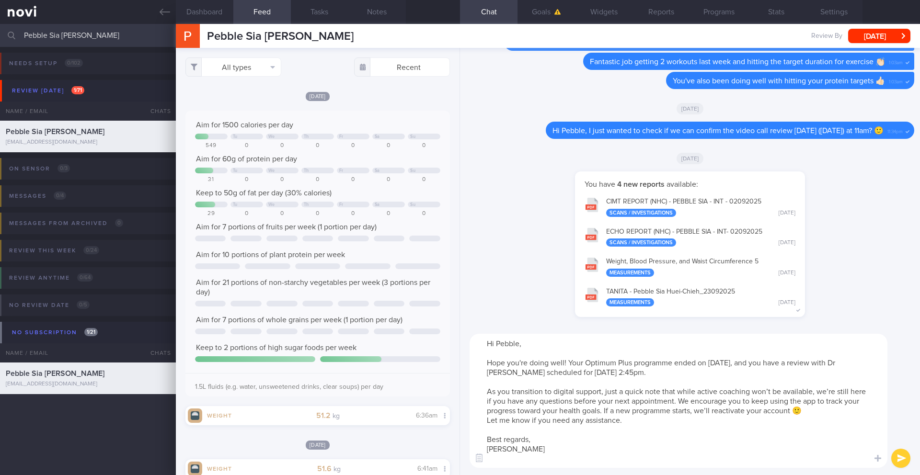
click at [836, 408] on textarea "Hi Pebble, Hope you're doing well! Your Optimum Plus programme ended on 8 Sep 2…" at bounding box center [679, 401] width 418 height 134
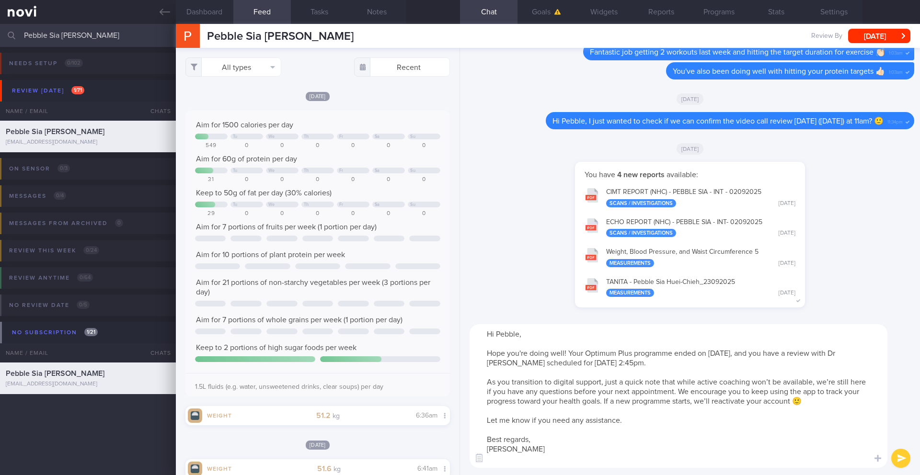
type textarea "Hi Pebble, Hope you're doing well! Your Optimum Plus programme ended on 8 Sep 2…"
click at [906, 458] on button "submit" at bounding box center [900, 458] width 19 height 19
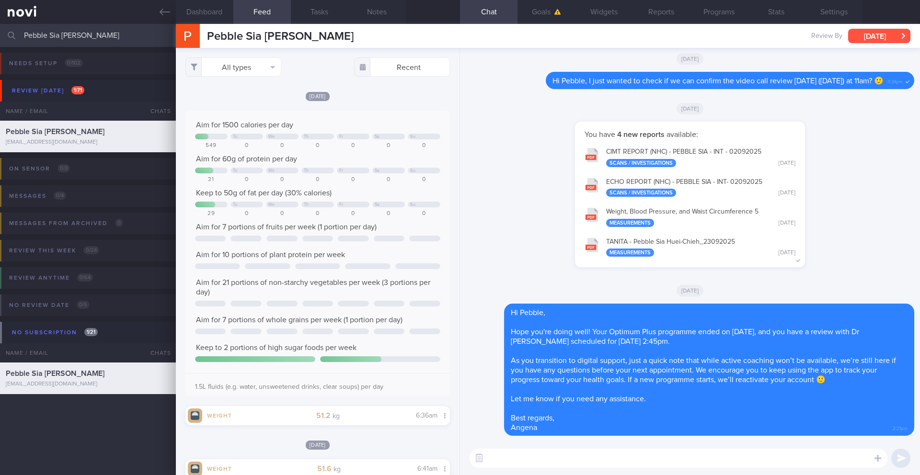
click at [879, 40] on button "[DATE]" at bounding box center [879, 36] width 62 height 14
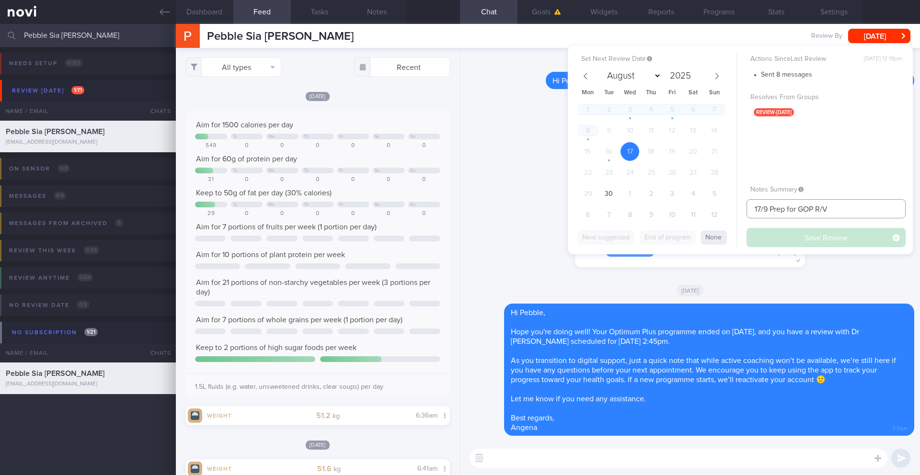
click at [806, 208] on input "17/9 Prep for GOP R/V" at bounding box center [826, 208] width 159 height 19
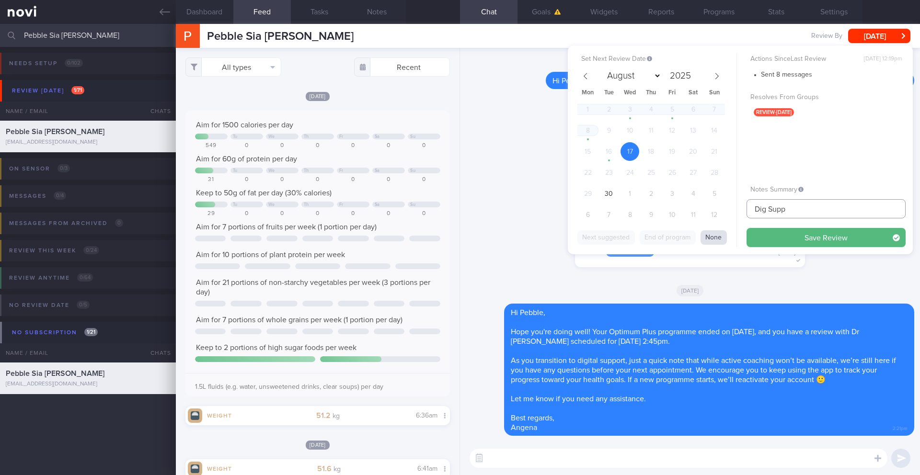
type input "Dig Supp"
click at [719, 241] on button "None" at bounding box center [714, 238] width 26 height 14
click at [712, 242] on button "None" at bounding box center [714, 238] width 26 height 14
click at [791, 233] on button "Save Review" at bounding box center [826, 237] width 159 height 19
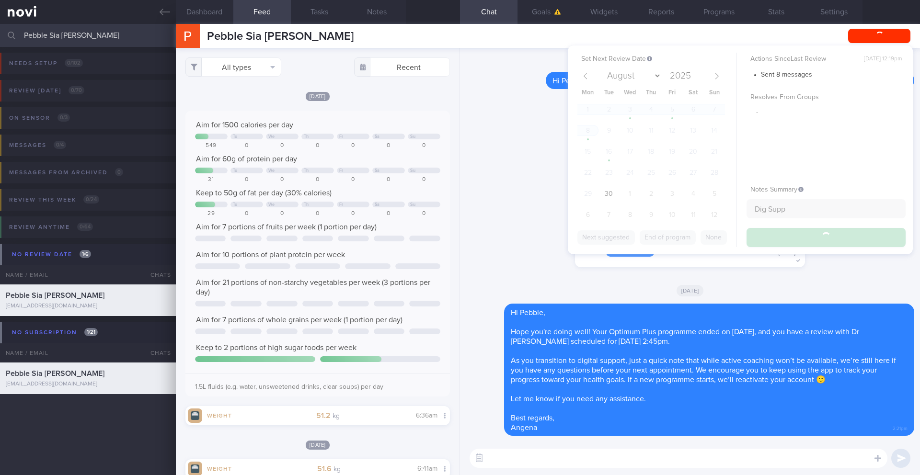
type input "Dig Supp"
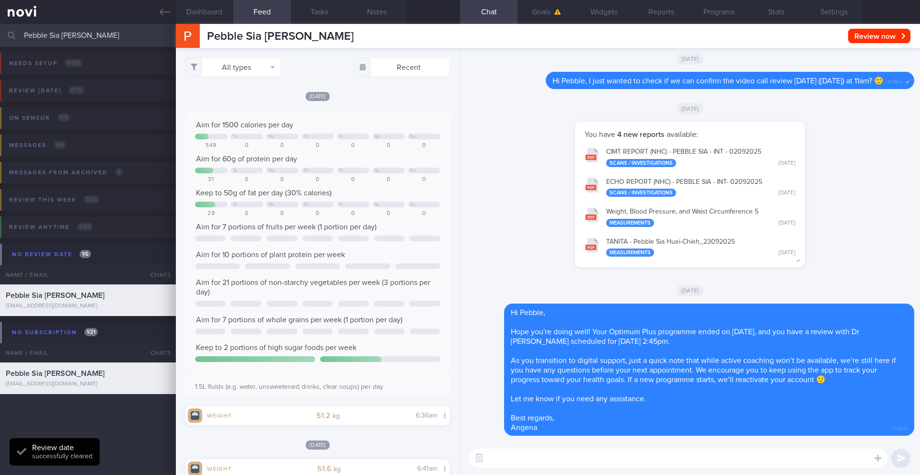
scroll to position [122, 244]
click at [71, 37] on input "Pebble Sia Huei­-Chieh" at bounding box center [460, 35] width 920 height 23
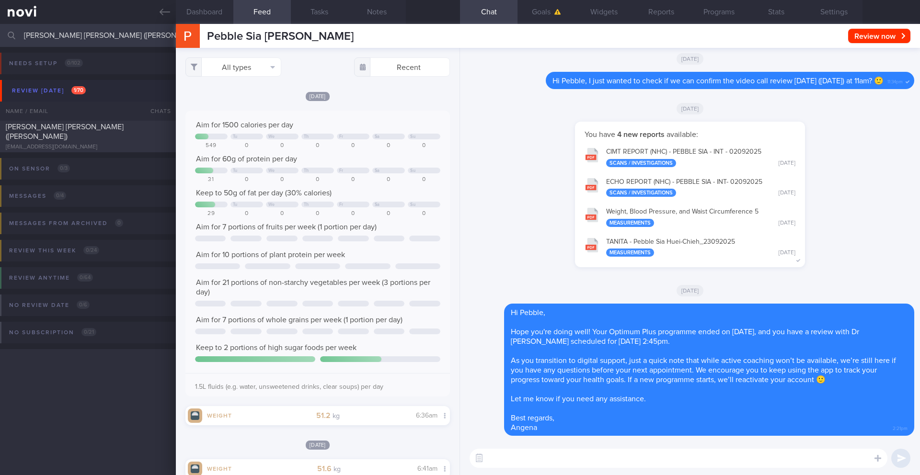
type input "CREAN STEPHEN PAUL (Steve)"
click at [100, 135] on span "CREAN STEPHEN PAUL (Steve)" at bounding box center [65, 131] width 118 height 17
type input "30/9 KIV Dig Supp. Advise on ways to maintain muscle mass"
type textarea "SUPPORT NEEDED: CHALLENGE: R/V with JJ: (11/9/25) Tolerated Rybelsus 7mg. Nil s…"
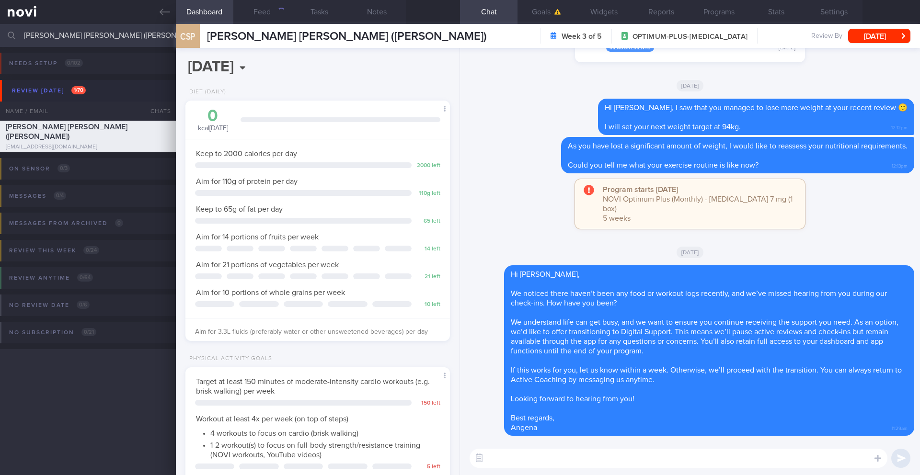
scroll to position [134, 241]
paste textarea "Hi _____, You have been transitioned to Digital Support. While there will no lo…"
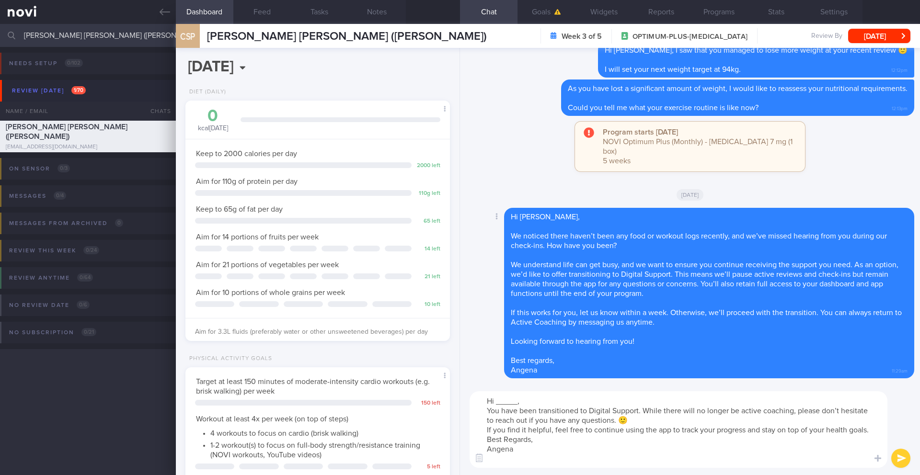
scroll to position [10, 0]
click at [509, 429] on textarea "Hi _____, You have been transitioned to Digital Support. While there will no lo…" at bounding box center [679, 430] width 418 height 77
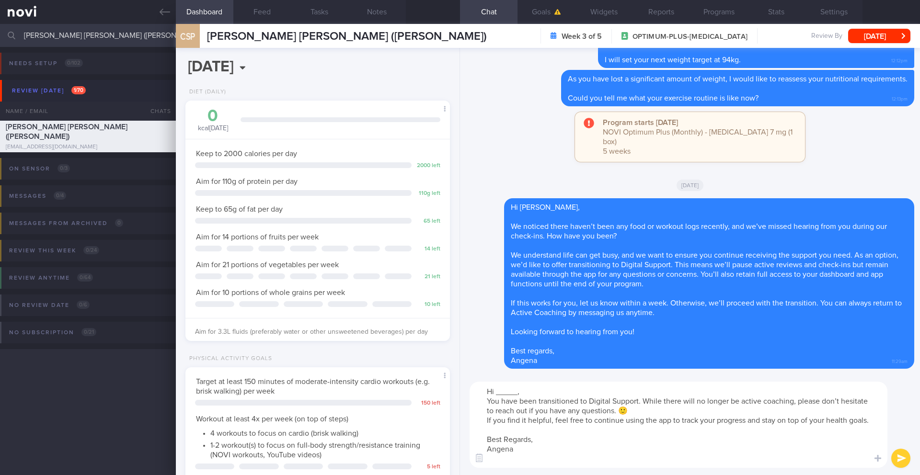
click at [709, 400] on textarea "Hi _____, You have been transitioned to Digital Support. While there will no lo…" at bounding box center [679, 425] width 418 height 86
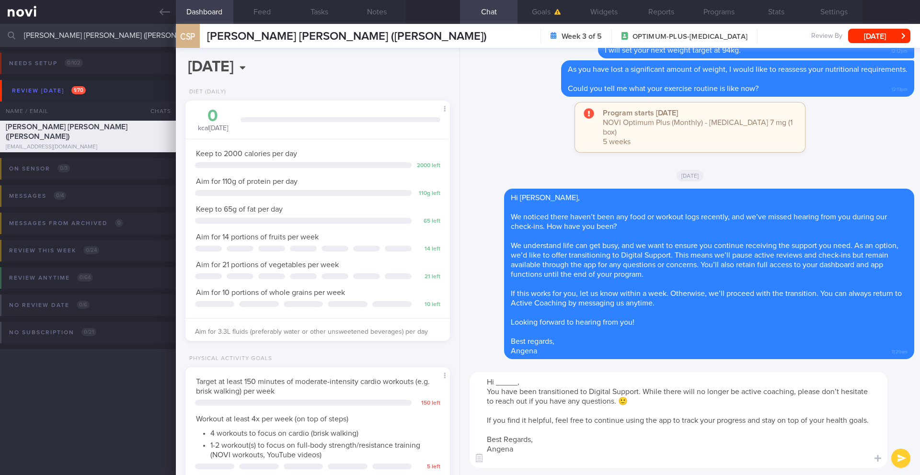
scroll to position [0, 0]
click at [549, 385] on textarea "Hi _____, You have been transitioned to Digital Support. While there will no lo…" at bounding box center [679, 420] width 418 height 96
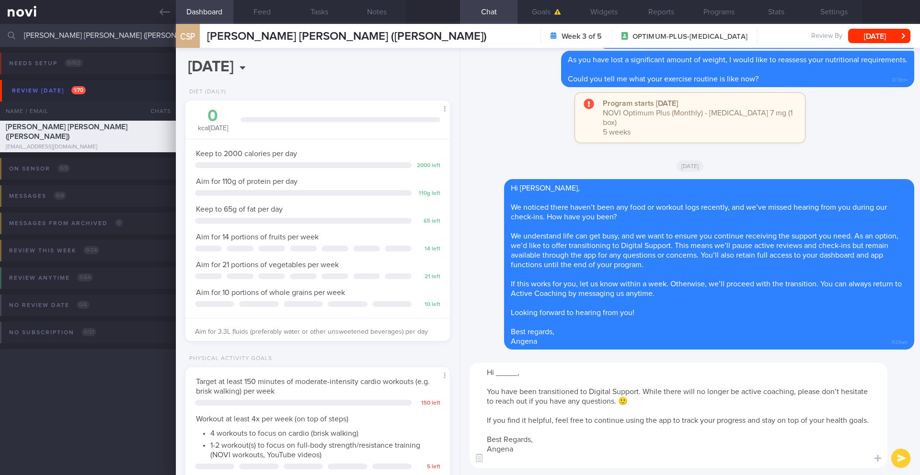
drag, startPoint x: 515, startPoint y: 375, endPoint x: 495, endPoint y: 375, distance: 20.6
click at [495, 375] on textarea "Hi _____, You have been transitioned to Digital Support. While there will no lo…" at bounding box center [679, 415] width 418 height 105
click at [548, 398] on textarea "Hi Steve, You have been transitioned to Digital Support. While there will no lo…" at bounding box center [679, 415] width 418 height 105
click at [610, 398] on textarea "Hi Steve, You have been transitioned to Digital Support. While there will no lo…" at bounding box center [679, 415] width 418 height 105
click at [673, 400] on textarea "Hi Steve, You have been transitioned to Digital Support. While there will no lo…" at bounding box center [679, 415] width 418 height 105
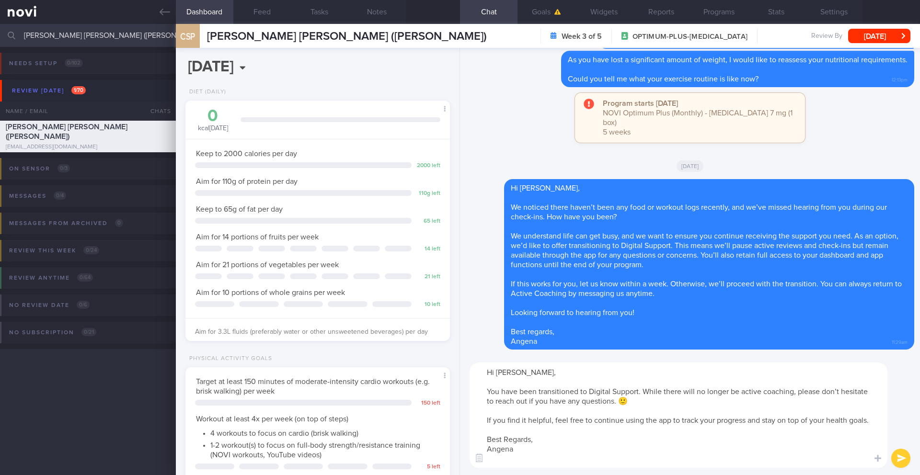
click at [617, 427] on textarea "Hi Steve, You have been transitioned to Digital Support. While there will no lo…" at bounding box center [679, 415] width 418 height 105
type textarea "Hi Steve, You have been transitioned to Digital Support. While there will no lo…"
click at [900, 458] on button "submit" at bounding box center [900, 458] width 19 height 19
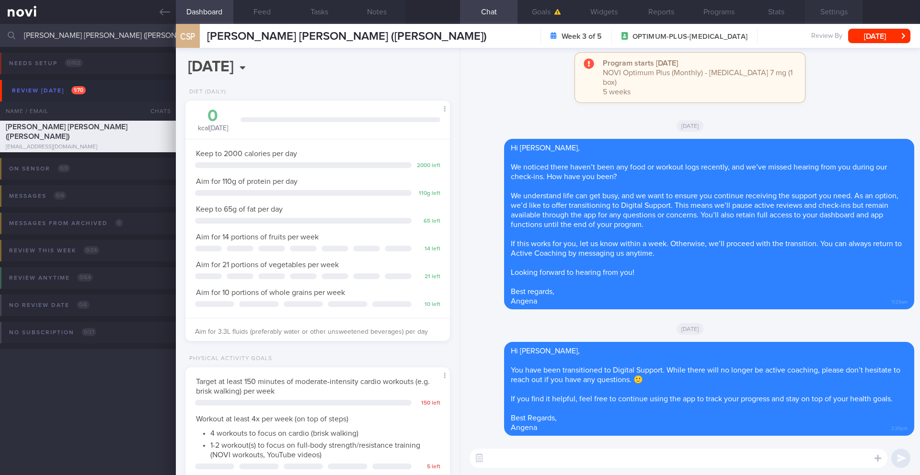
click at [829, 12] on button "Settings" at bounding box center [834, 12] width 58 height 24
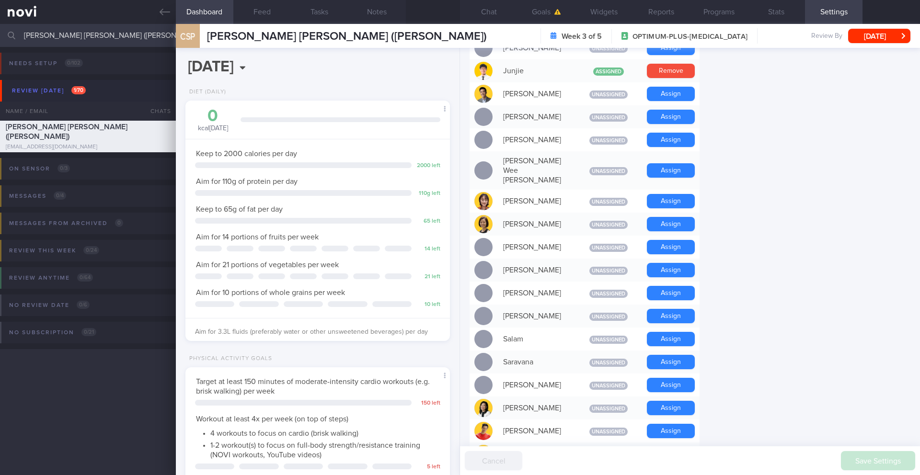
scroll to position [786, 0]
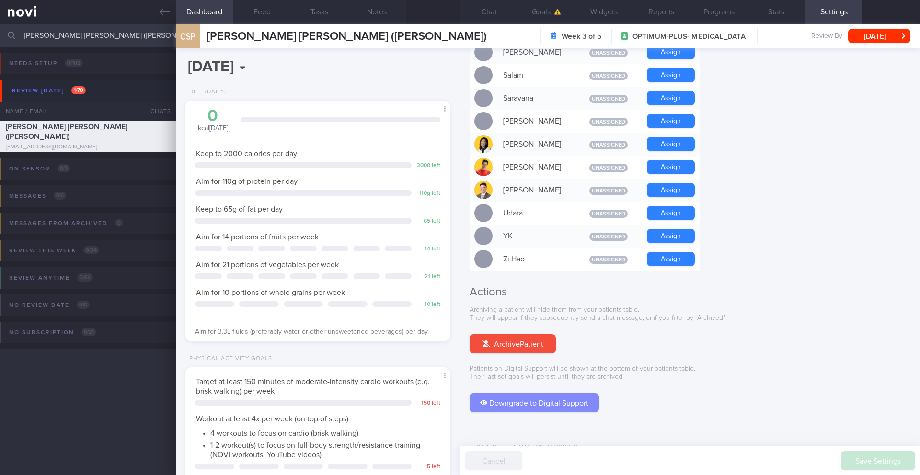
click at [579, 393] on button "Downgrade to Digital Support" at bounding box center [534, 402] width 129 height 19
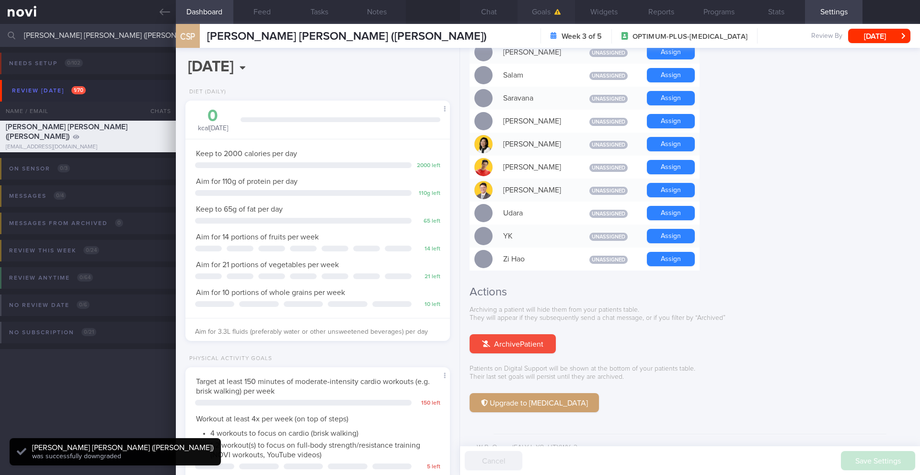
click at [541, 11] on button "Goals" at bounding box center [547, 12] width 58 height 24
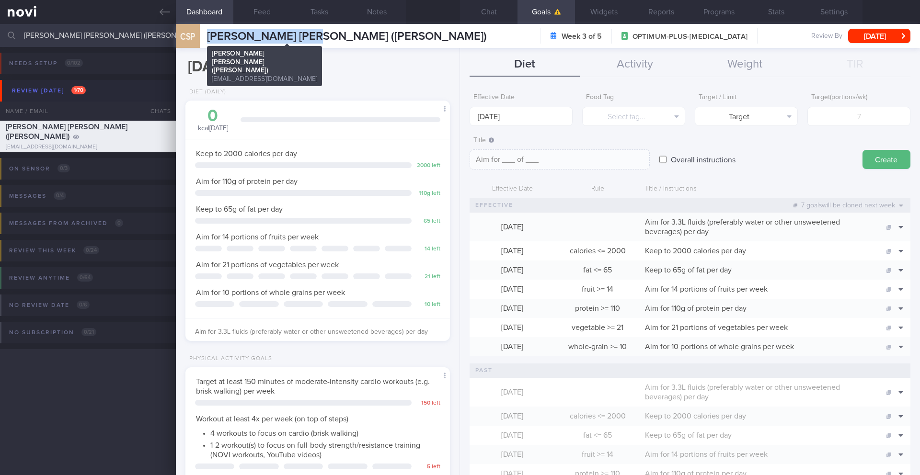
drag, startPoint x: 210, startPoint y: 39, endPoint x: 325, endPoint y: 38, distance: 115.0
click at [325, 38] on span "CREAN STEPHEN PAUL (Steve)" at bounding box center [347, 37] width 280 height 12
copy span "CREAN STEPHEN PAUL"
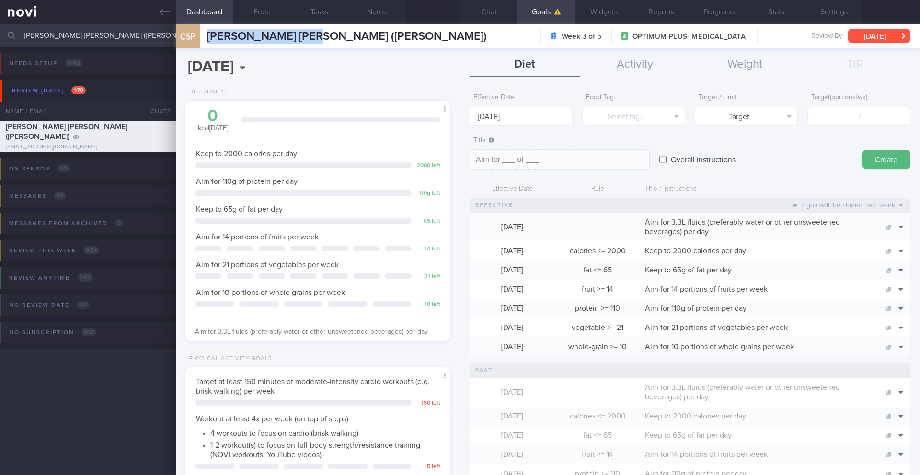
click at [867, 33] on button "[DATE]" at bounding box center [879, 36] width 62 height 14
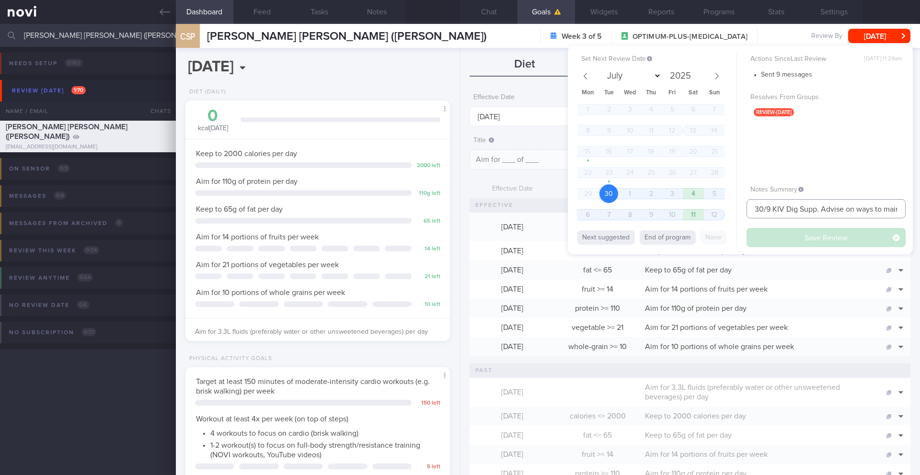
click at [793, 212] on input "30/9 KIV Dig Supp. Advise on ways to maintain muscle mass" at bounding box center [826, 208] width 159 height 19
click at [782, 211] on input "30/9 KIV Dig Supp. Advise on ways to maintain muscle mass" at bounding box center [826, 208] width 159 height 19
drag, startPoint x: 785, startPoint y: 208, endPoint x: 733, endPoint y: 210, distance: 51.8
click at [733, 210] on div "Set Next Review Date 30 Sep 2025 July August September October November Decembe…" at bounding box center [740, 150] width 345 height 209
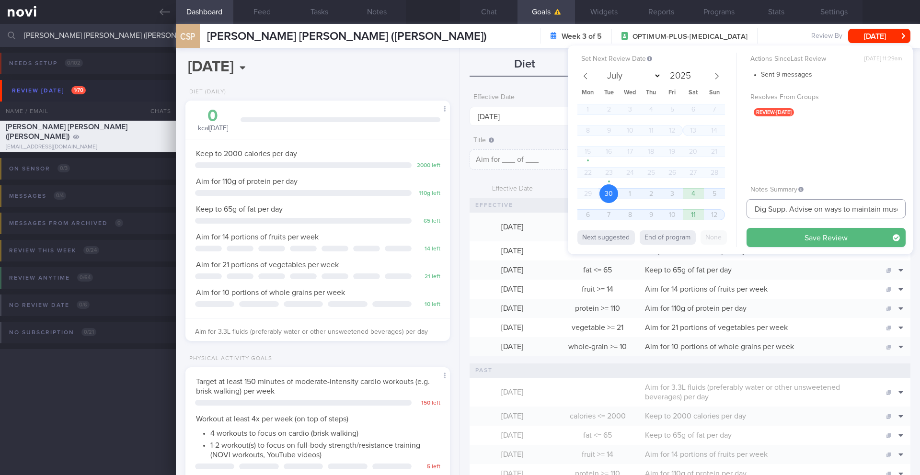
scroll to position [0, 31]
drag, startPoint x: 788, startPoint y: 209, endPoint x: 920, endPoint y: 208, distance: 131.8
click at [920, 208] on div "Patients New Users Coaches CREAN STEPHEN PAUL (Steve) Assigned patients Assigne…" at bounding box center [460, 249] width 920 height 451
click at [866, 208] on input "Dig Supp. Advise on ways to maintain muscle mass" at bounding box center [826, 208] width 159 height 19
click at [757, 210] on input "Dig Supp. Advise on ways to maintain muscle mass" at bounding box center [826, 208] width 159 height 19
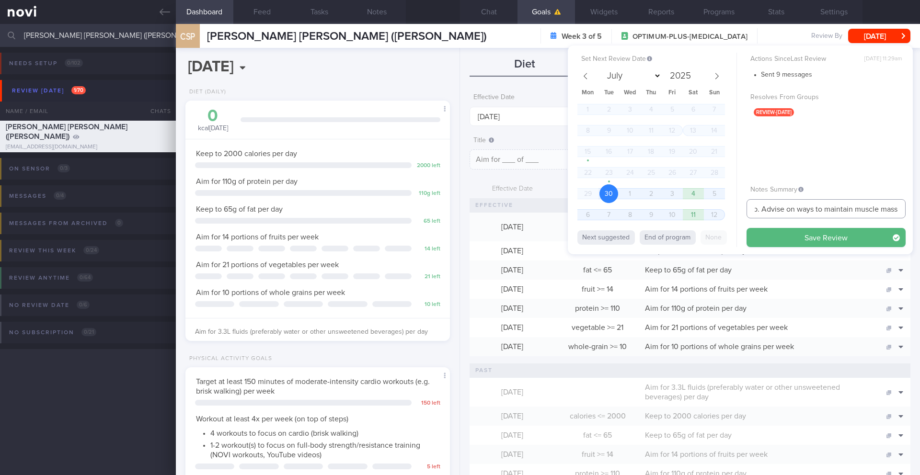
click at [763, 211] on input "Dig Supp. Advise on ways to maintain muscle mass" at bounding box center [826, 208] width 159 height 19
drag, startPoint x: 759, startPoint y: 206, endPoint x: 745, endPoint y: 207, distance: 13.5
click at [745, 207] on div "Set Next Review Date 30 Sep 2025 July August September October November Decembe…" at bounding box center [740, 150] width 345 height 209
click at [775, 210] on input "Dig Supp. Advise on ways to maintain muscle mass" at bounding box center [826, 208] width 159 height 19
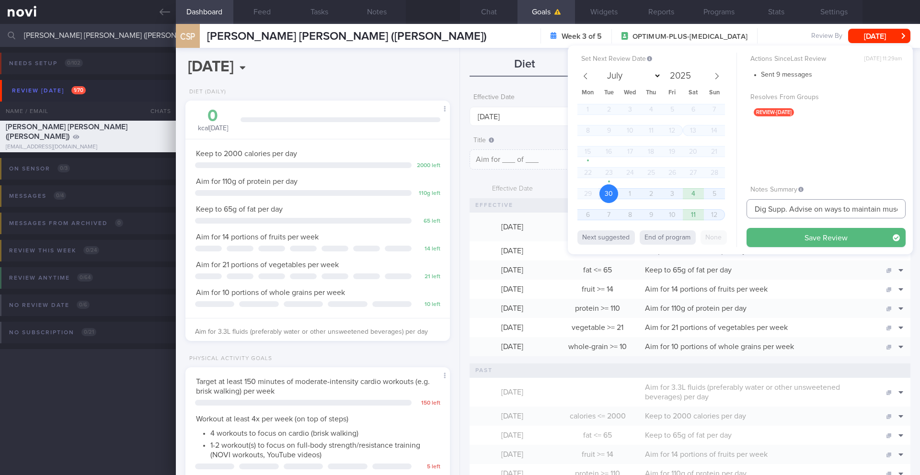
click at [760, 210] on input "Dig Supp. Advise on ways to maintain muscle mass" at bounding box center [826, 208] width 159 height 19
click at [759, 212] on input "Dig Supp. Advise on ways to maintain muscle mass" at bounding box center [826, 208] width 159 height 19
type input "Dig Supp. Advise on ways to maintain muscle mass"
click at [685, 243] on button "End of program" at bounding box center [668, 238] width 56 height 14
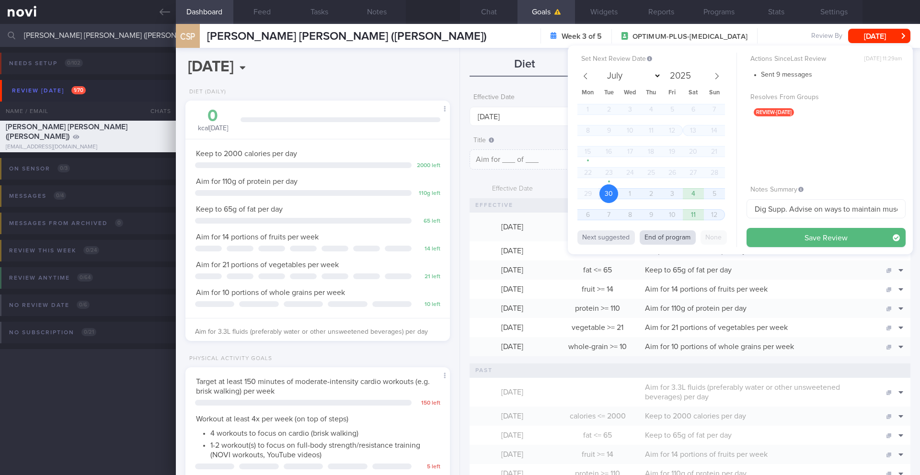
select select "9"
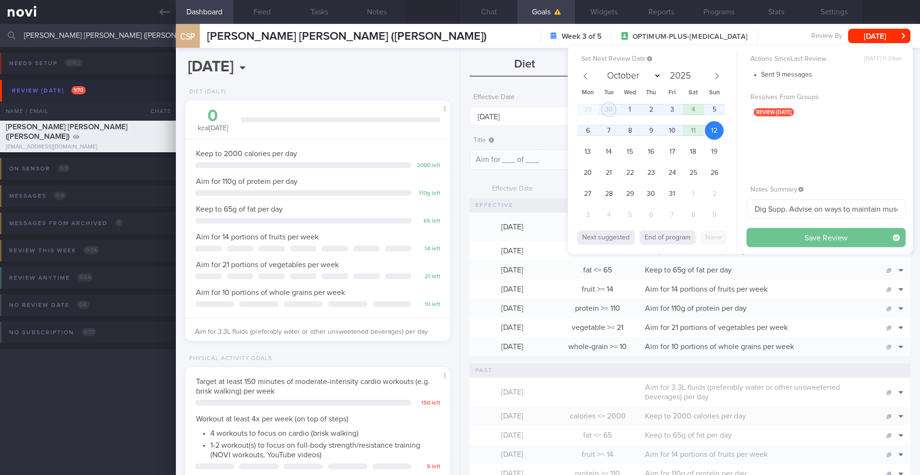
click at [789, 240] on button "Save Review" at bounding box center [826, 237] width 159 height 19
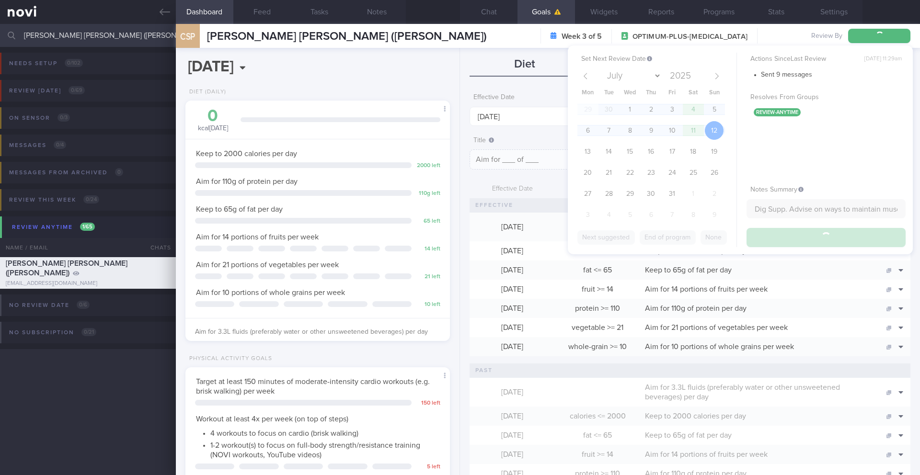
type input "Dig Supp. Advise on ways to maintain muscle mass"
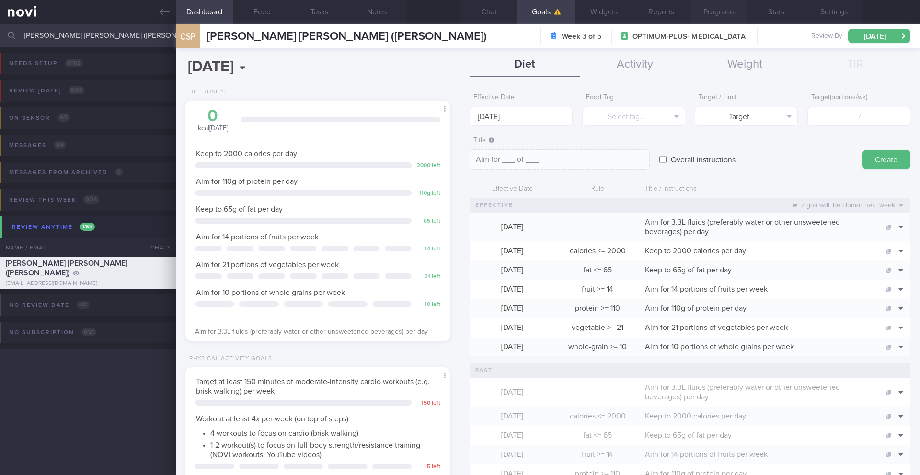
click at [712, 14] on button "Programs" at bounding box center [719, 12] width 58 height 24
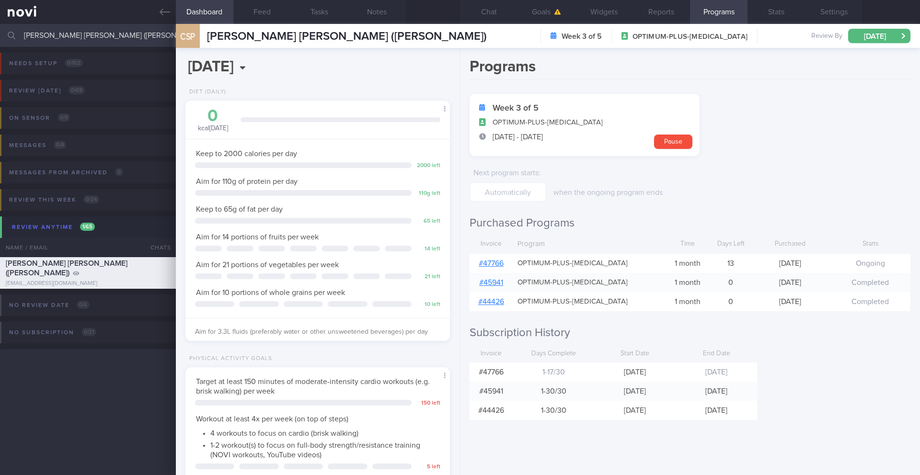
click at [68, 40] on input "CREAN STEPHEN PAUL (Steve)" at bounding box center [460, 35] width 920 height 23
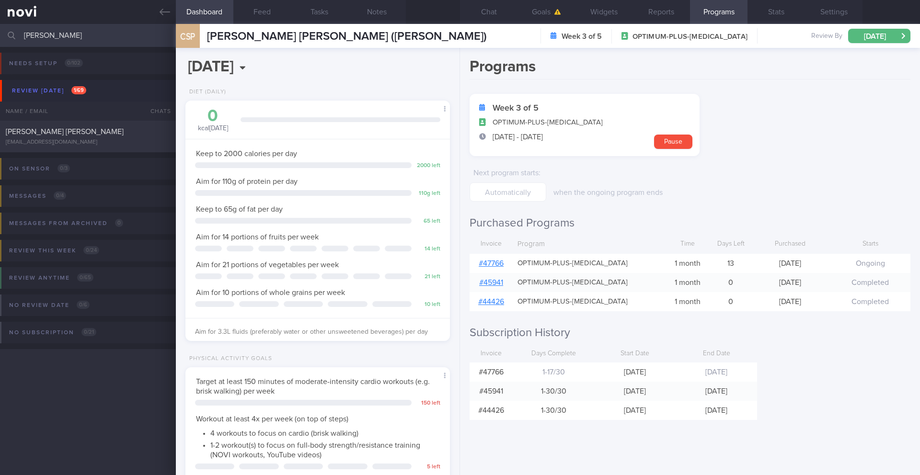
type input "Tina Matthiesen"
click at [97, 140] on div "tlmatthiesen@gmail.com" at bounding box center [88, 142] width 164 height 7
type input "25/9 Check logs"
type textarea "**Protein shakes and bars** (10/3/25) for the protein shake,at home i use ‘Gold…"
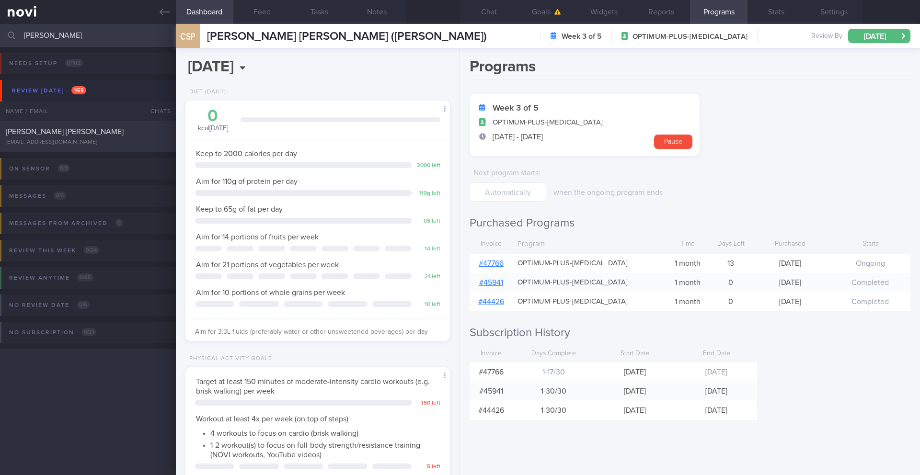
select select "8"
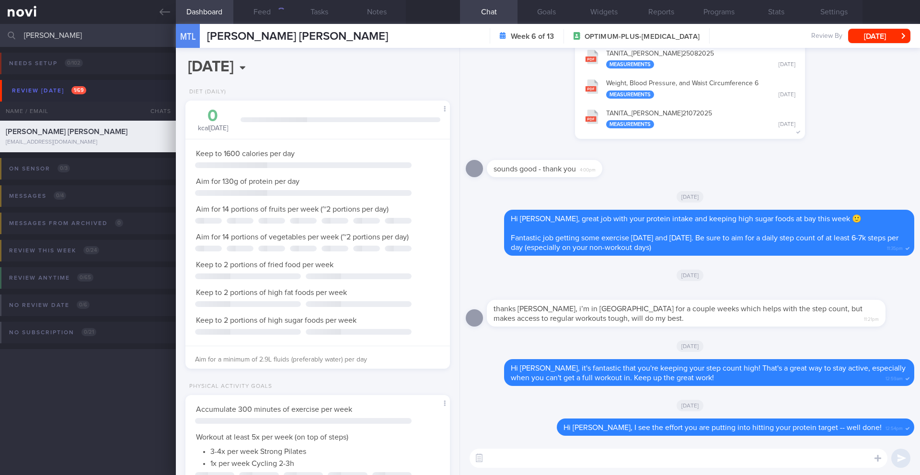
scroll to position [134, 241]
click at [266, 36] on span "Matthiesen Tina Lisa" at bounding box center [297, 37] width 181 height 12
click at [266, 35] on span "Matthiesen Tina Lisa" at bounding box center [297, 37] width 181 height 12
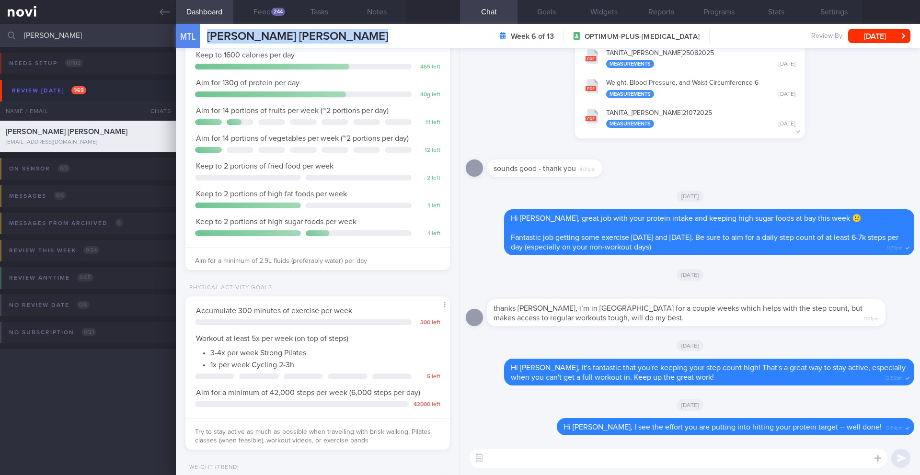
scroll to position [0, 0]
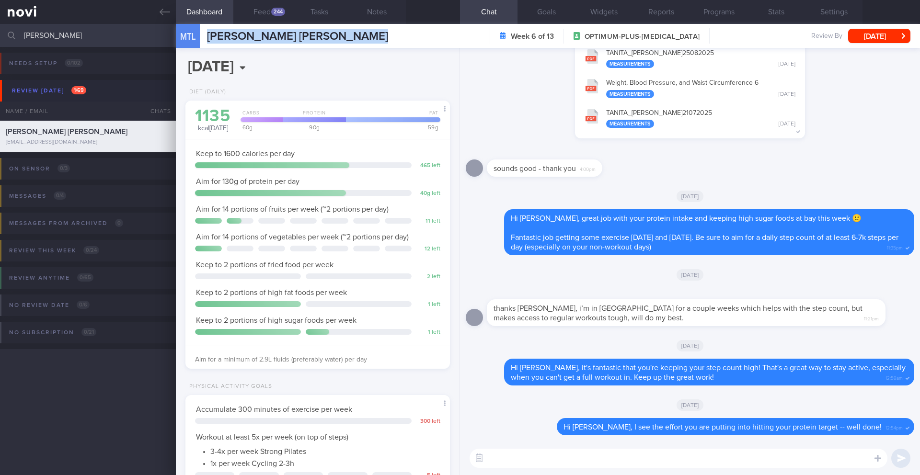
click at [280, 15] on div "244" at bounding box center [278, 12] width 14 height 8
click at [266, 13] on button "Feed 244" at bounding box center [262, 12] width 58 height 24
click at [601, 453] on textarea at bounding box center [679, 458] width 418 height 19
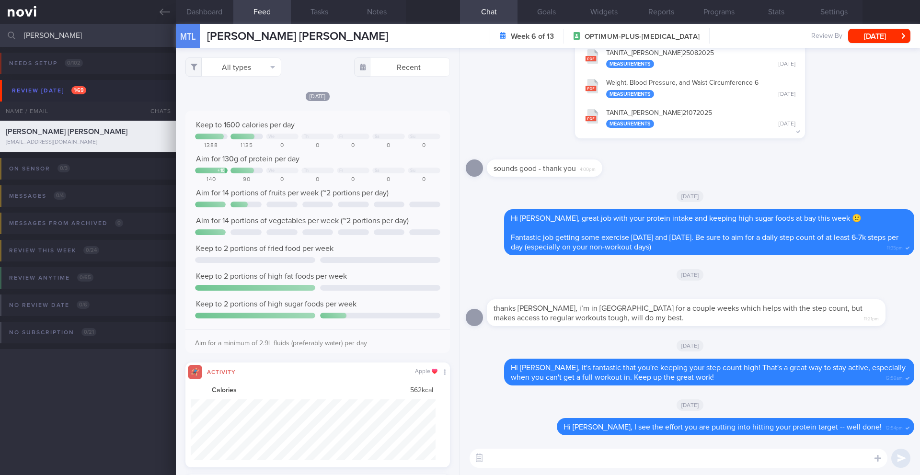
scroll to position [61, 245]
paste textarea "Hi Tina, I'm glad to see your meals are still looking great! How are you doing …"
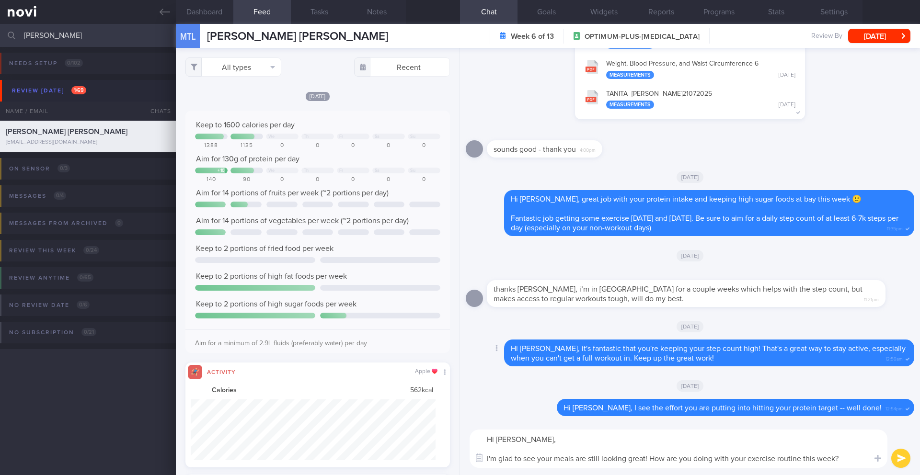
scroll to position [-19, 0]
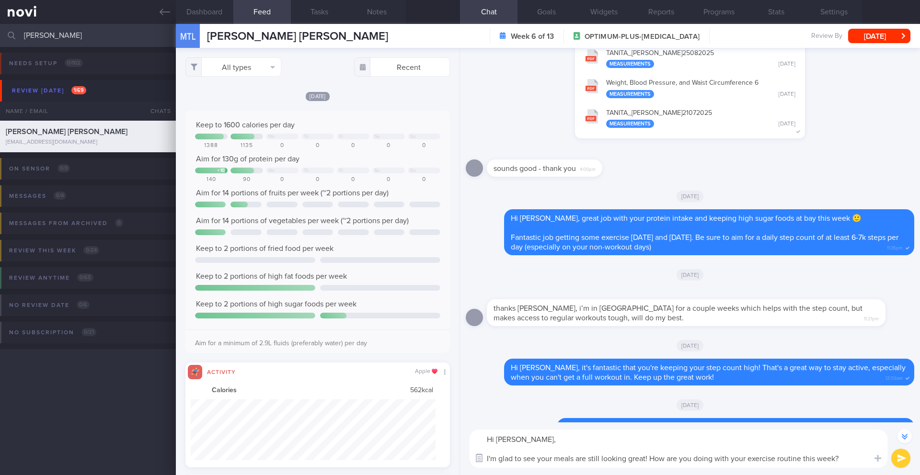
click at [487, 461] on button "button" at bounding box center [479, 458] width 17 height 17
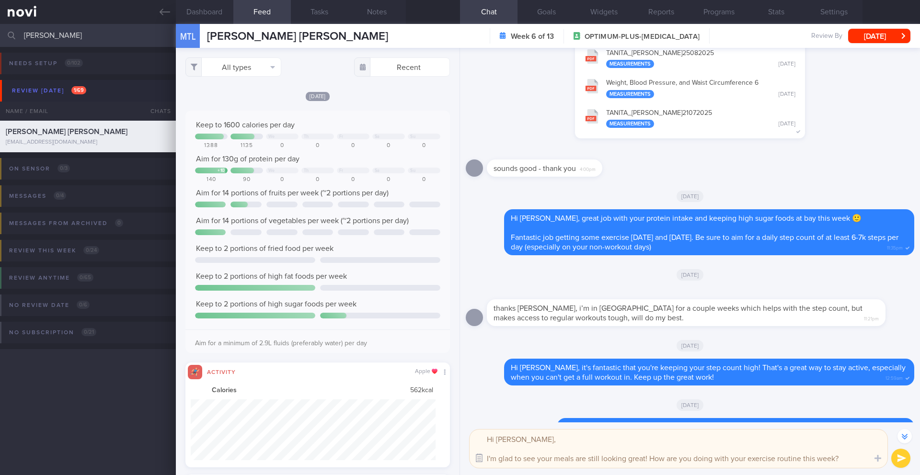
click at [478, 462] on button "button" at bounding box center [479, 458] width 17 height 17
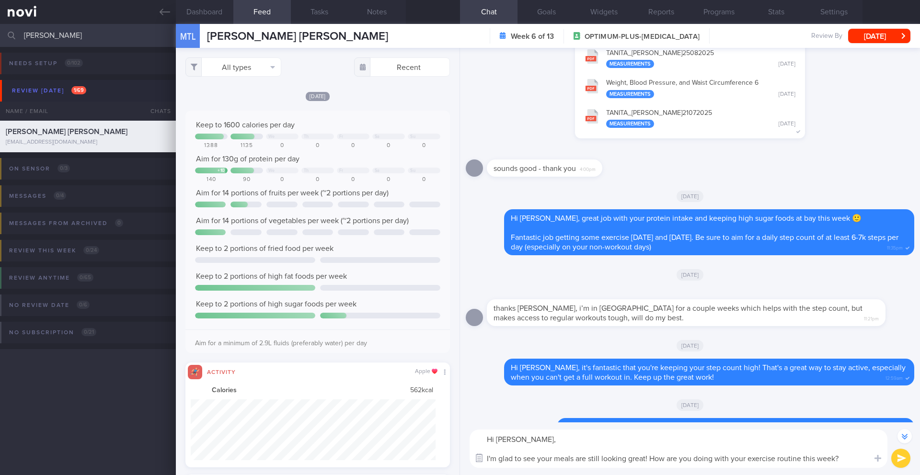
click at [487, 461] on button "button" at bounding box center [479, 458] width 17 height 17
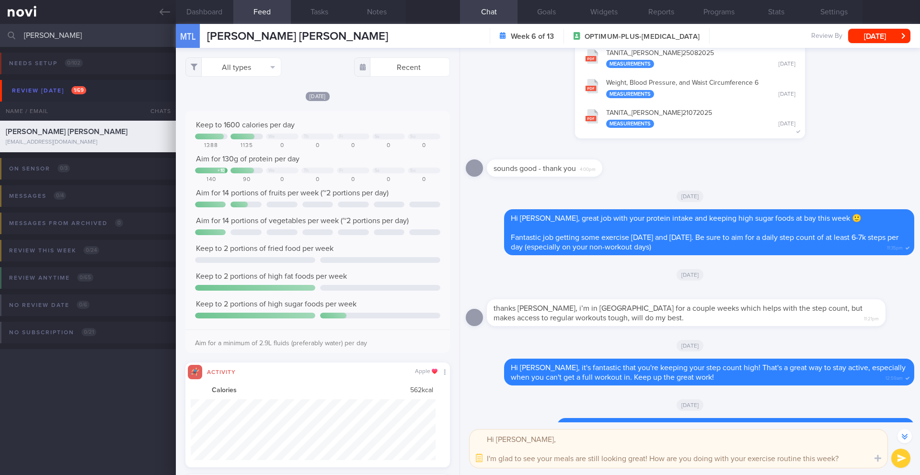
click at [489, 458] on textarea "Hi Tina, I'm glad to see your meals are still looking great! How are you doing …" at bounding box center [679, 449] width 418 height 38
click at [482, 460] on button "button" at bounding box center [479, 458] width 17 height 17
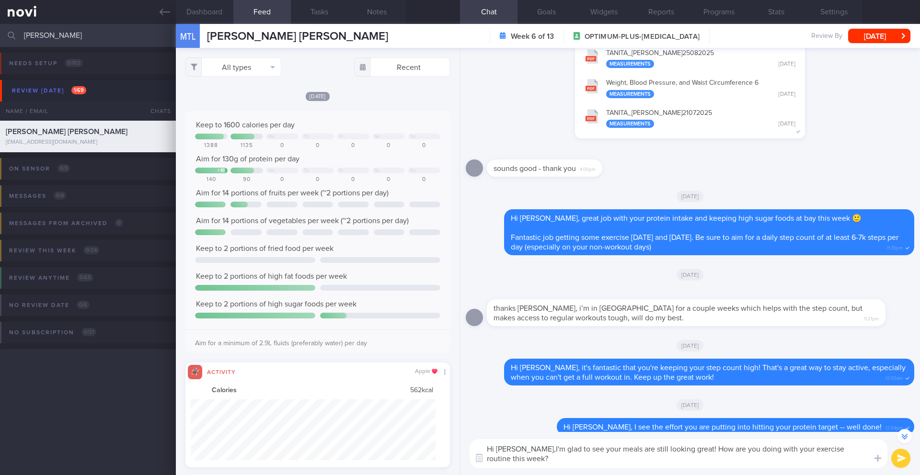
scroll to position [0, 0]
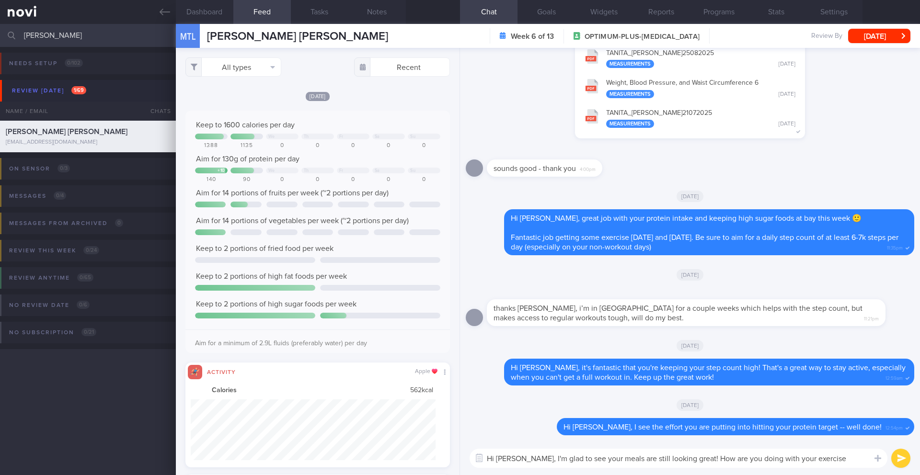
type textarea "Hi Tina, I'm glad to see your meals are still looking great! How are you doing …"
click at [905, 456] on button "submit" at bounding box center [900, 458] width 19 height 19
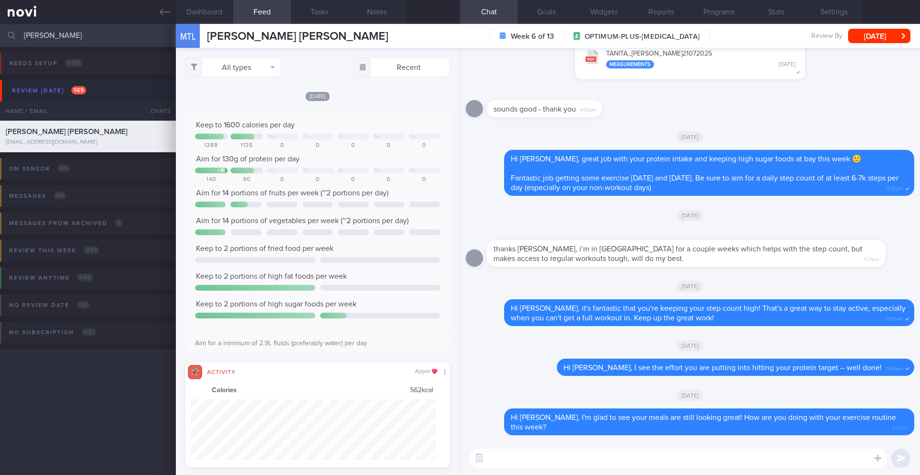
scroll to position [0, 0]
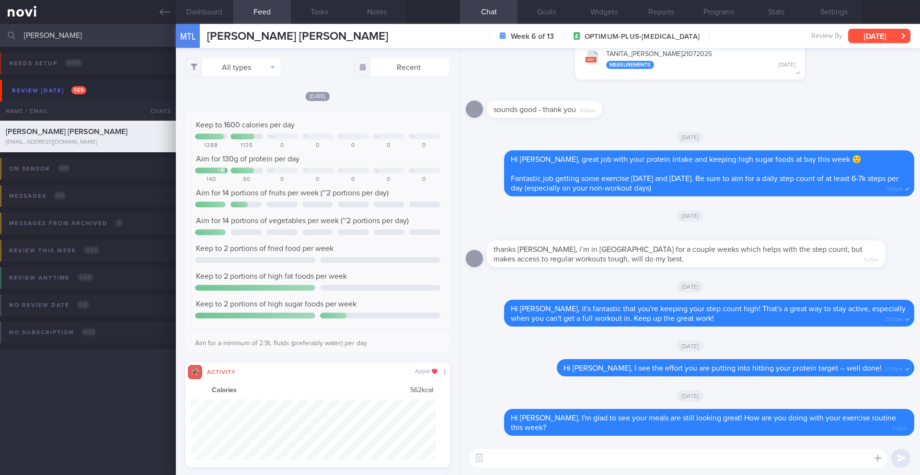
click at [877, 38] on button "[DATE]" at bounding box center [879, 36] width 62 height 14
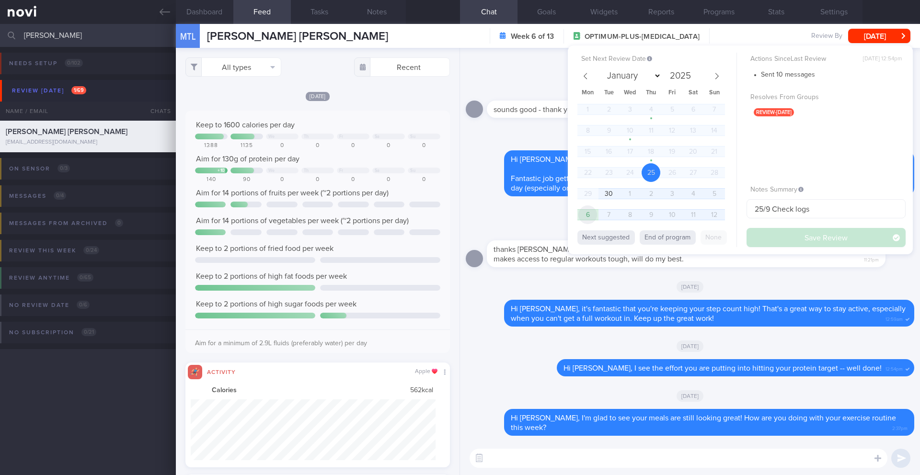
click at [586, 220] on span "6" at bounding box center [588, 215] width 19 height 19
select select "9"
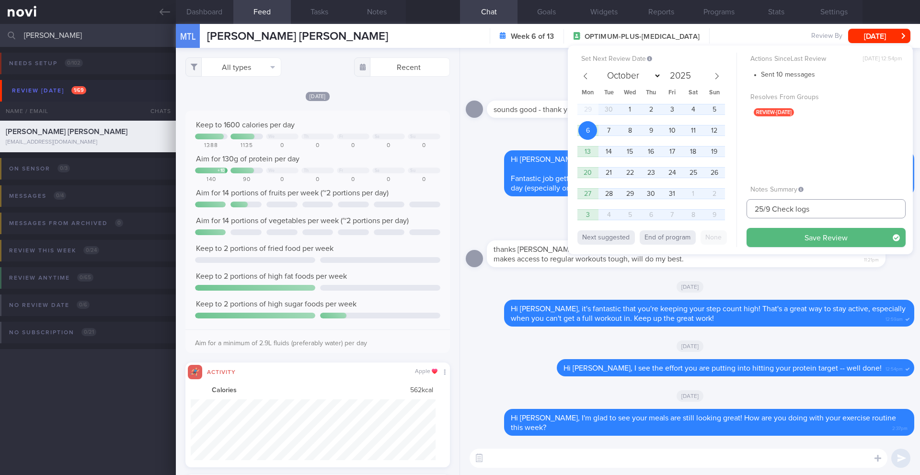
drag, startPoint x: 770, startPoint y: 211, endPoint x: 736, endPoint y: 211, distance: 34.0
click at [736, 211] on div "Set Next Review Date 6 Oct 2025 January February March April May June July Augu…" at bounding box center [740, 150] width 345 height 209
type input "6/10 Check logs"
click at [761, 239] on button "Save Review" at bounding box center [826, 237] width 159 height 19
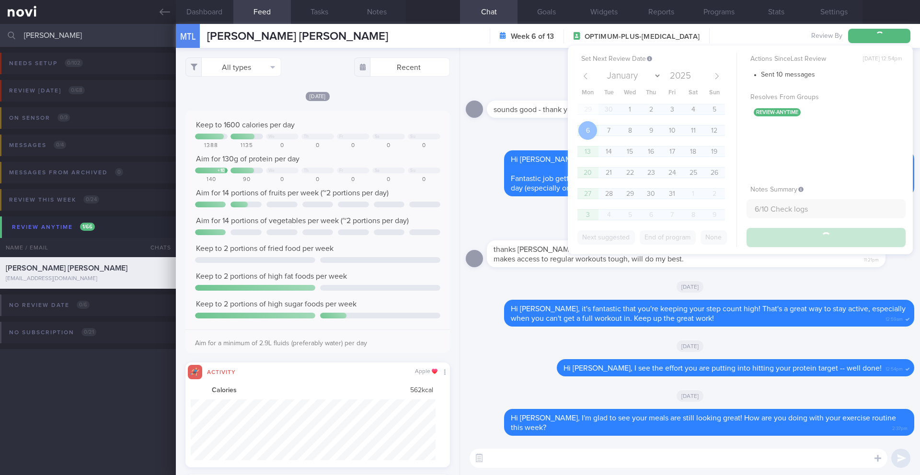
type input "6/10 Check logs"
